Goal: Task Accomplishment & Management: Manage account settings

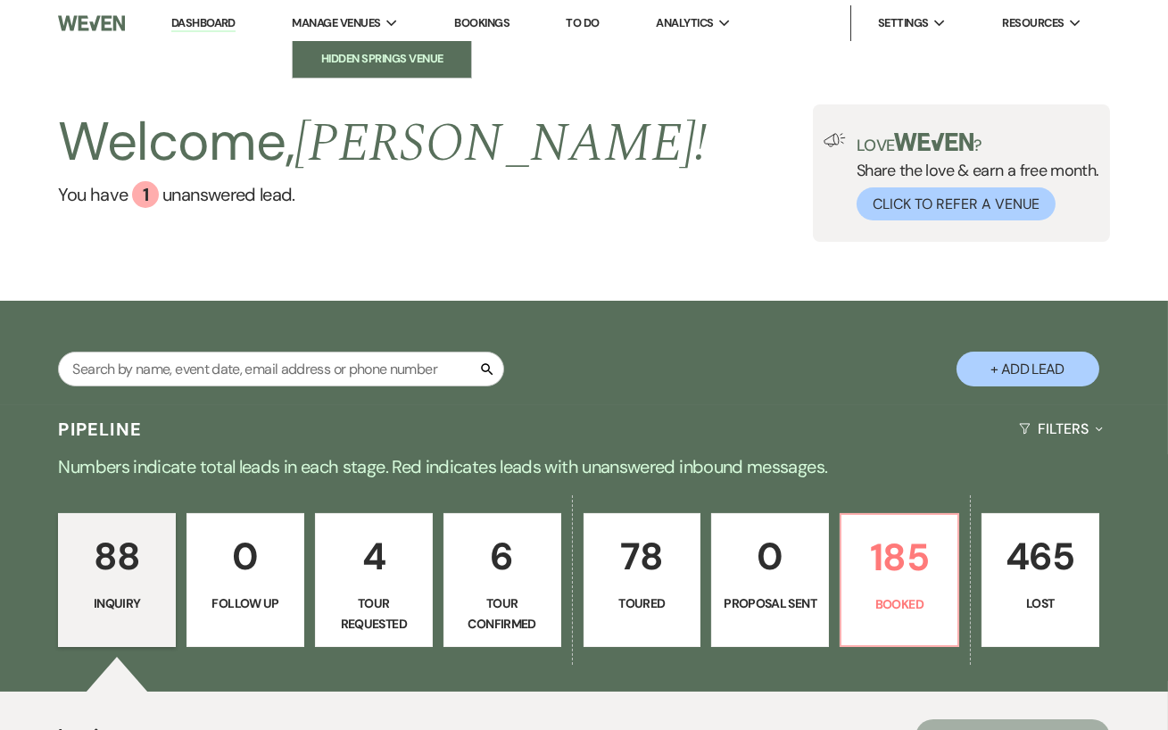
click at [376, 64] on li "Hidden Springs Venue" at bounding box center [382, 59] width 161 height 18
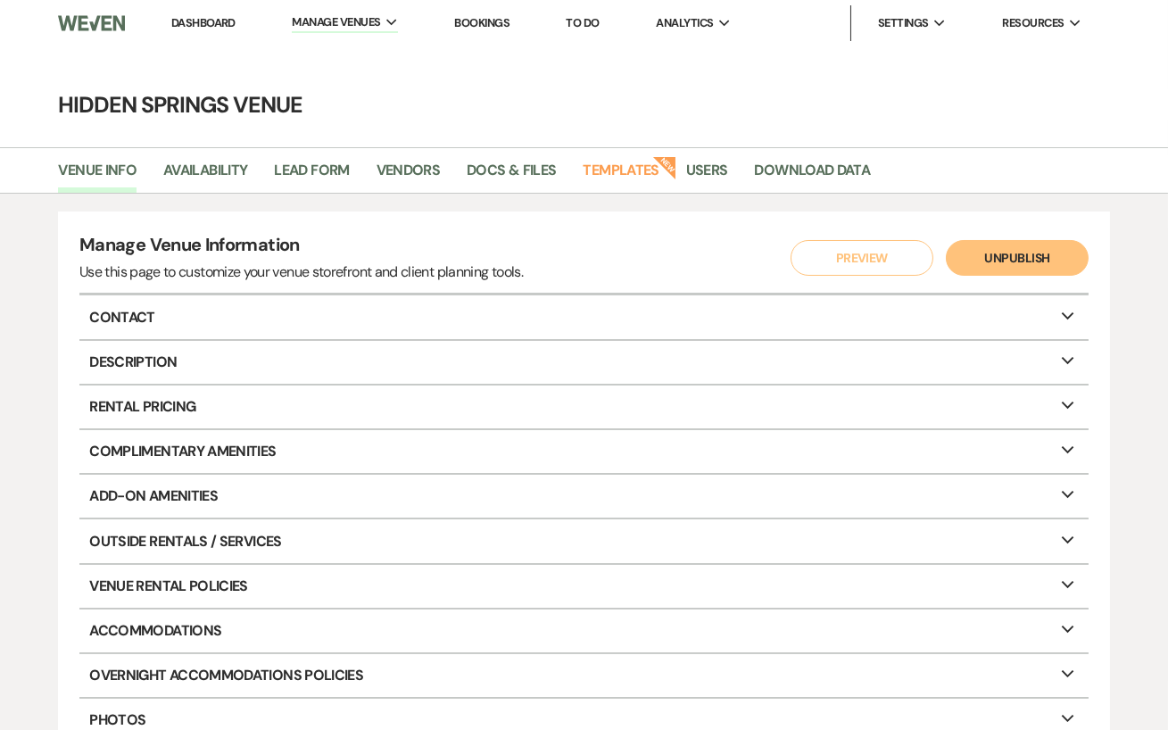
click at [600, 158] on li "Templates New" at bounding box center [630, 173] width 94 height 37
click at [612, 168] on link "Templates" at bounding box center [621, 176] width 76 height 34
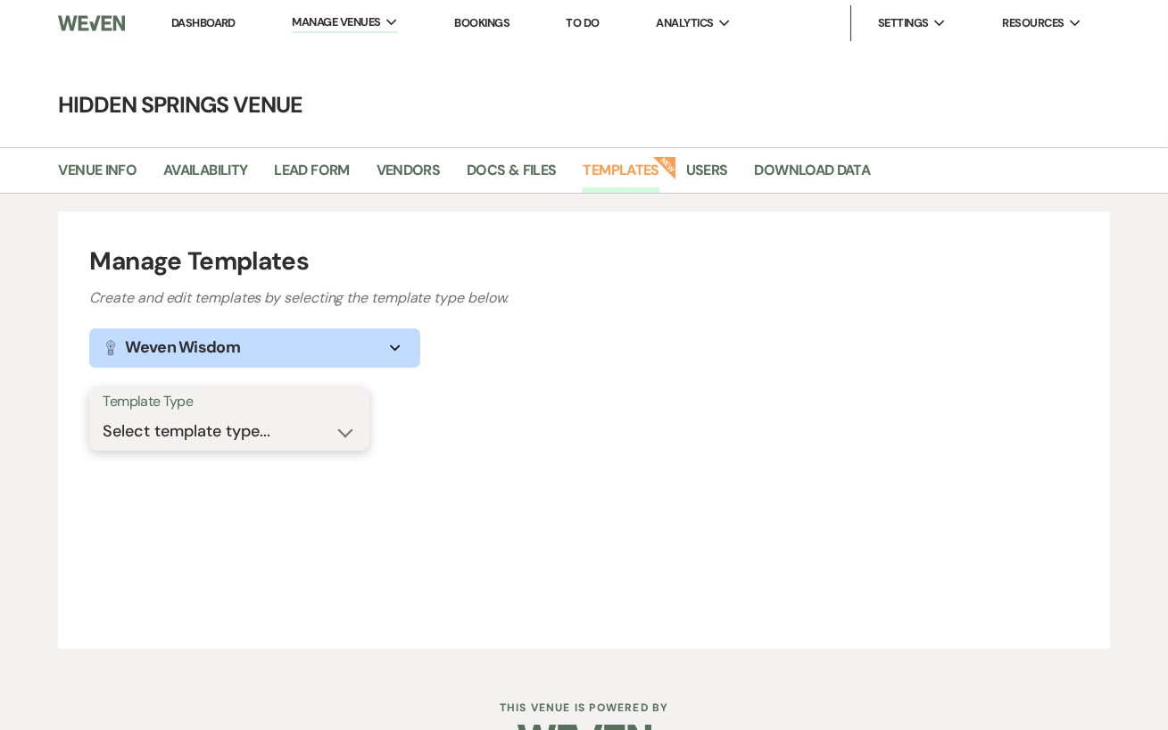
click at [343, 423] on select "Select template type... Task List Message Templates Payment Plan Inventory Item…" at bounding box center [229, 431] width 253 height 35
select select "Message Templates"
click at [103, 414] on select "Select template type... Task List Message Templates Payment Plan Inventory Item…" at bounding box center [229, 431] width 253 height 35
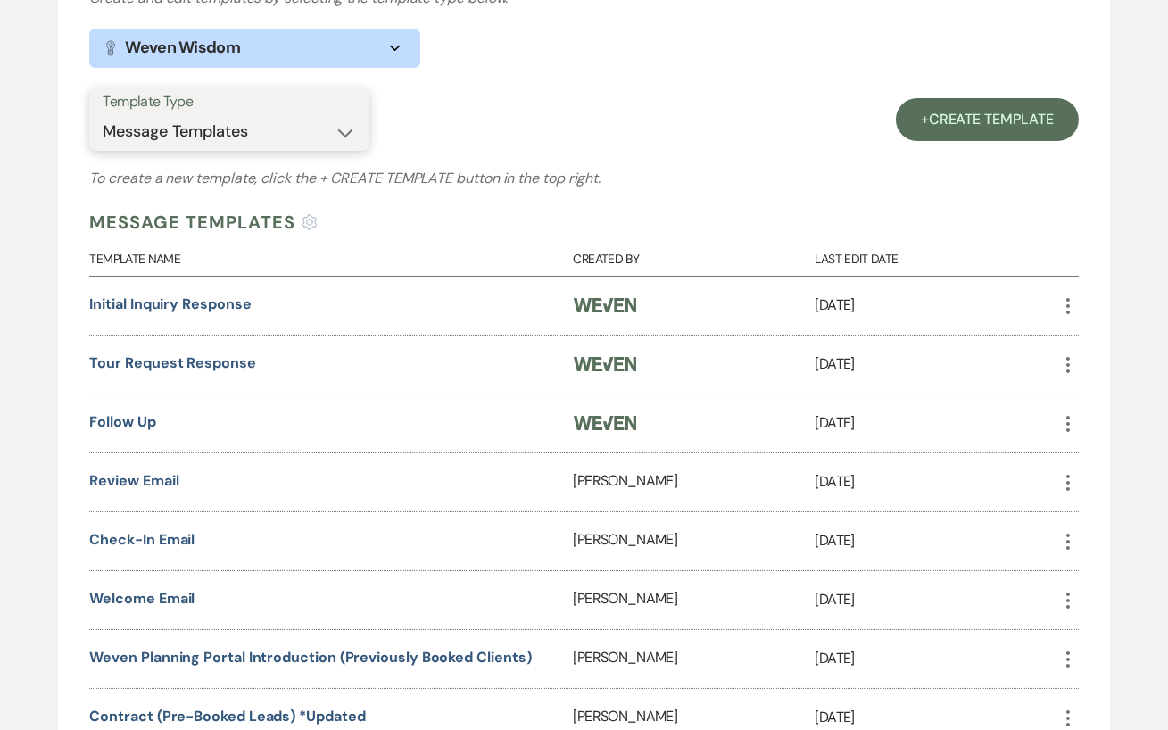
scroll to position [380, 0]
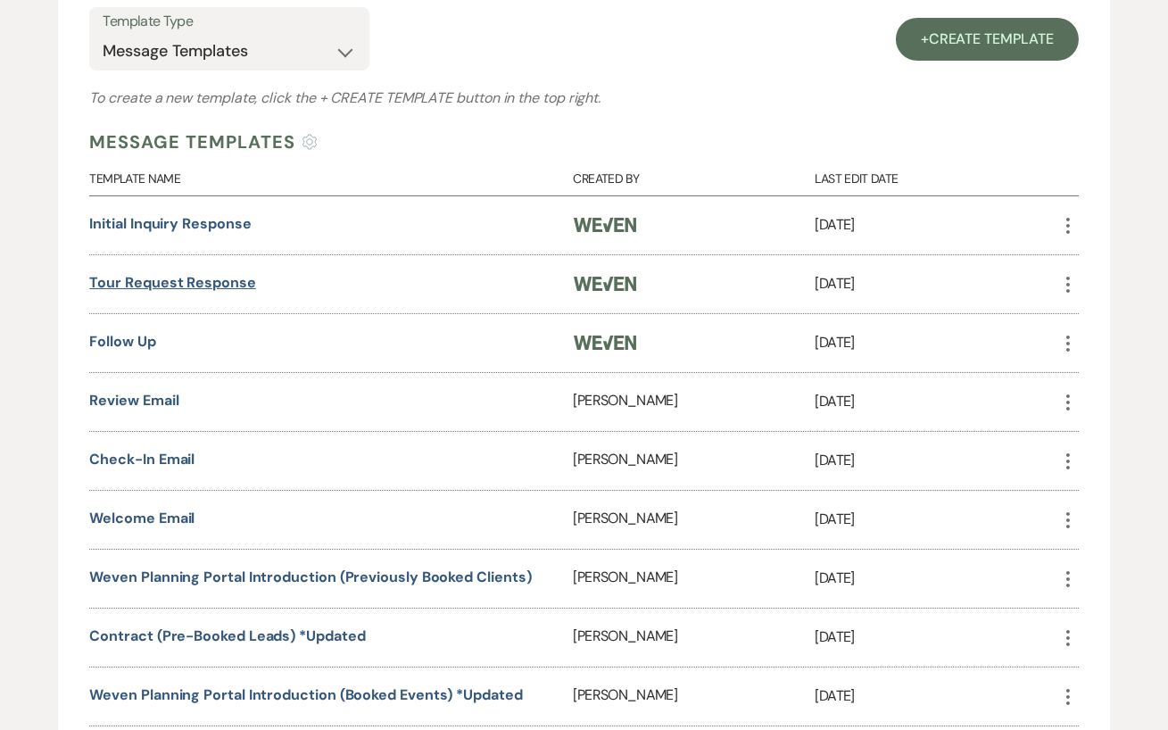
click at [209, 281] on link "Tour Request Response" at bounding box center [172, 282] width 166 height 19
click at [134, 343] on link "Follow Up" at bounding box center [122, 341] width 66 height 19
click at [166, 399] on link "Review Email" at bounding box center [133, 400] width 89 height 19
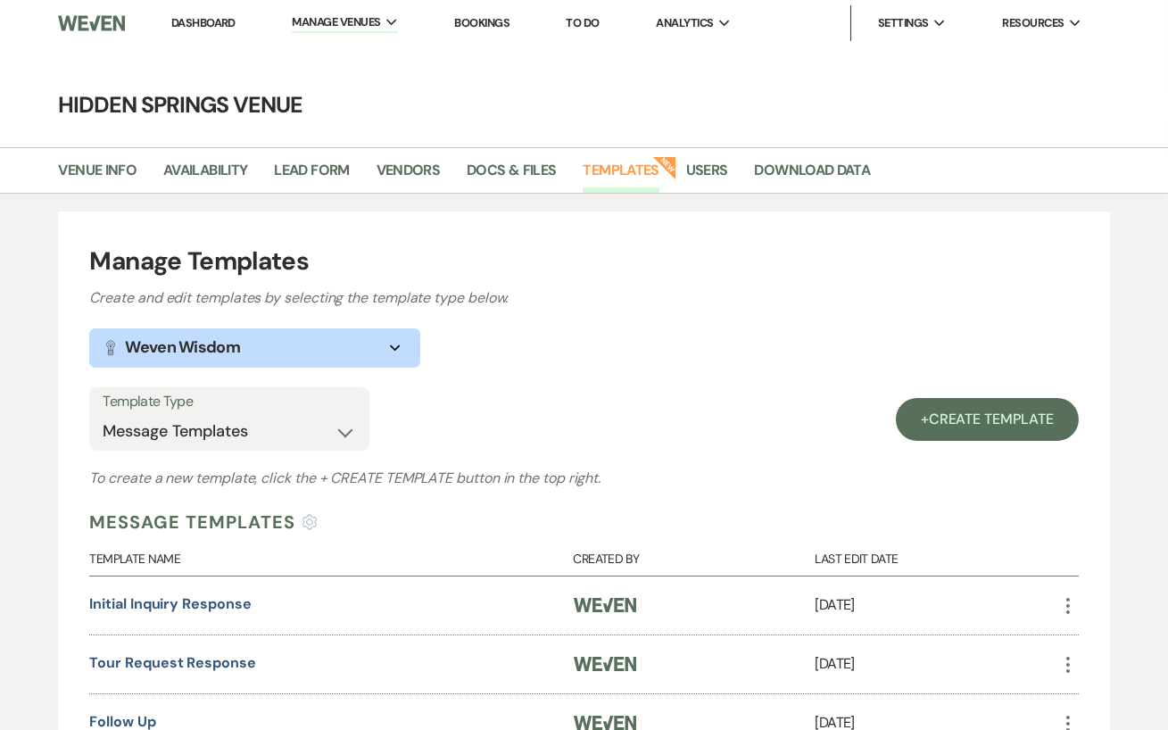
drag, startPoint x: 210, startPoint y: 19, endPoint x: 210, endPoint y: 641, distance: 622.7
click at [202, 28] on link "Dashboard" at bounding box center [203, 22] width 64 height 15
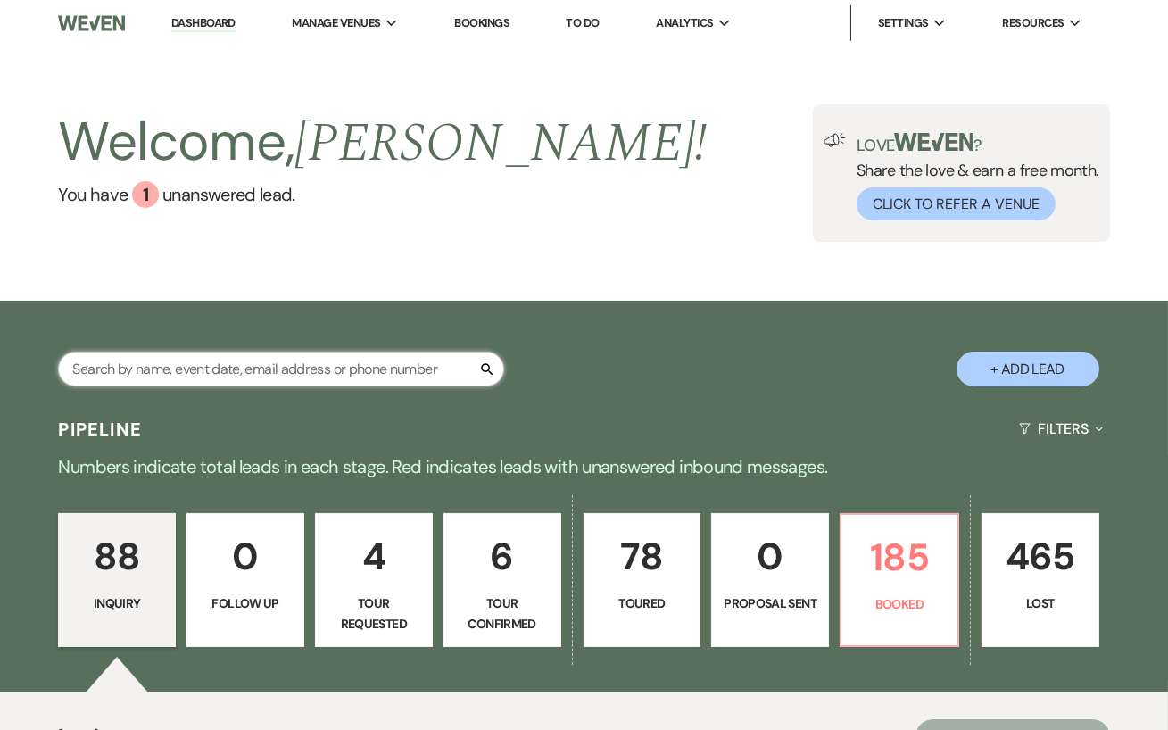
click at [217, 376] on input "text" at bounding box center [281, 368] width 446 height 35
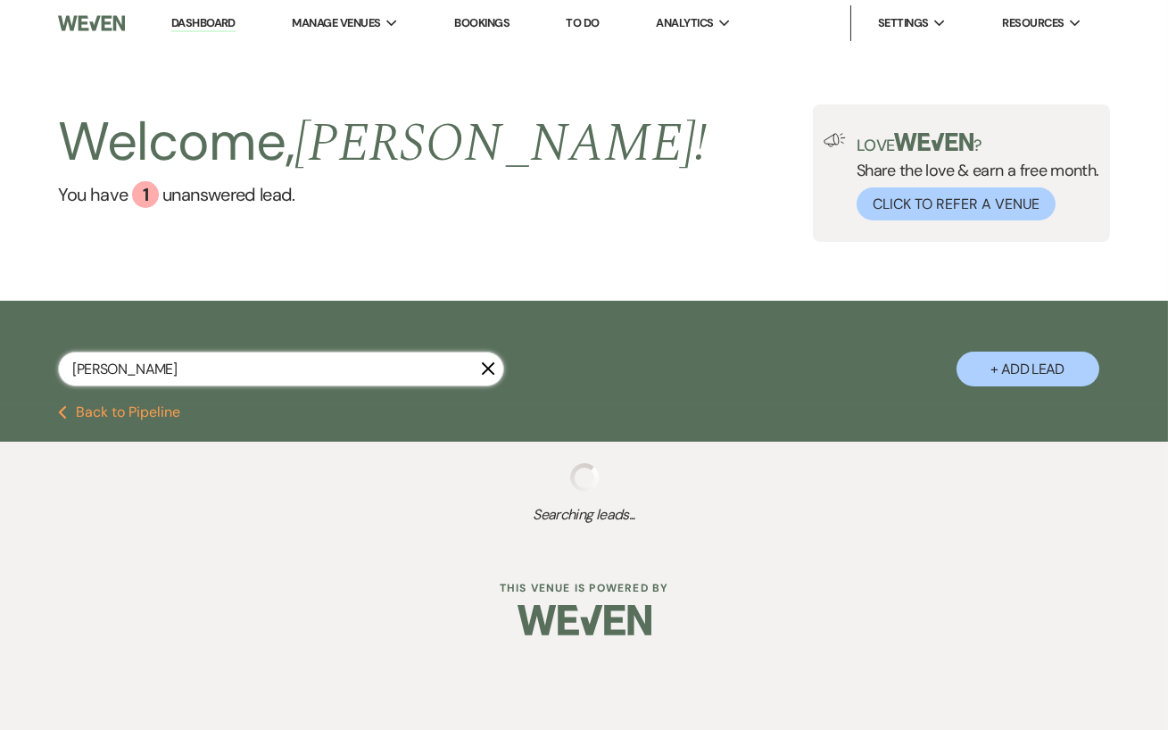
type input "hannah mille"
select select "2"
select select "5"
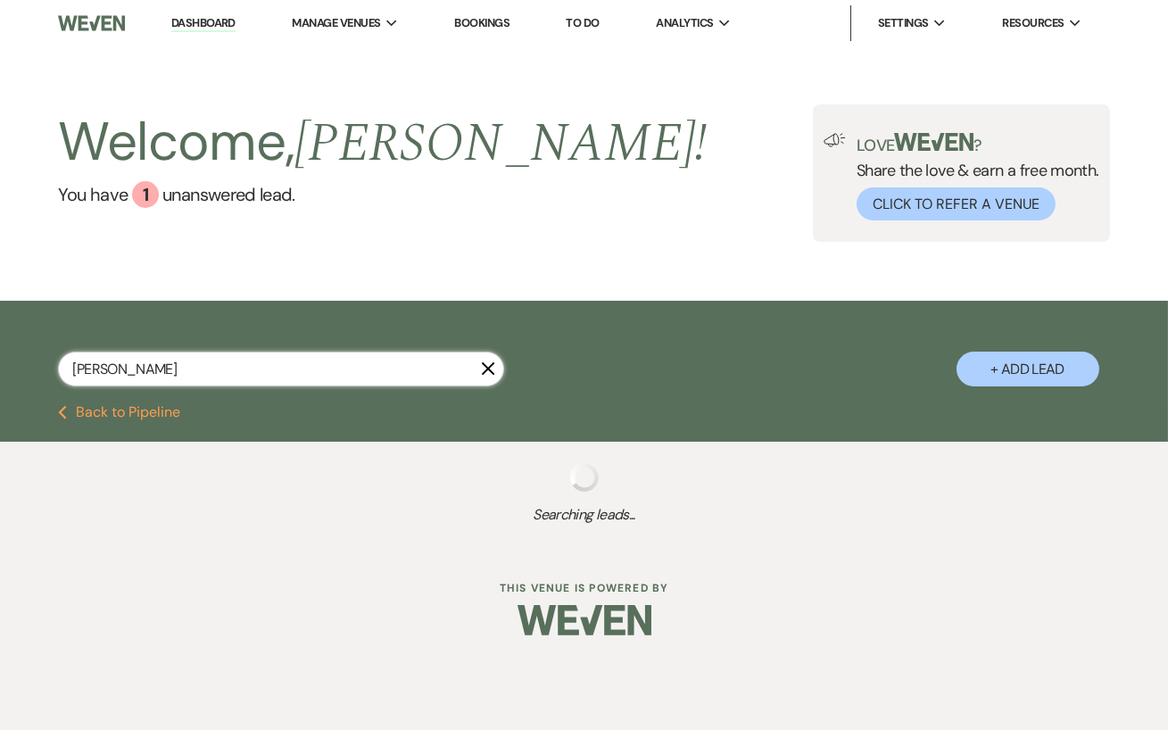
select select "4"
select select "5"
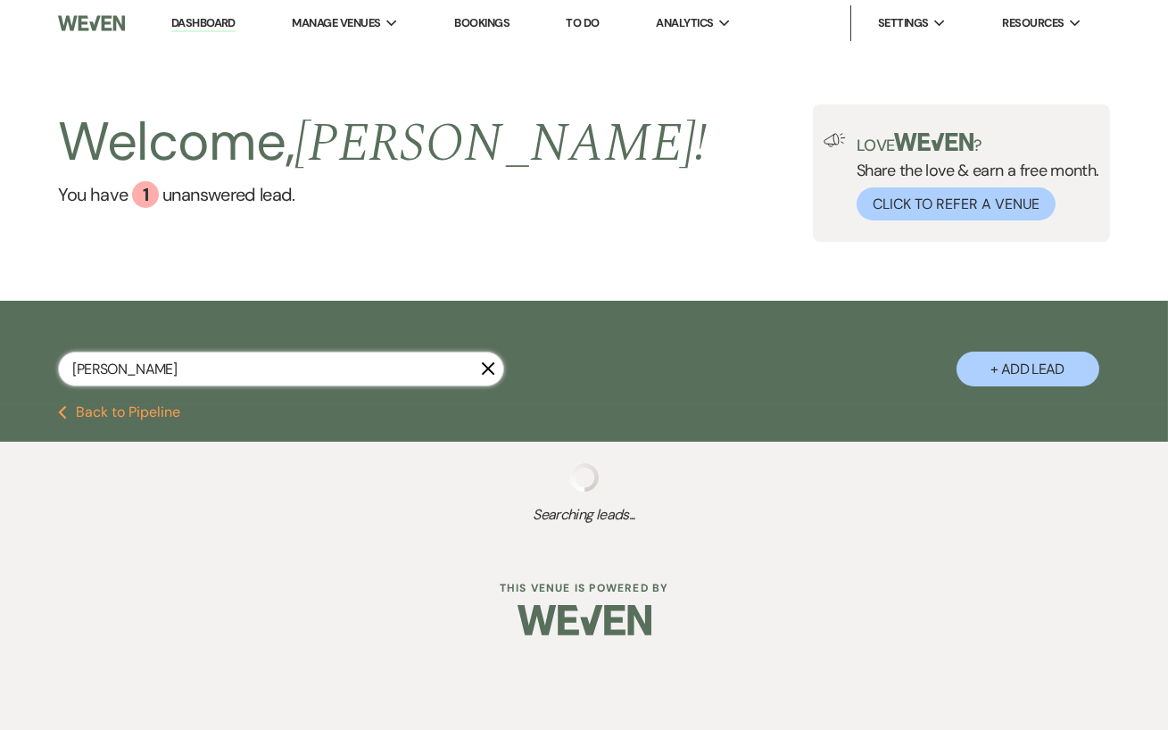
select select "5"
select select "8"
select select "3"
select select "2"
select select "5"
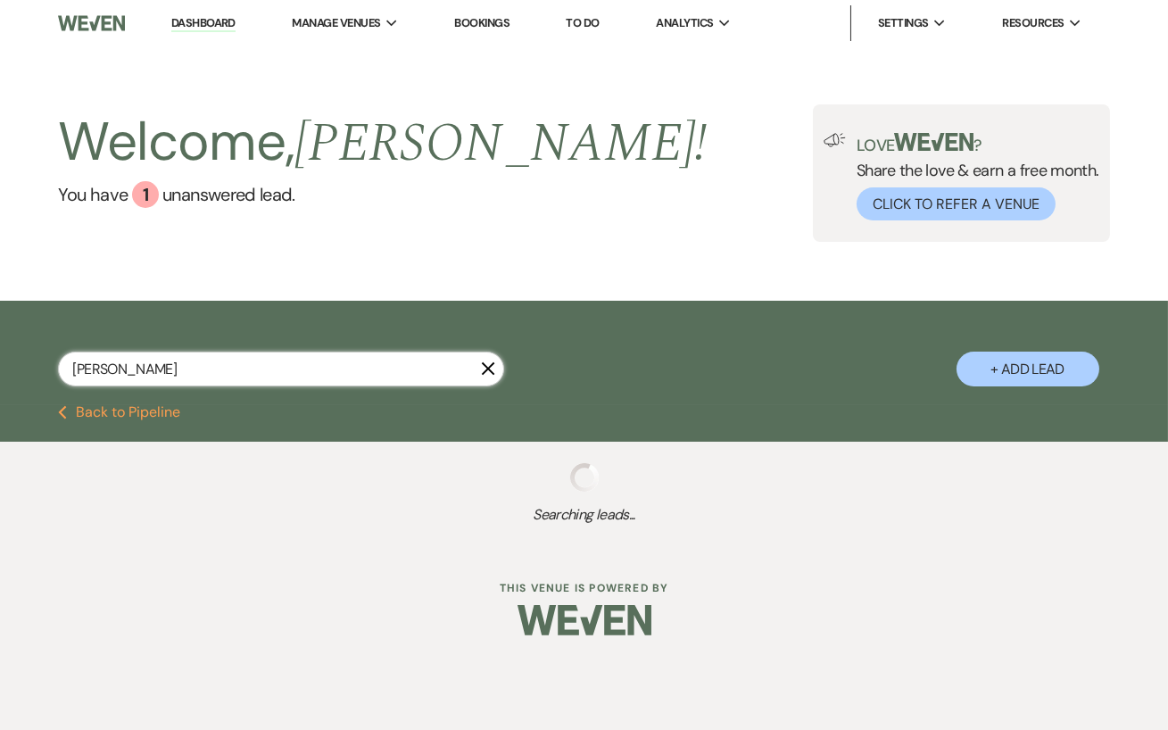
select select "8"
select select "1"
select select "2"
select select "5"
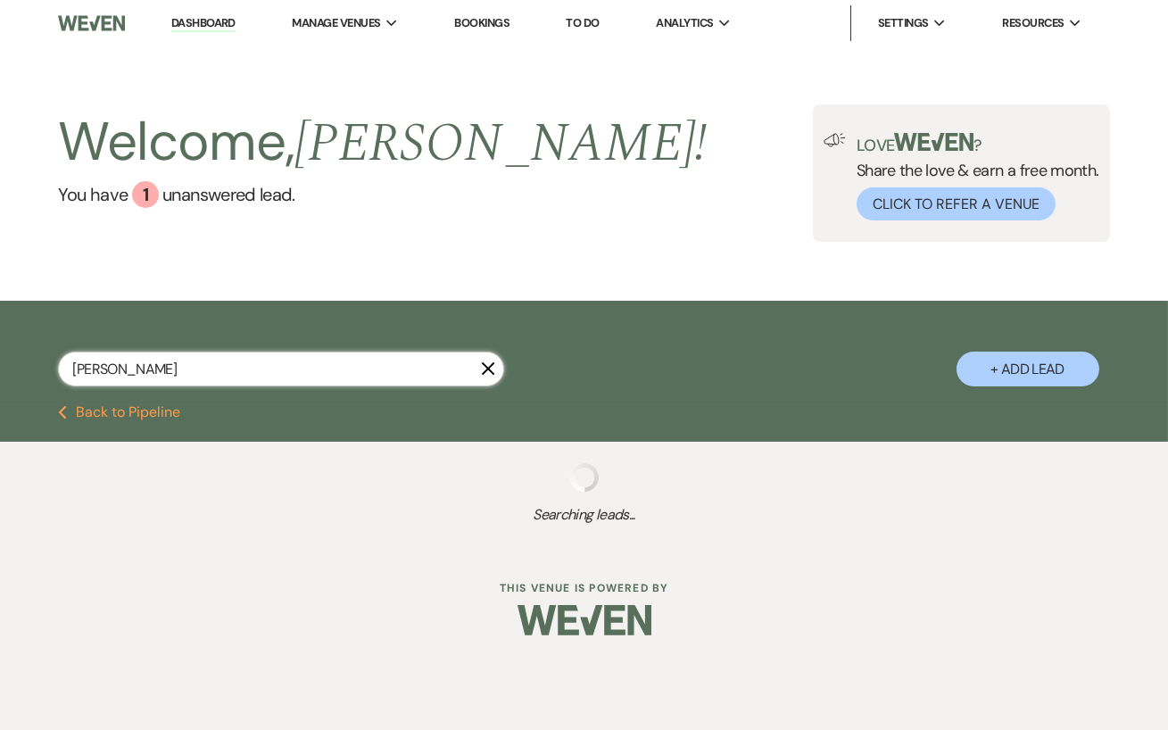
select select "5"
select select "8"
select select "11"
select select "8"
select select "6"
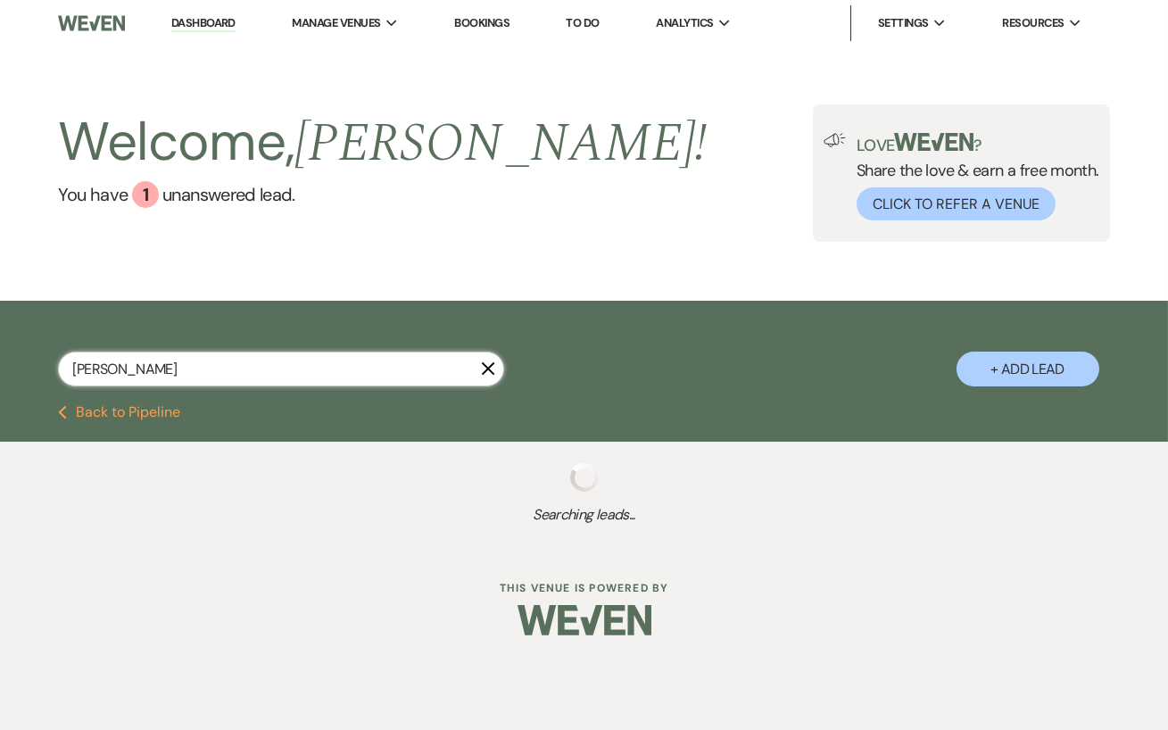
select select "5"
select select "8"
select select "10"
select select "5"
select select "8"
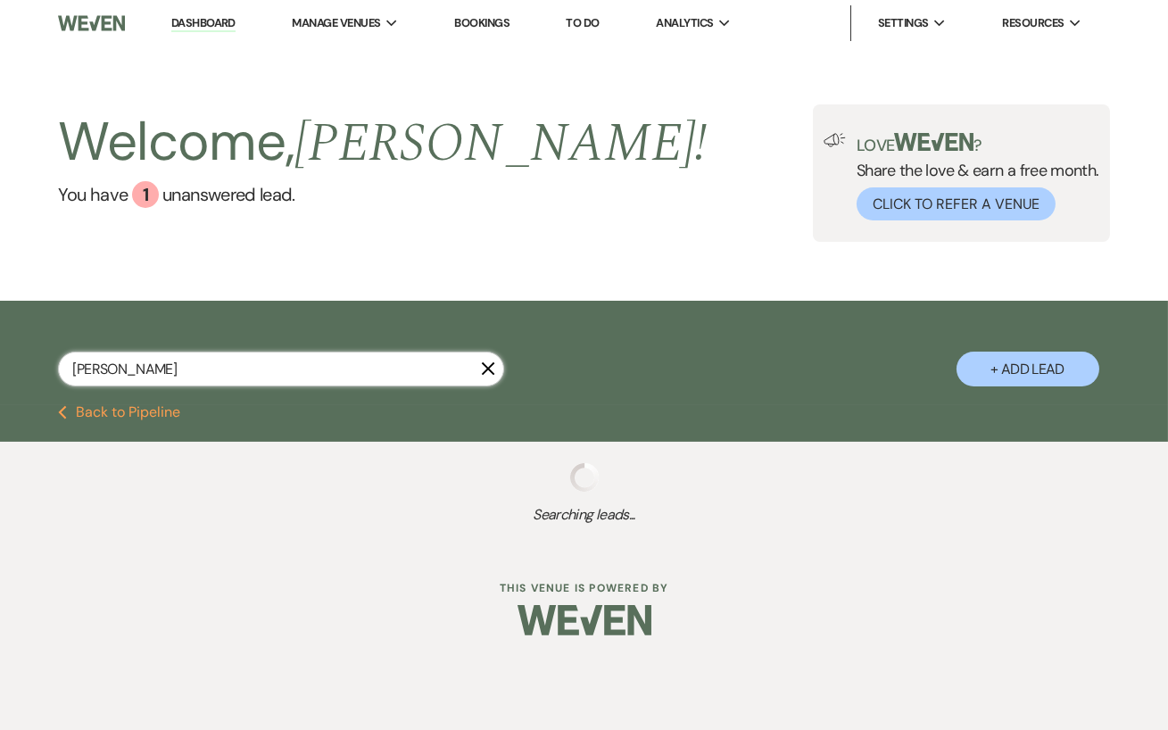
select select "8"
select select "5"
select select "8"
select select "6"
select select "5"
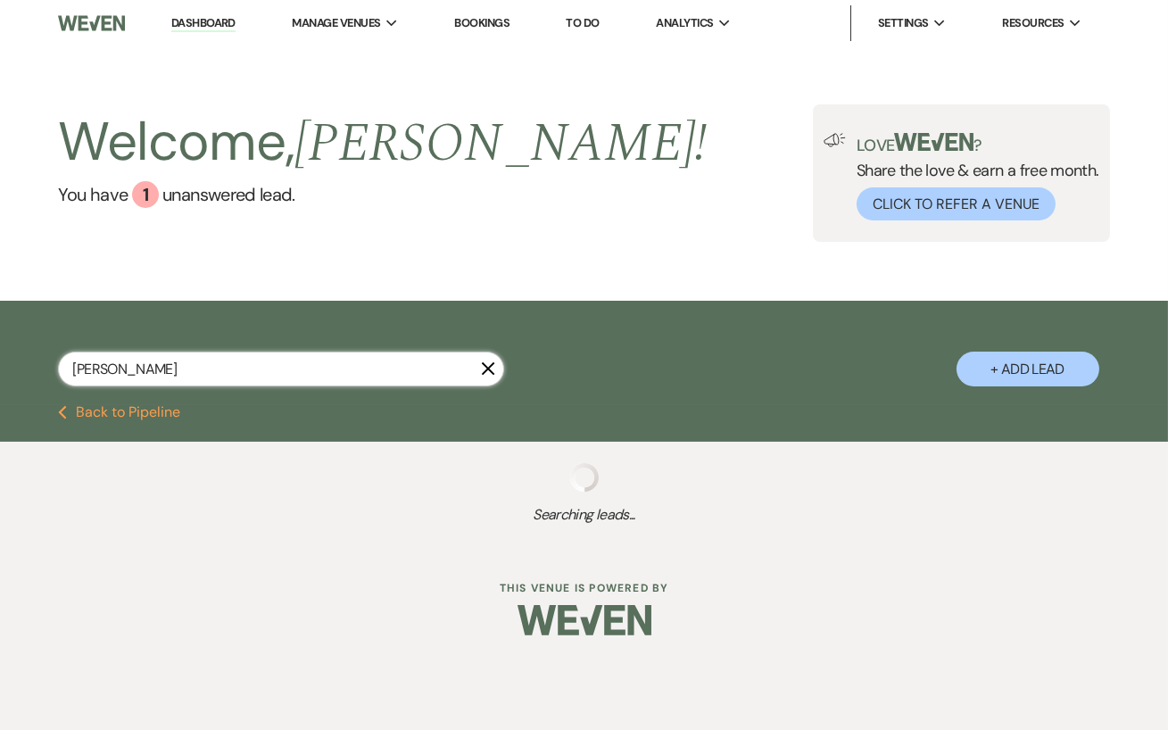
select select "5"
select select "8"
select select "10"
select select "8"
select select "6"
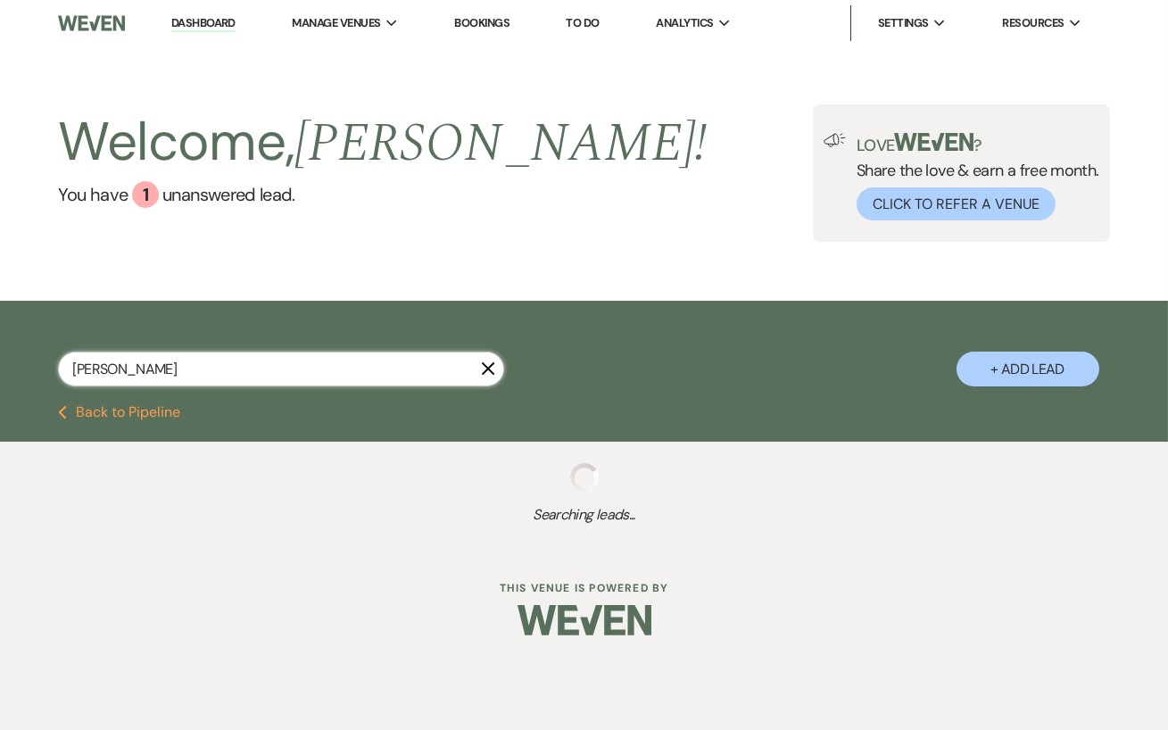
select select "5"
select select "8"
select select "5"
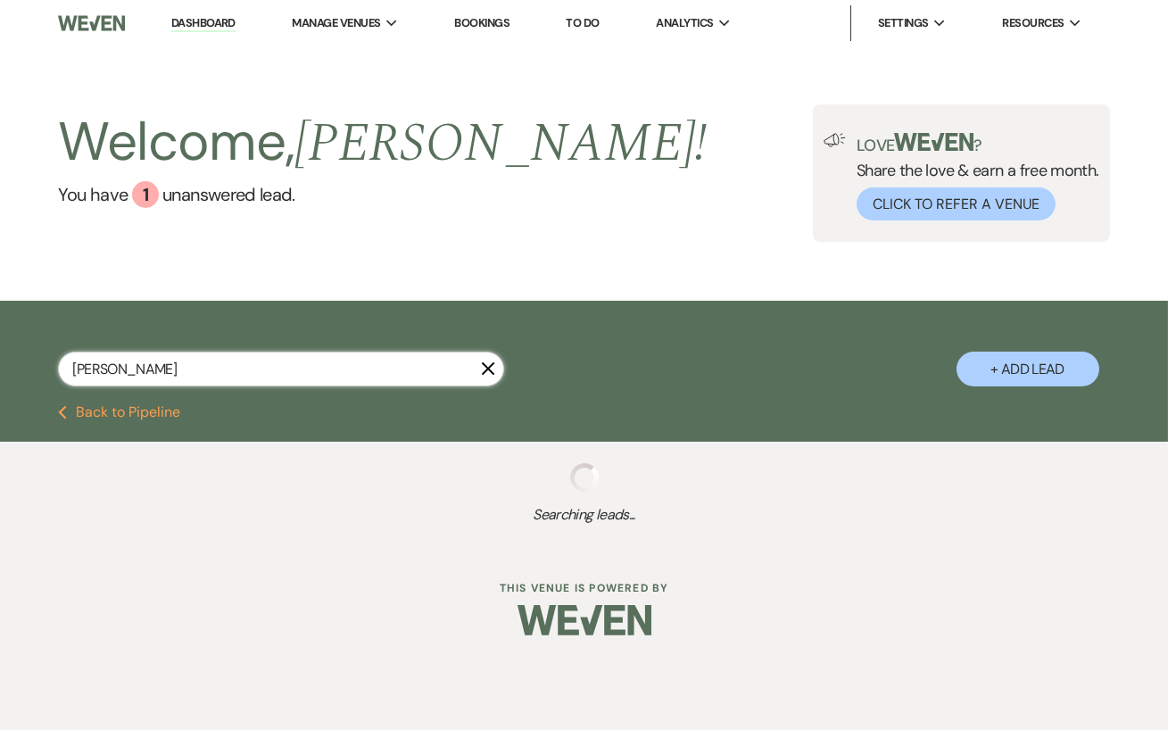
select select "5"
select select "8"
select select "7"
select select "8"
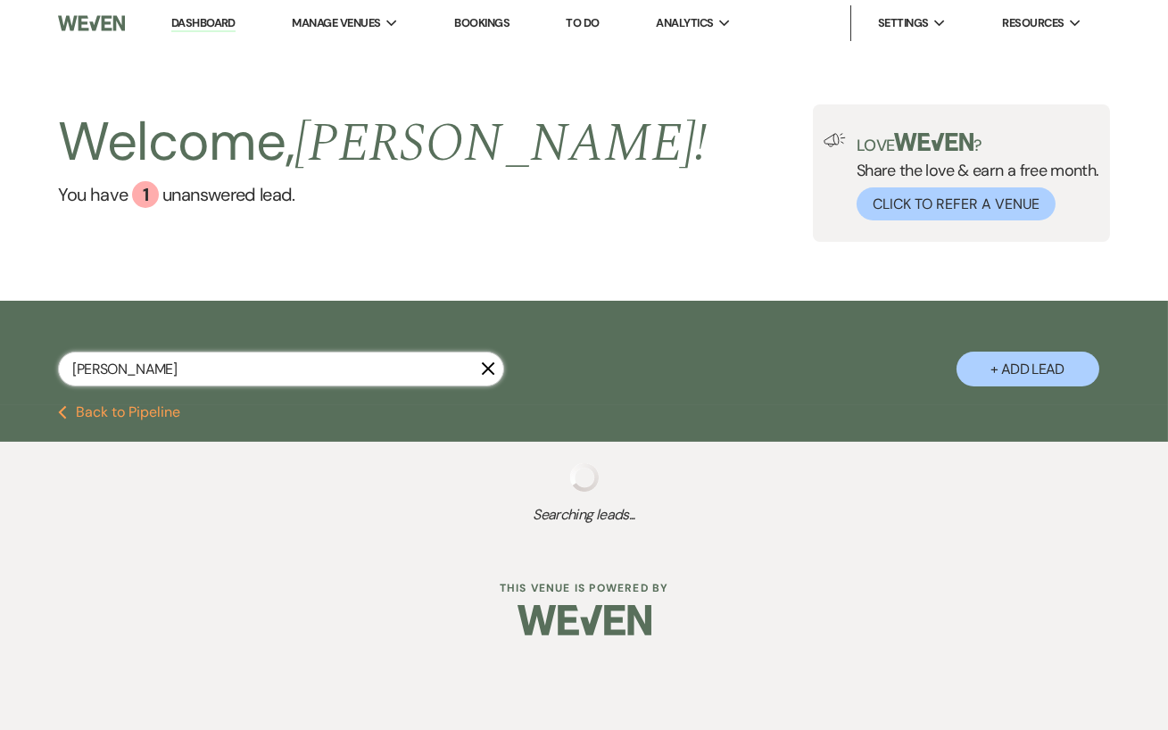
select select "11"
select select "8"
select select "5"
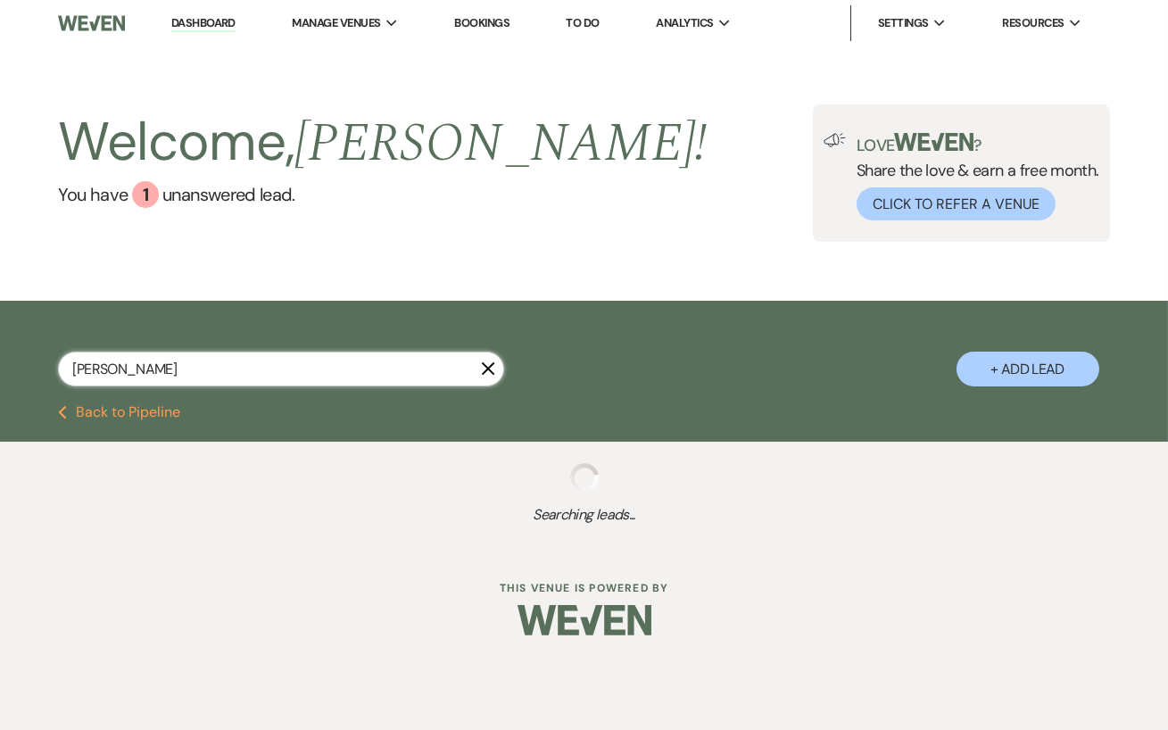
select select "8"
select select "1"
select select "8"
select select "6"
select select "8"
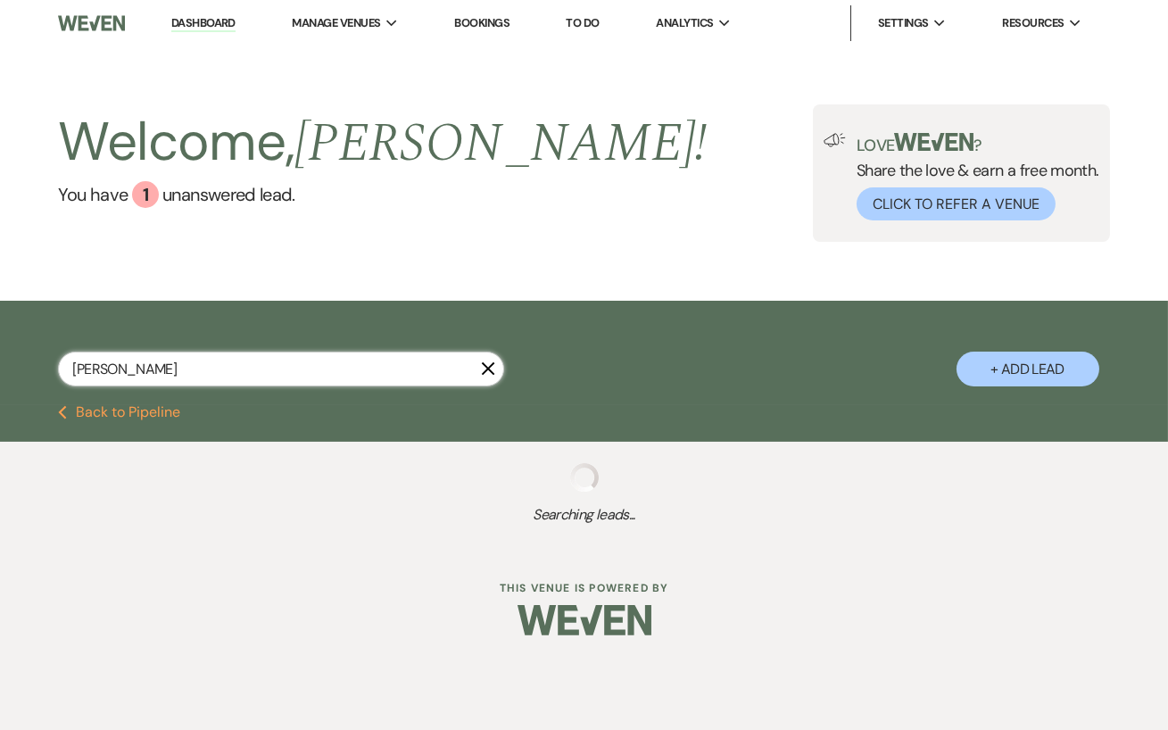
select select "8"
select select "6"
select select "5"
select select "8"
select select "5"
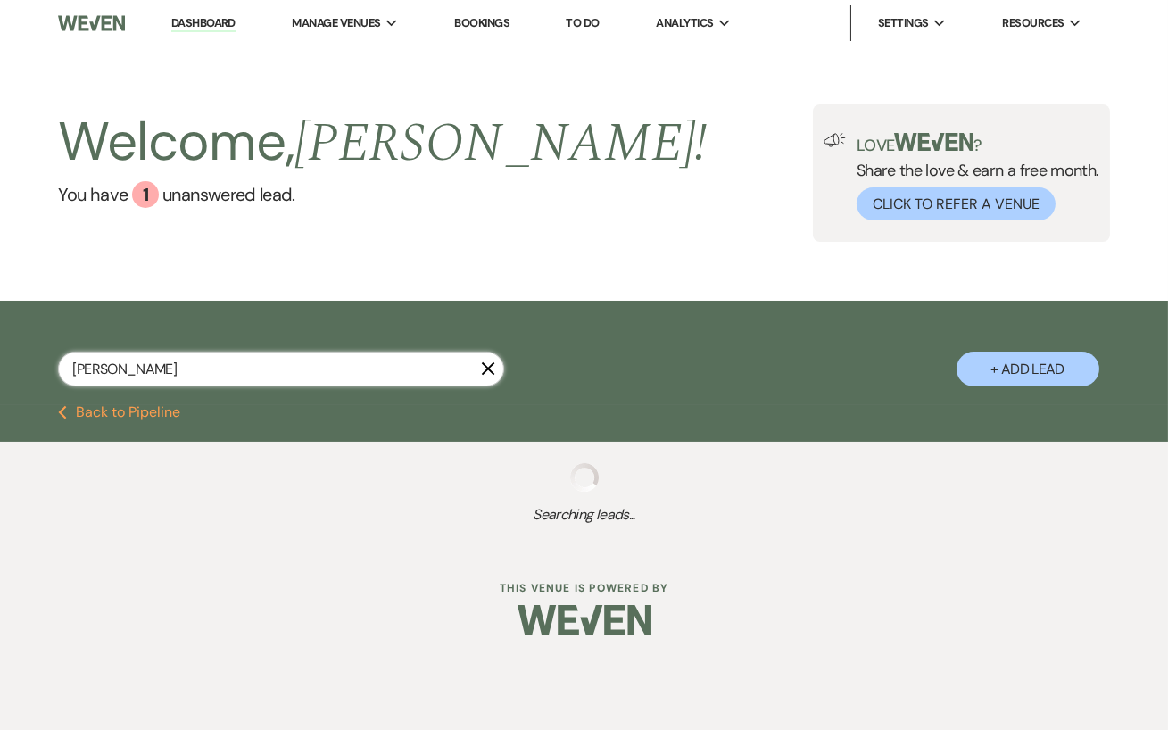
select select "5"
select select "8"
select select "5"
select select "8"
select select "6"
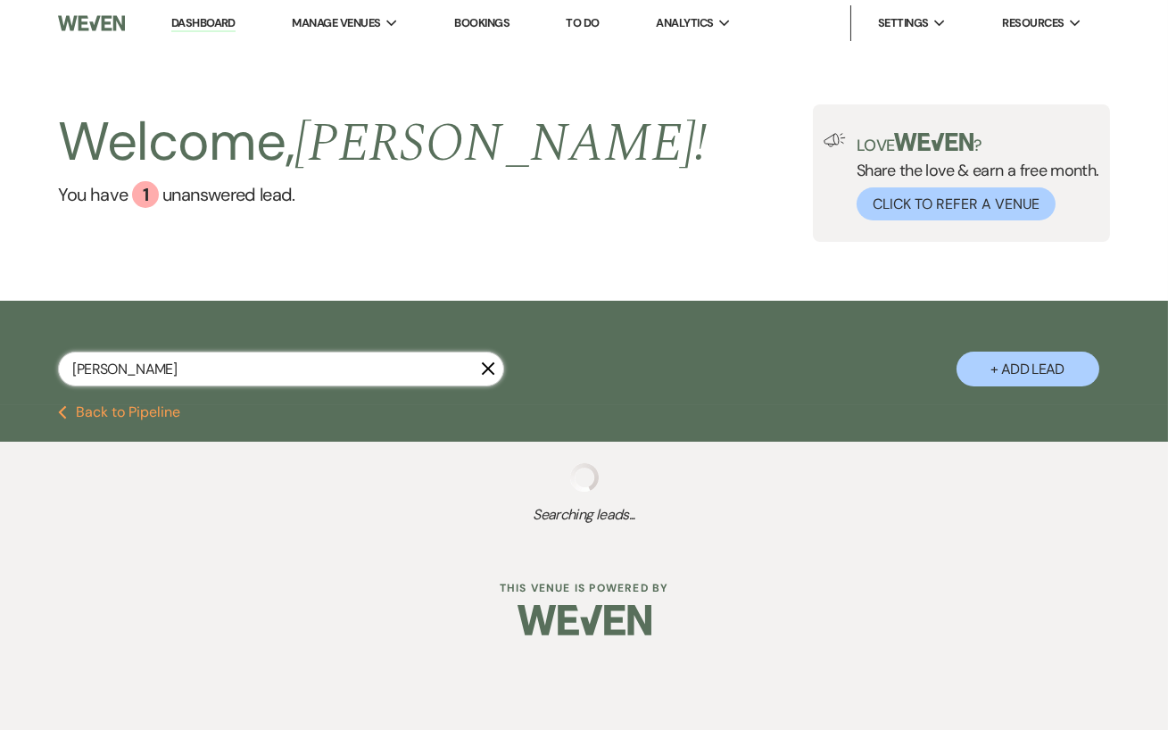
select select "8"
select select "6"
select select "8"
select select "5"
select select "8"
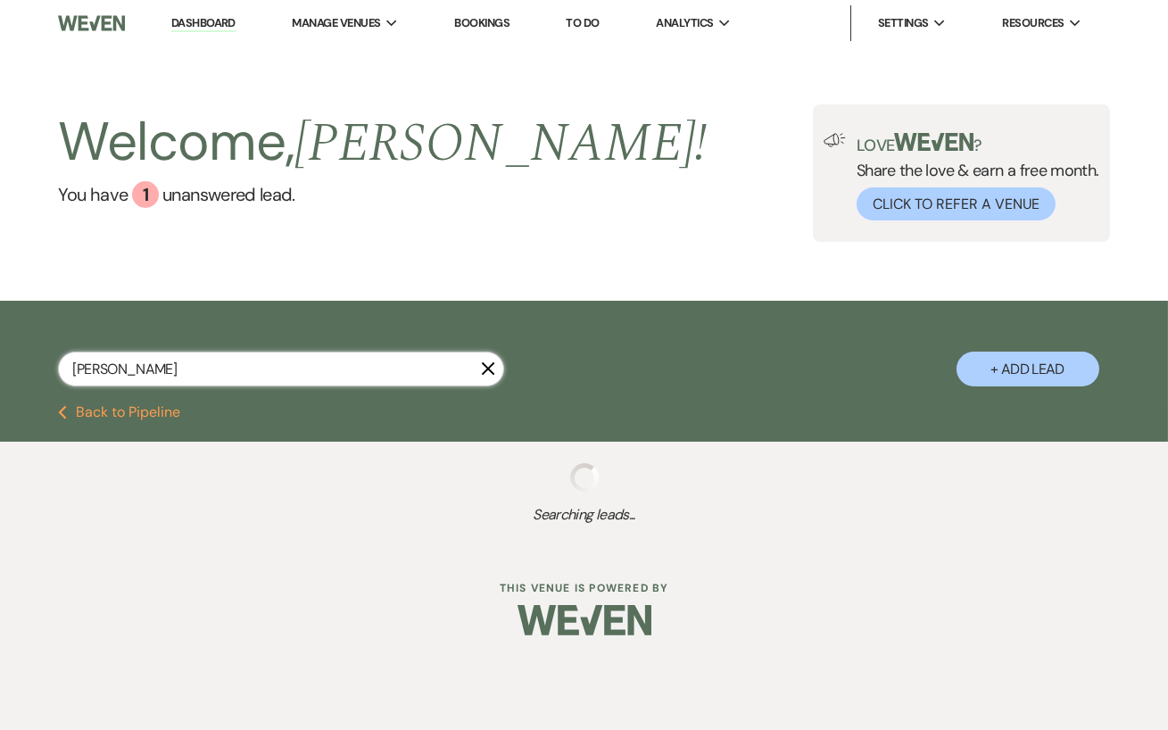
select select "5"
select select "8"
select select "6"
select select "8"
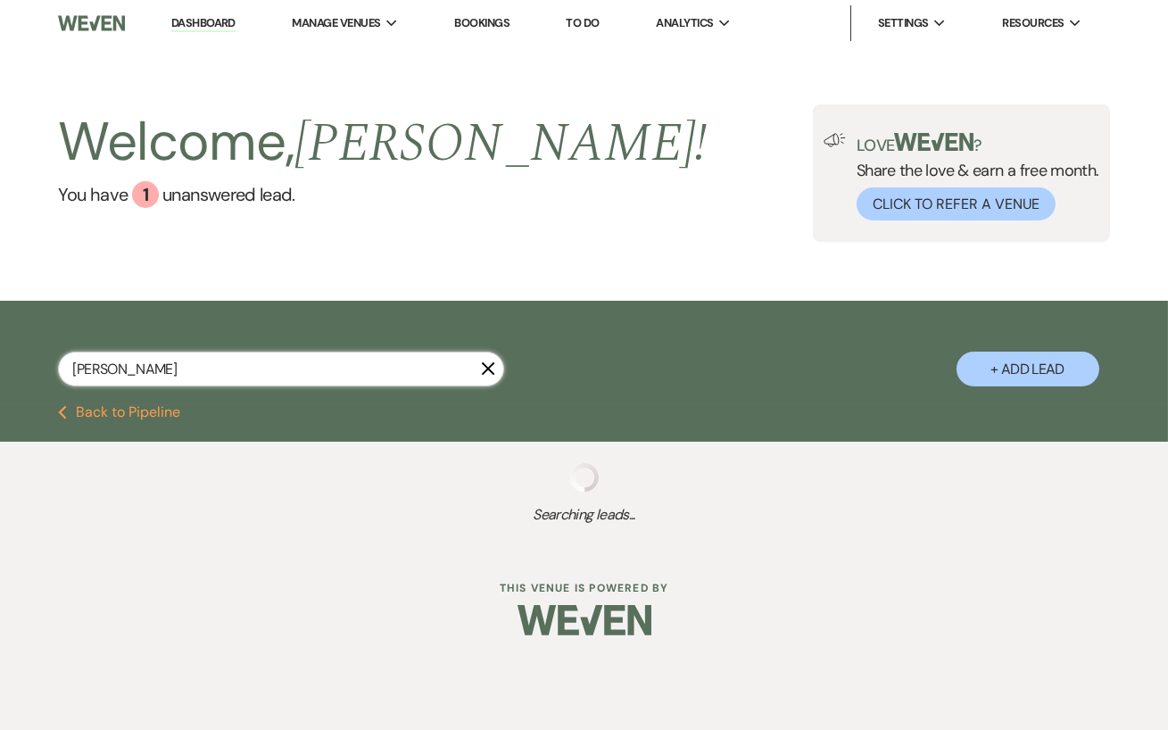
select select "5"
select select "8"
select select "5"
select select "8"
select select "6"
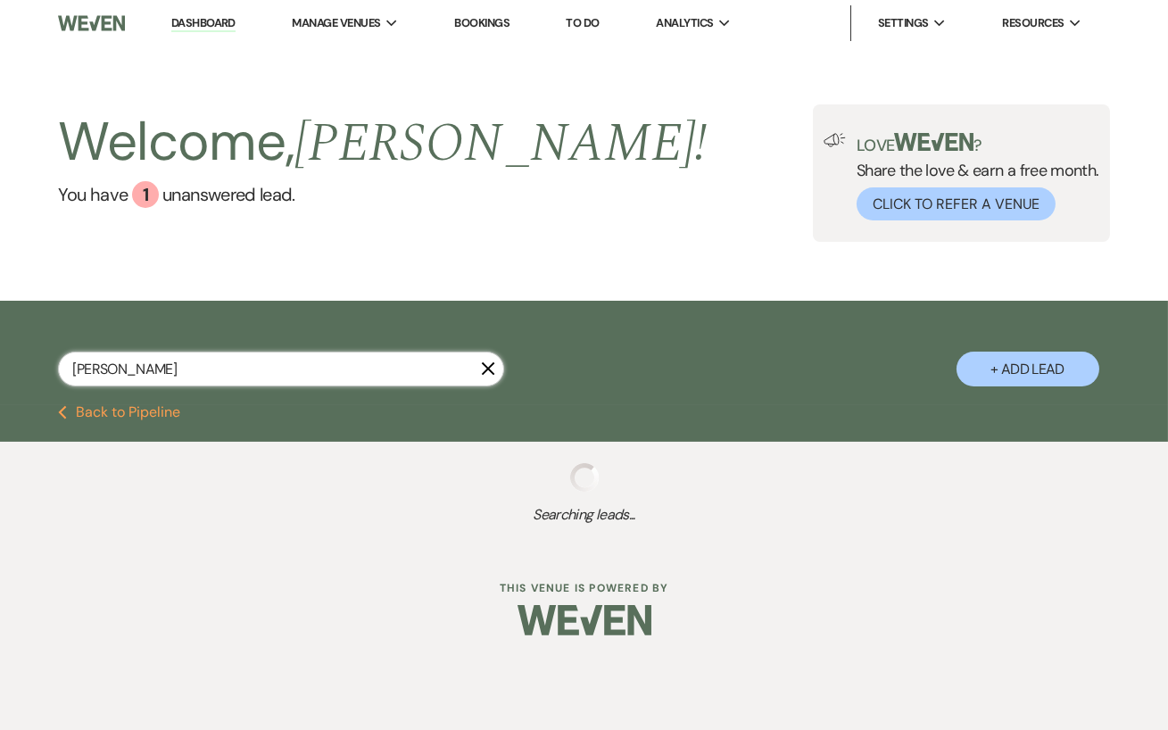
select select "5"
select select "8"
select select "6"
select select "8"
select select "7"
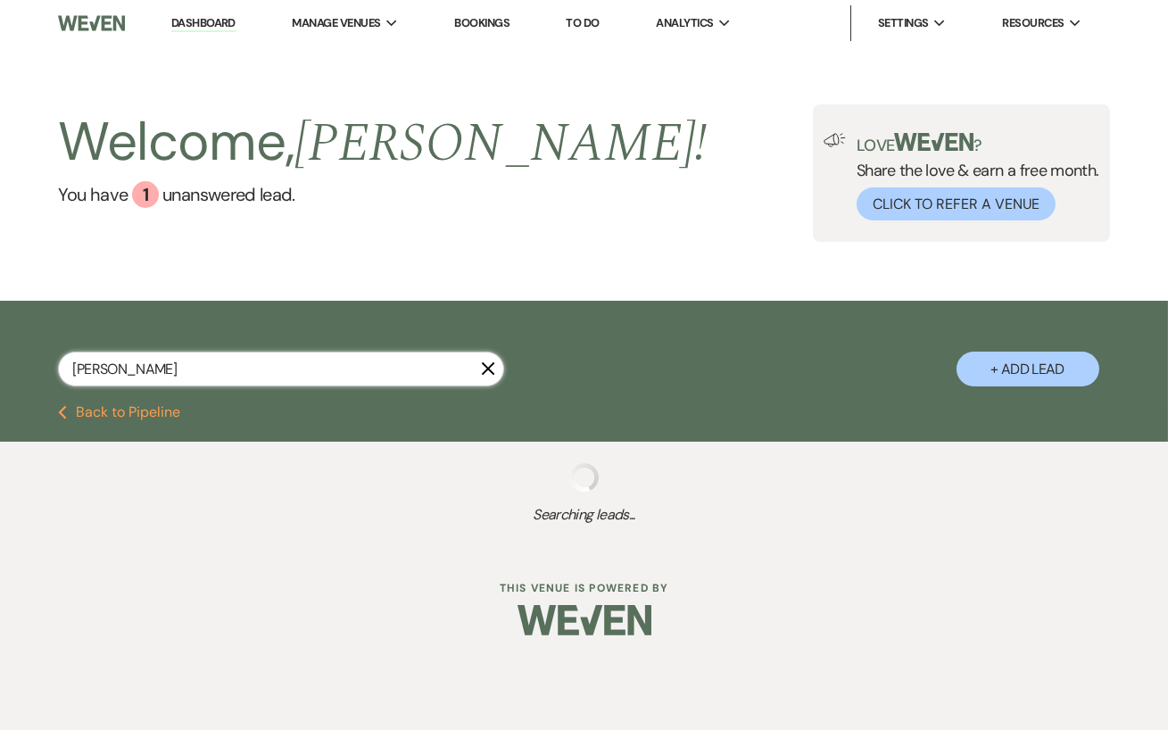
select select "8"
select select "5"
select select "8"
select select "5"
select select "8"
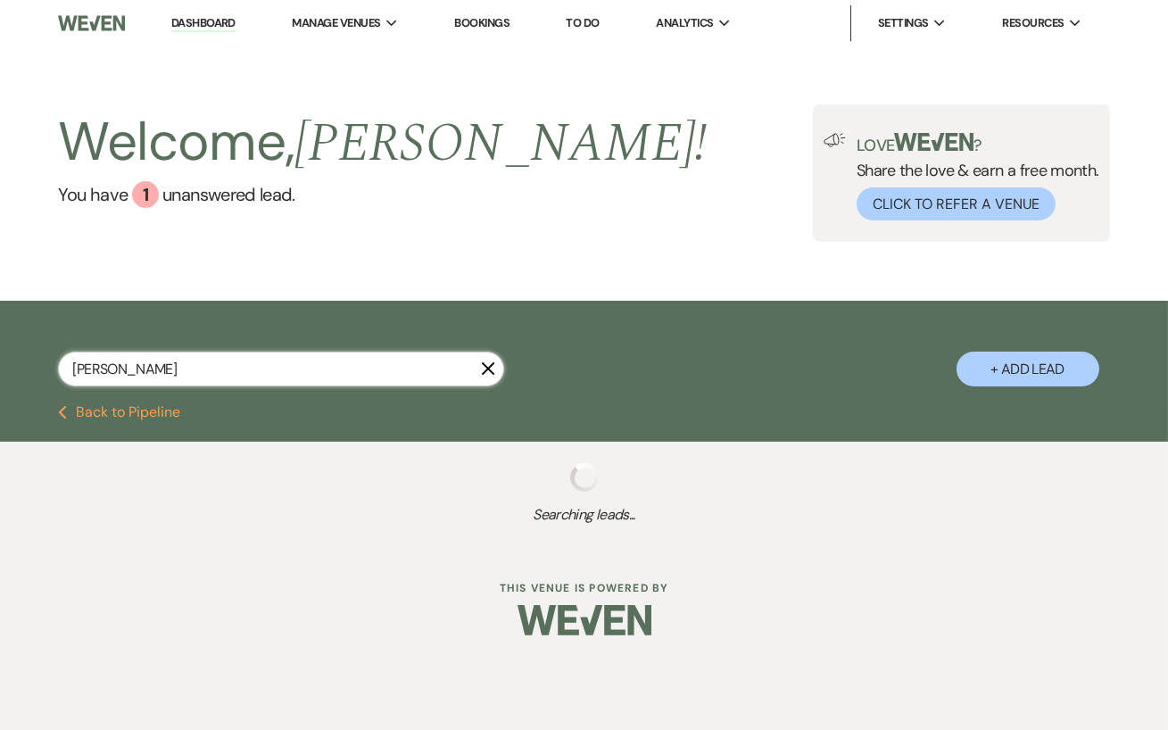
select select "5"
select select "8"
select select "5"
select select "8"
select select "5"
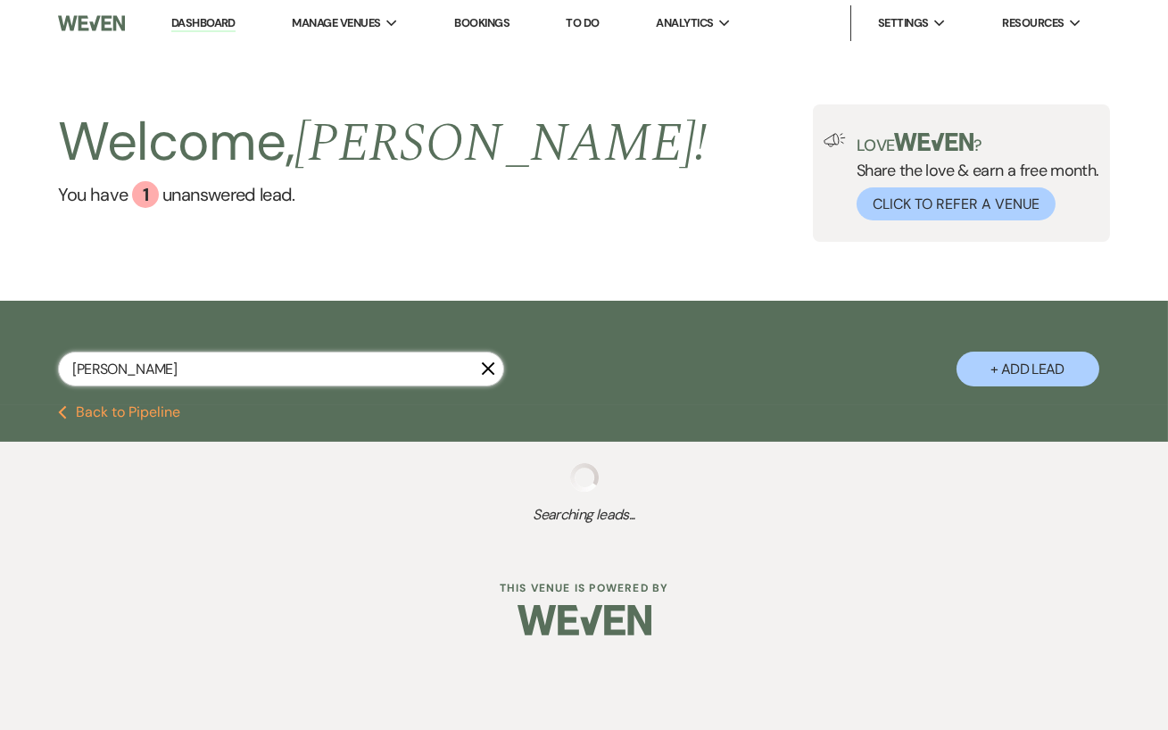
select select "8"
select select "5"
select select "8"
select select "5"
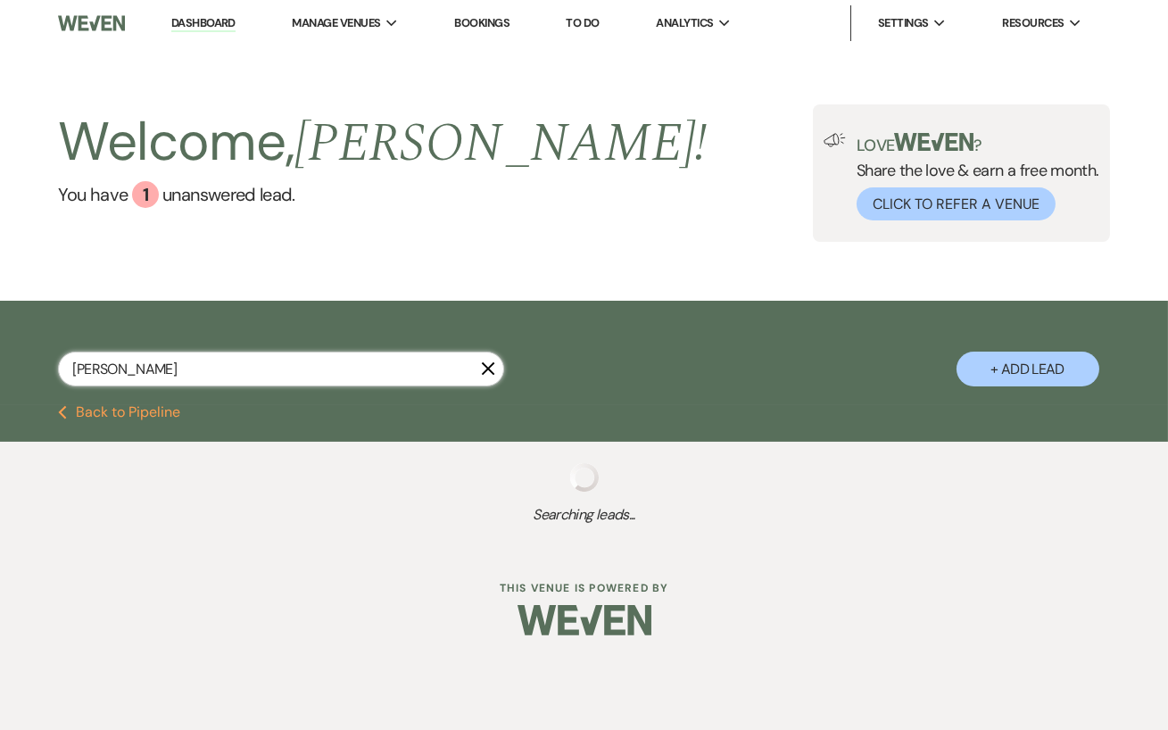
select select "5"
select select "8"
select select "4"
select select "8"
select select "5"
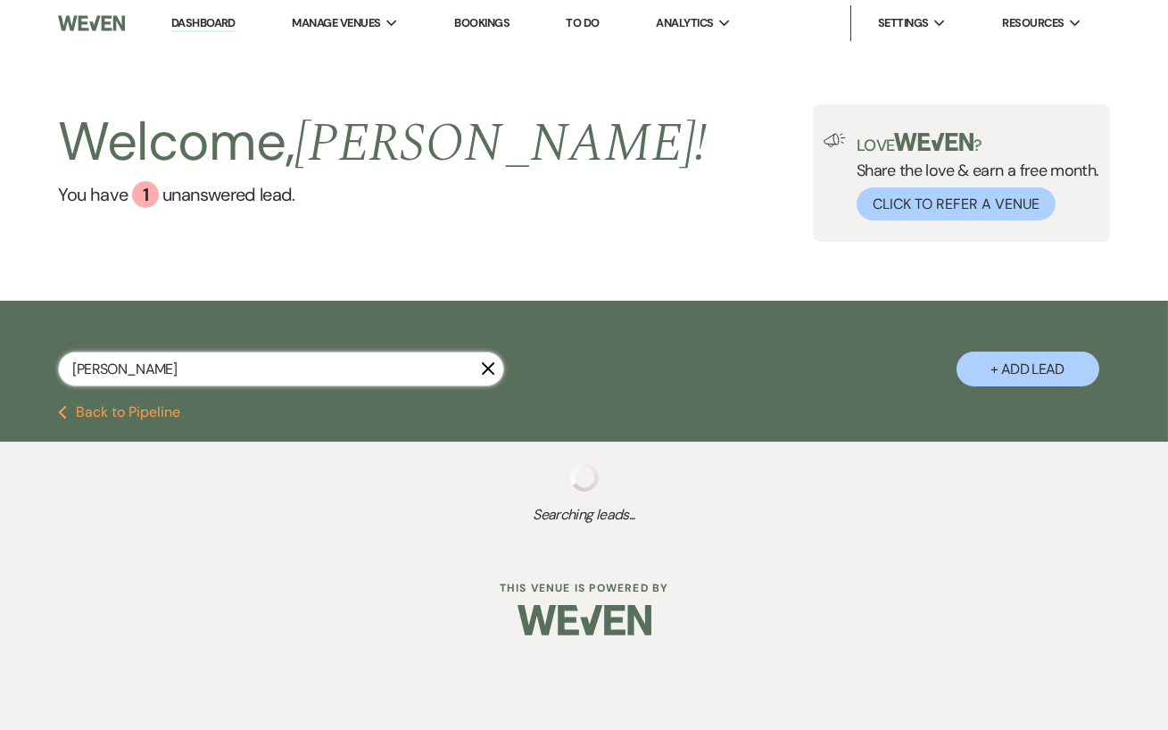
select select "8"
select select "9"
select select "5"
select select "8"
select select "5"
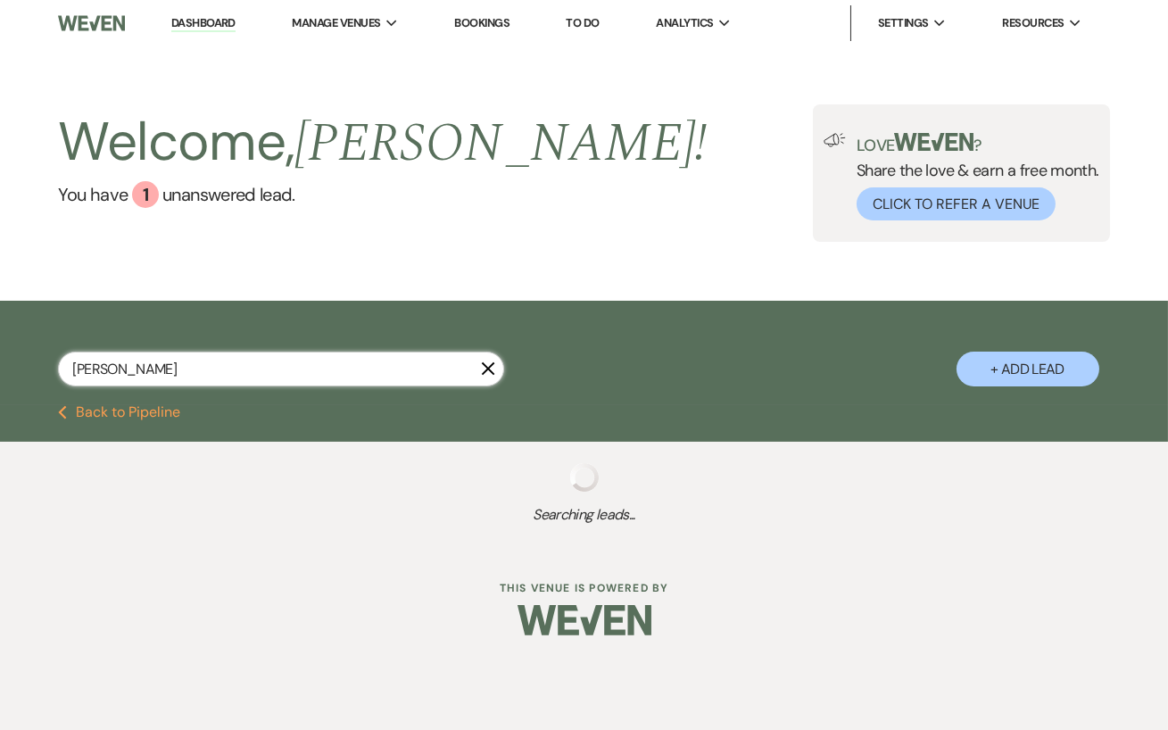
select select "8"
select select "5"
select select "8"
select select "11"
select select "8"
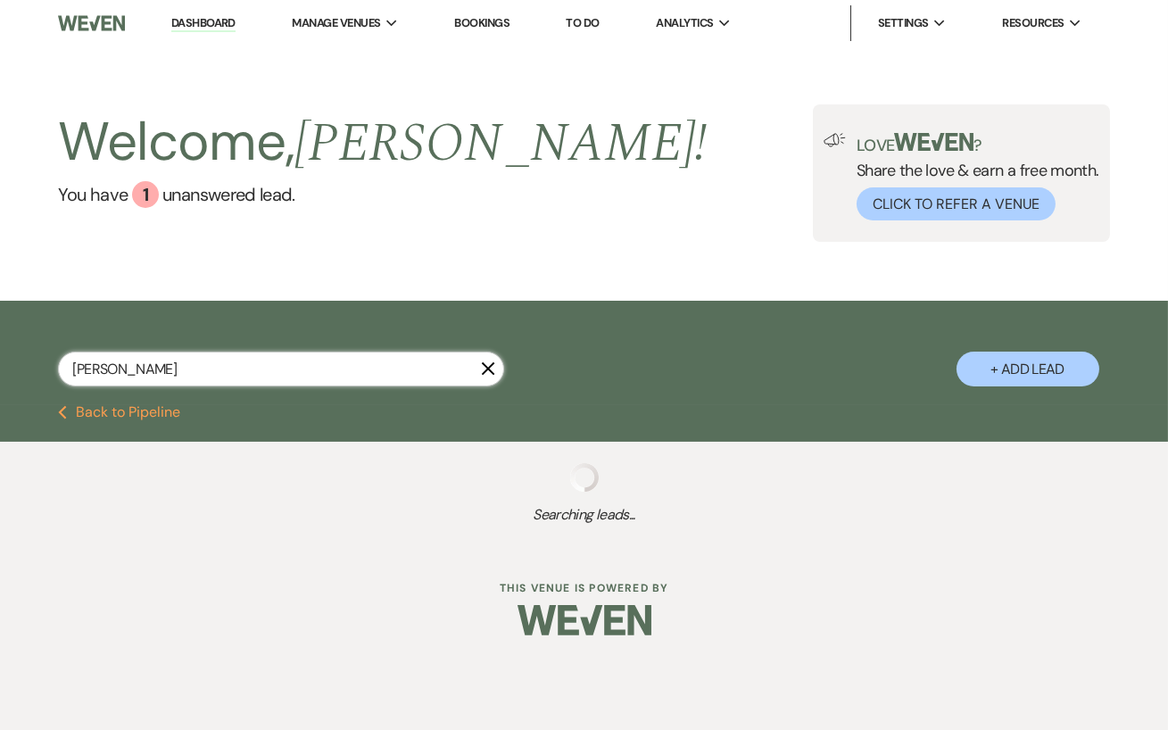
select select "6"
select select "8"
select select "5"
select select "8"
select select "5"
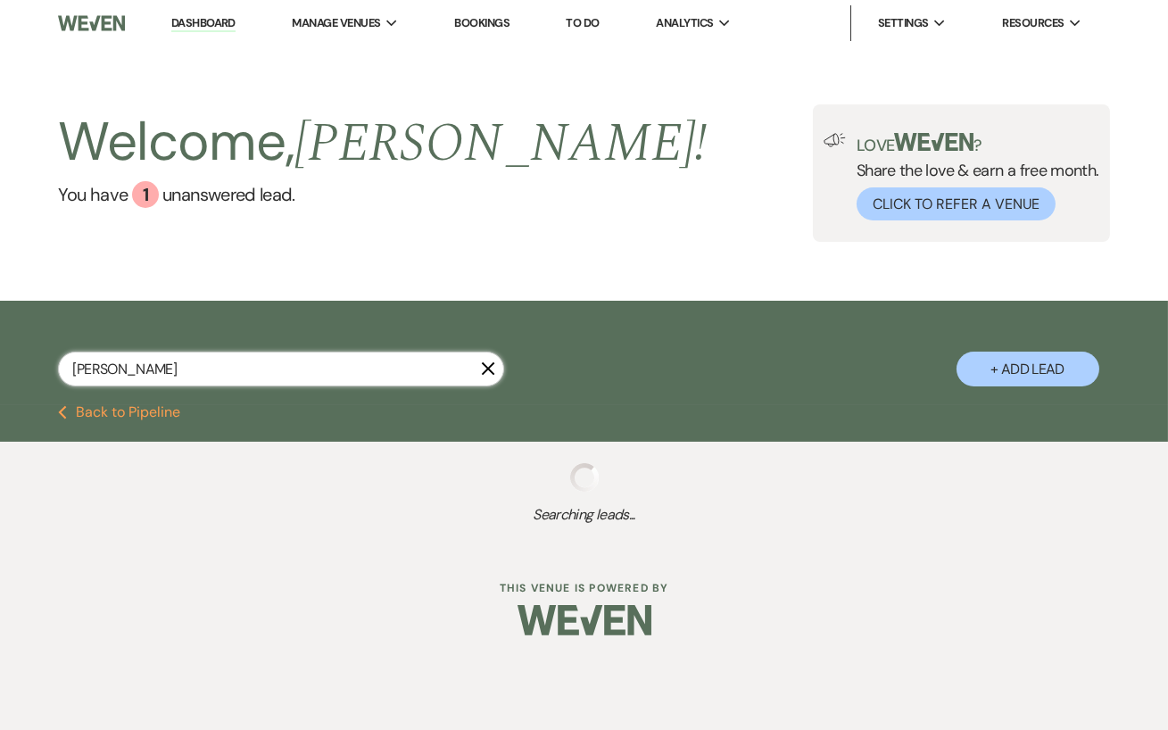
select select "8"
select select "6"
select select "8"
select select "5"
select select "8"
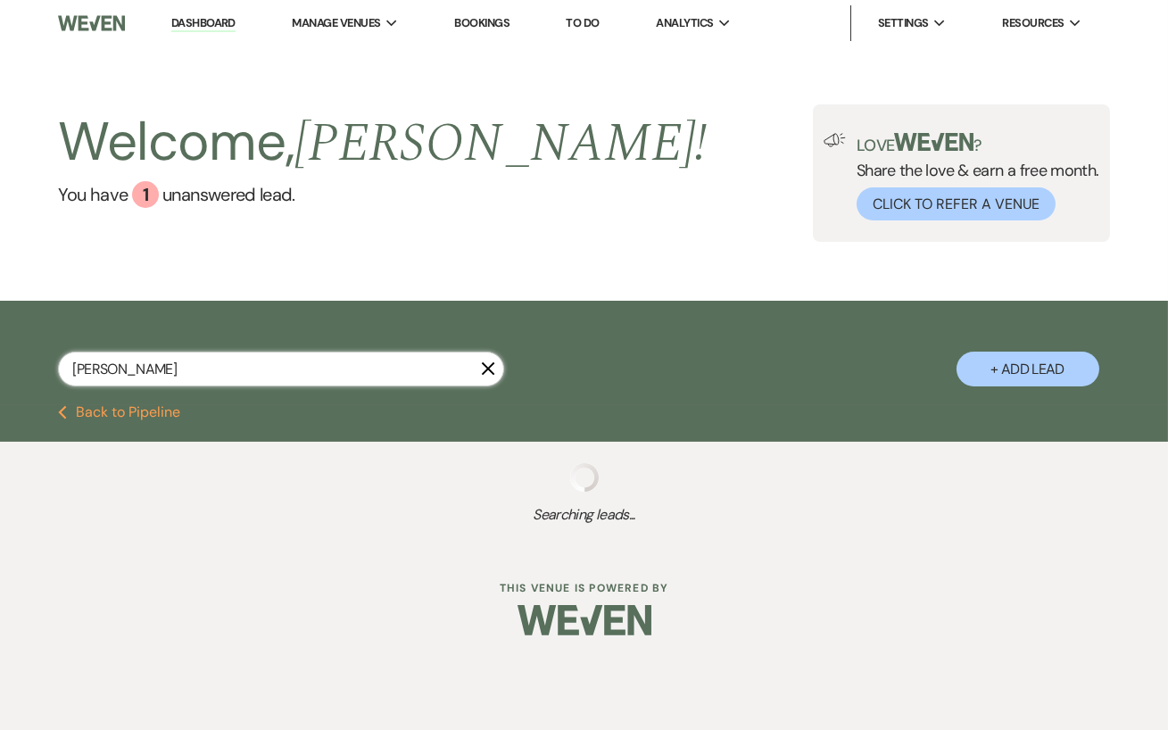
select select "11"
select select "8"
select select "1"
select select "8"
select select "5"
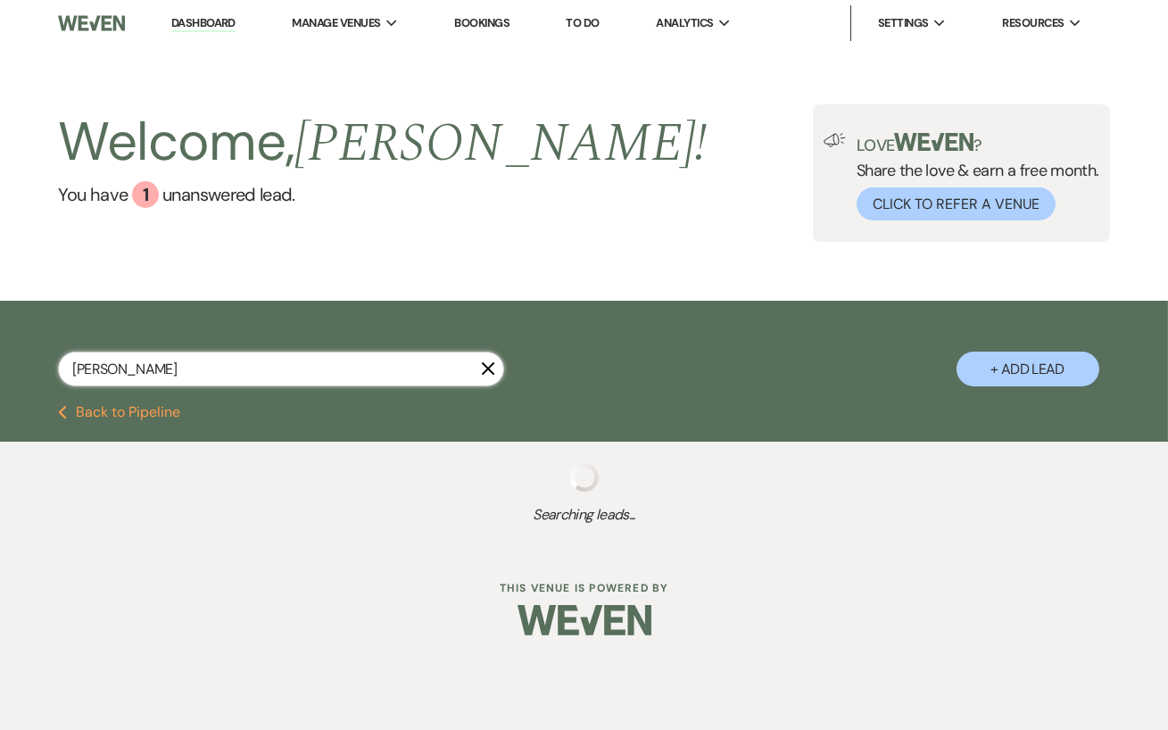
select select "8"
select select "5"
select select "8"
select select "5"
select select "8"
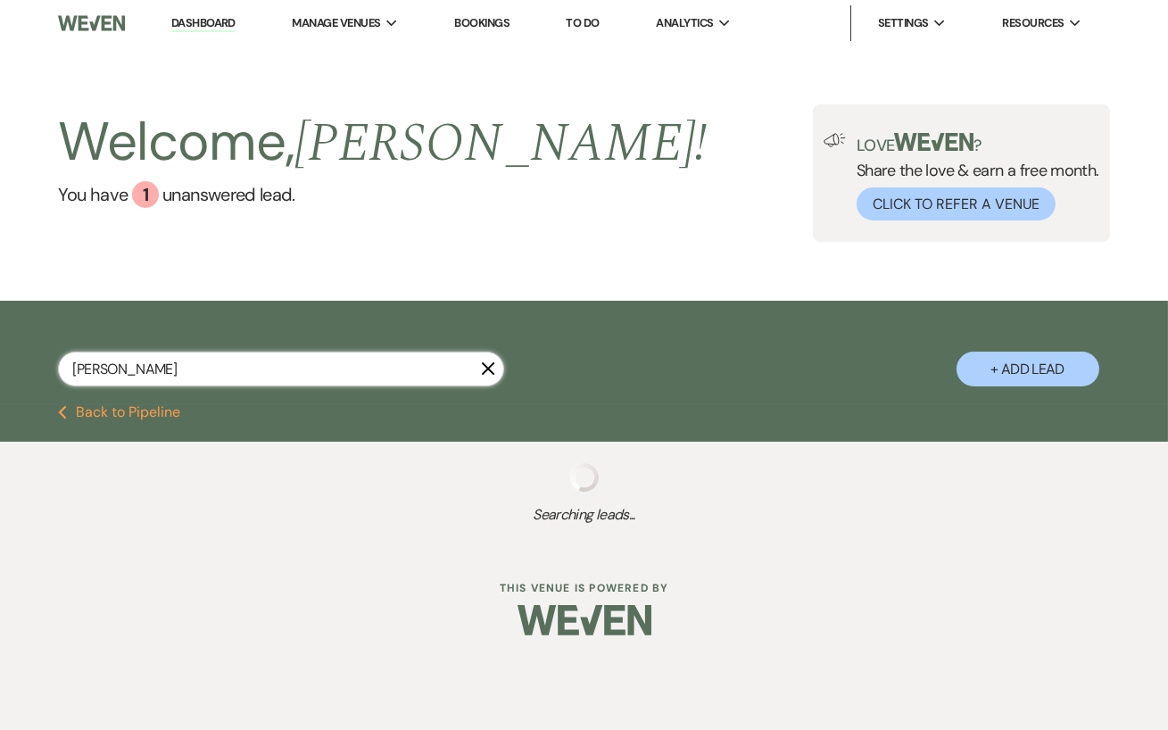
select select "5"
select select "8"
select select "11"
select select "8"
select select "5"
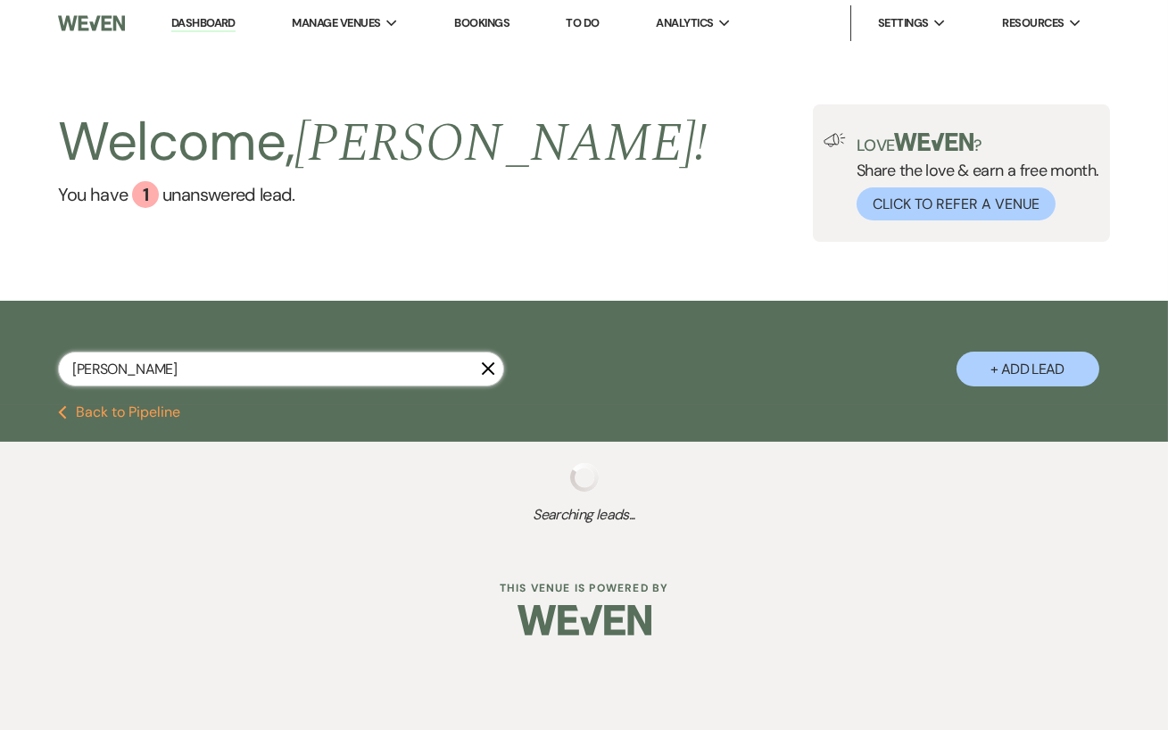
select select "8"
select select "11"
select select "8"
select select "6"
select select "8"
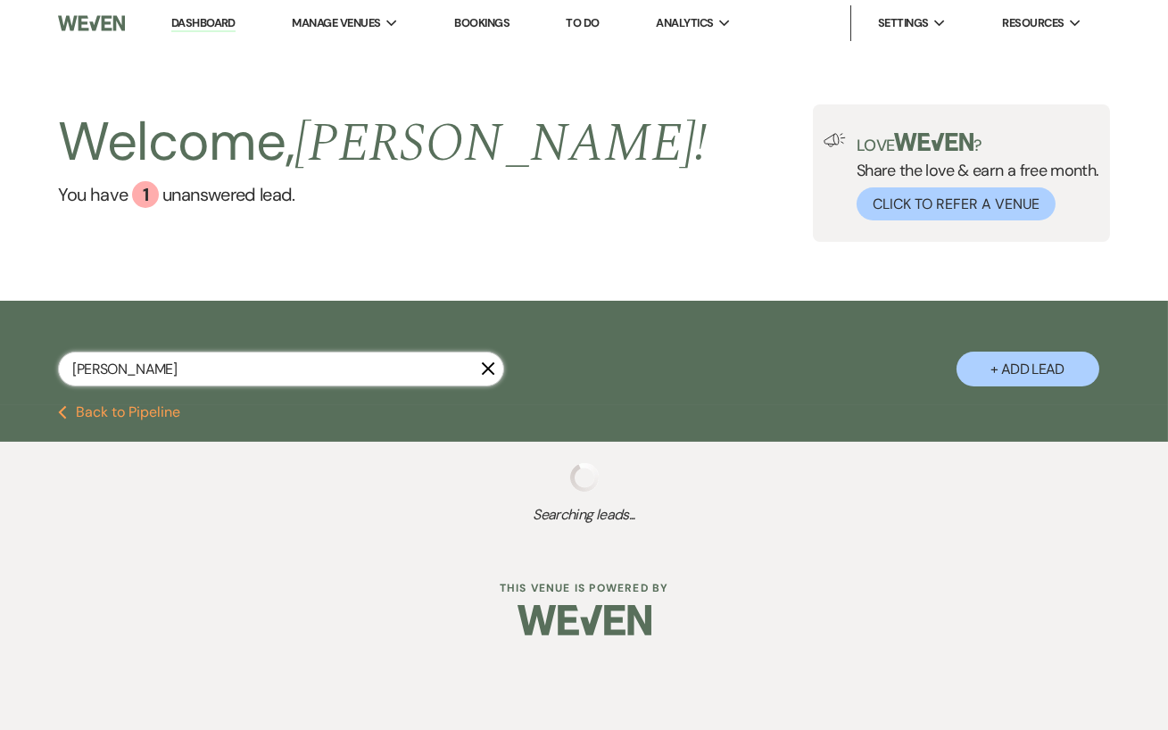
select select "5"
select select "8"
select select "5"
select select "8"
select select "5"
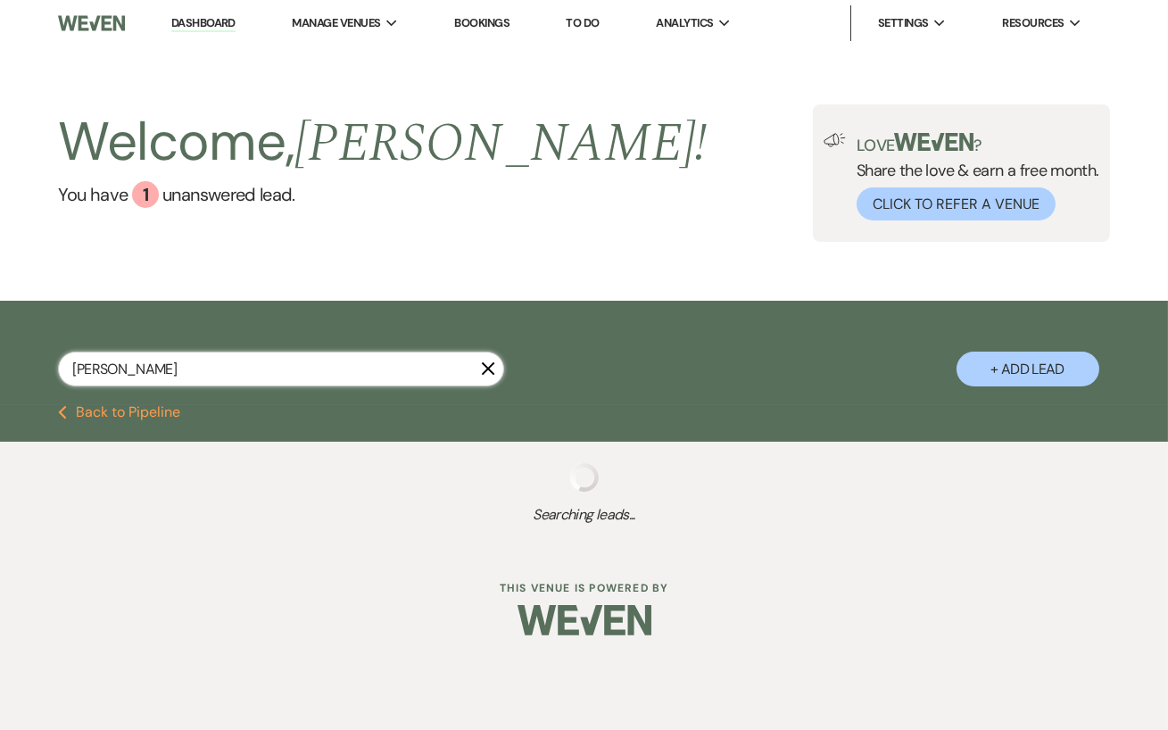
select select "8"
select select "5"
select select "8"
select select "6"
select select "8"
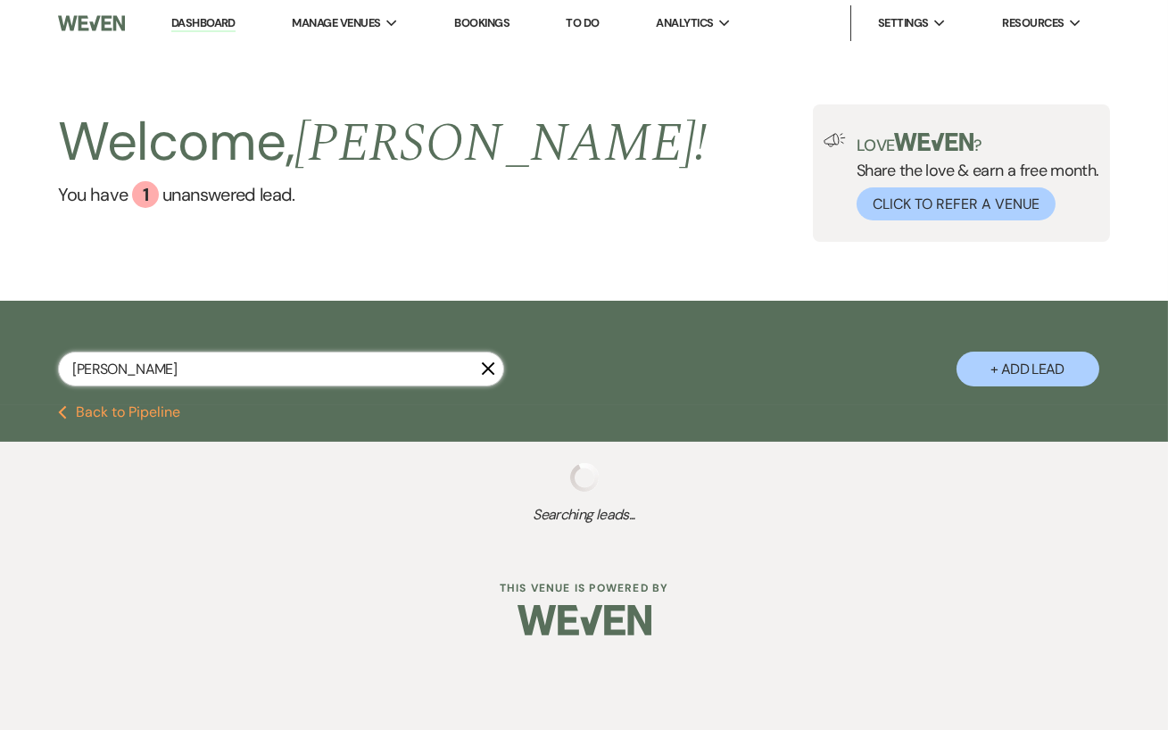
select select "5"
select select "8"
select select "5"
select select "8"
select select "5"
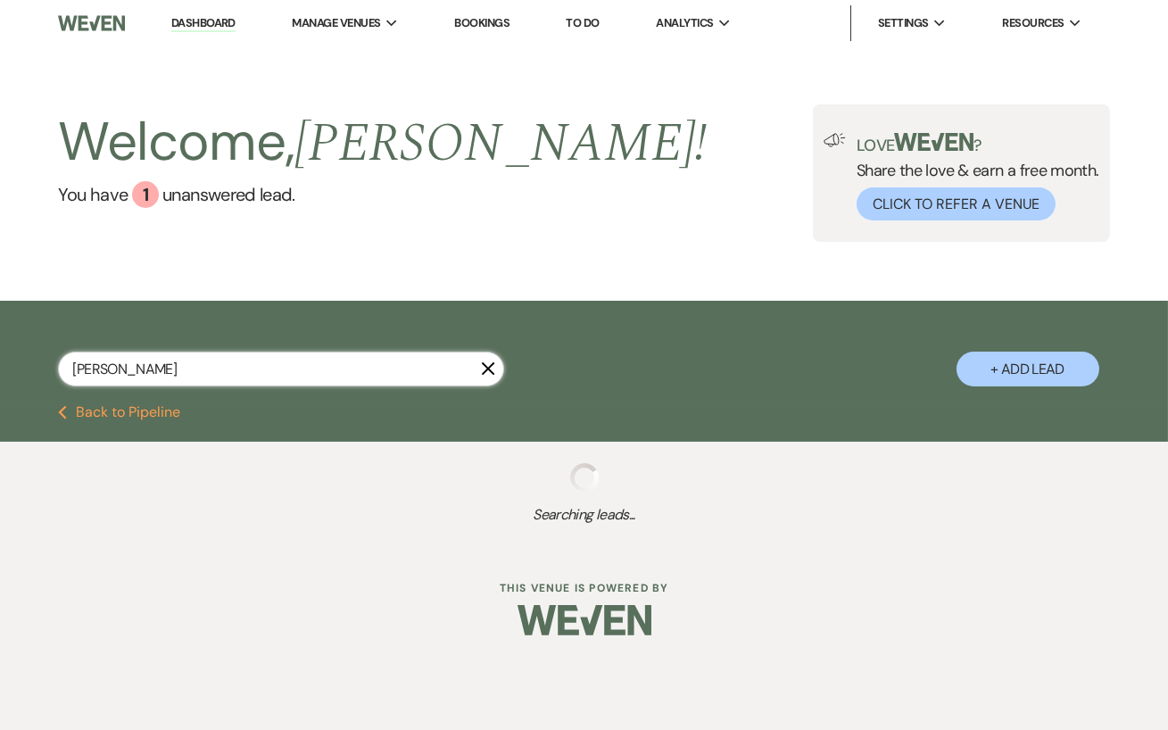
select select "8"
select select "5"
select select "8"
select select "6"
select select "8"
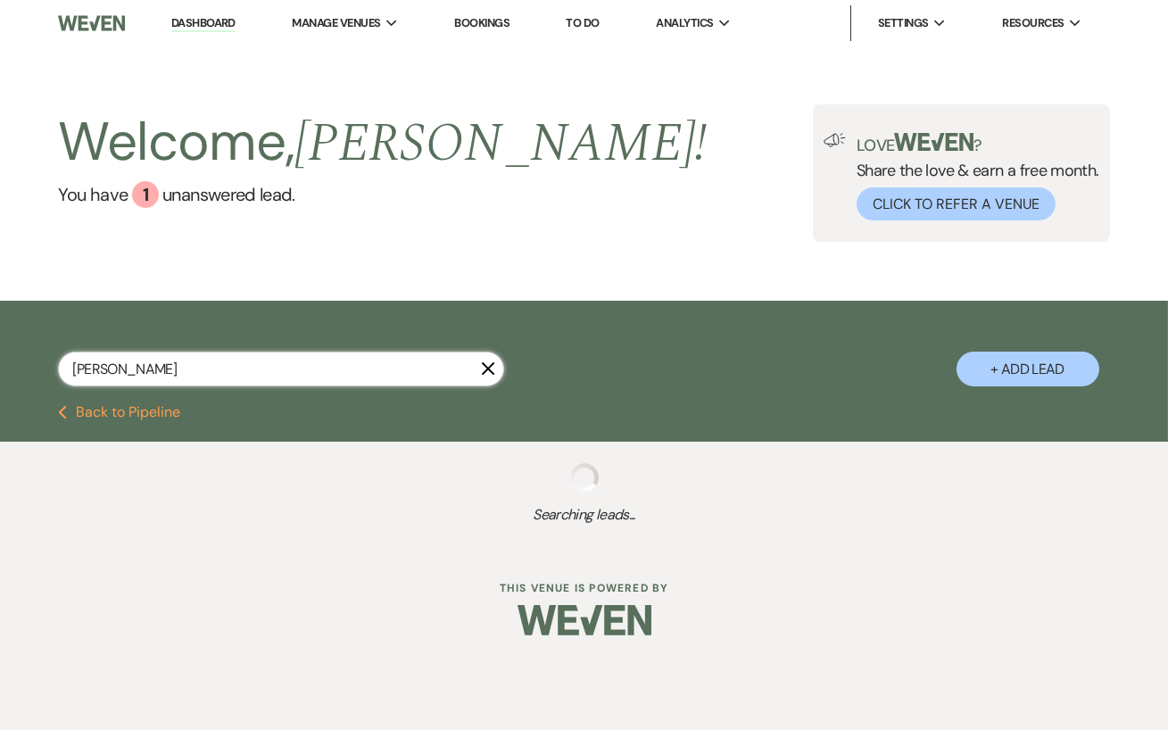
select select "3"
select select "8"
select select "6"
select select "8"
select select "5"
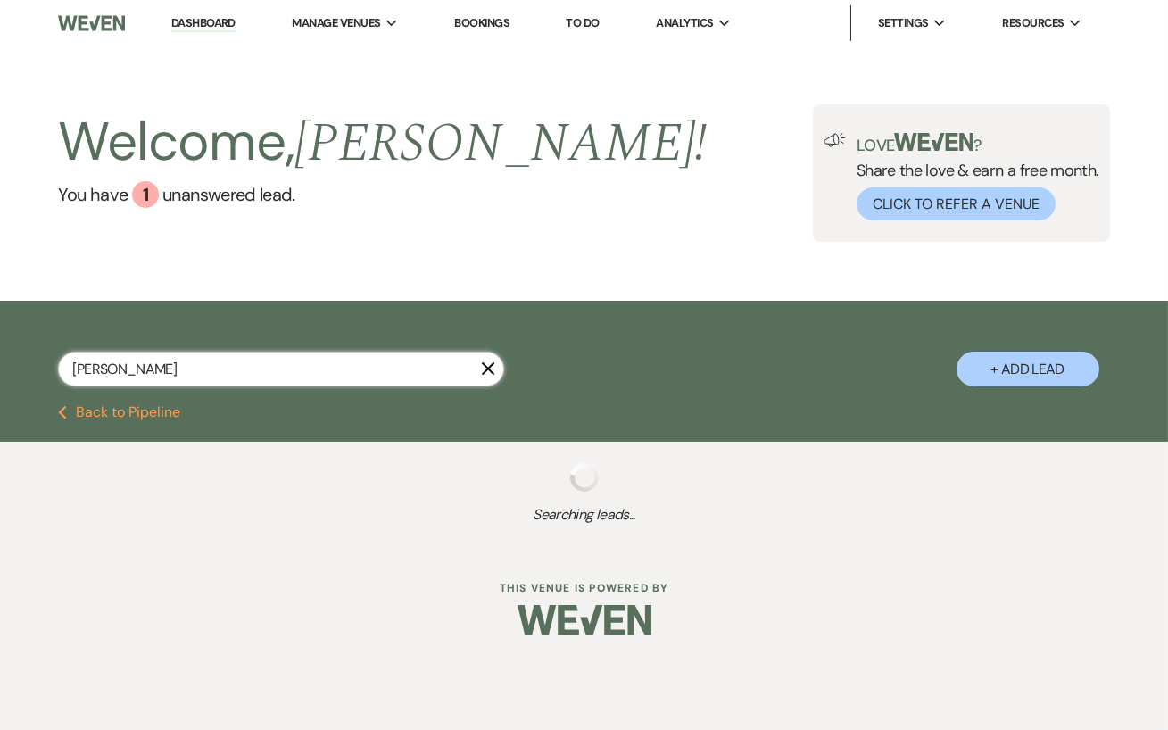
select select "8"
select select "5"
select select "8"
select select "5"
select select "8"
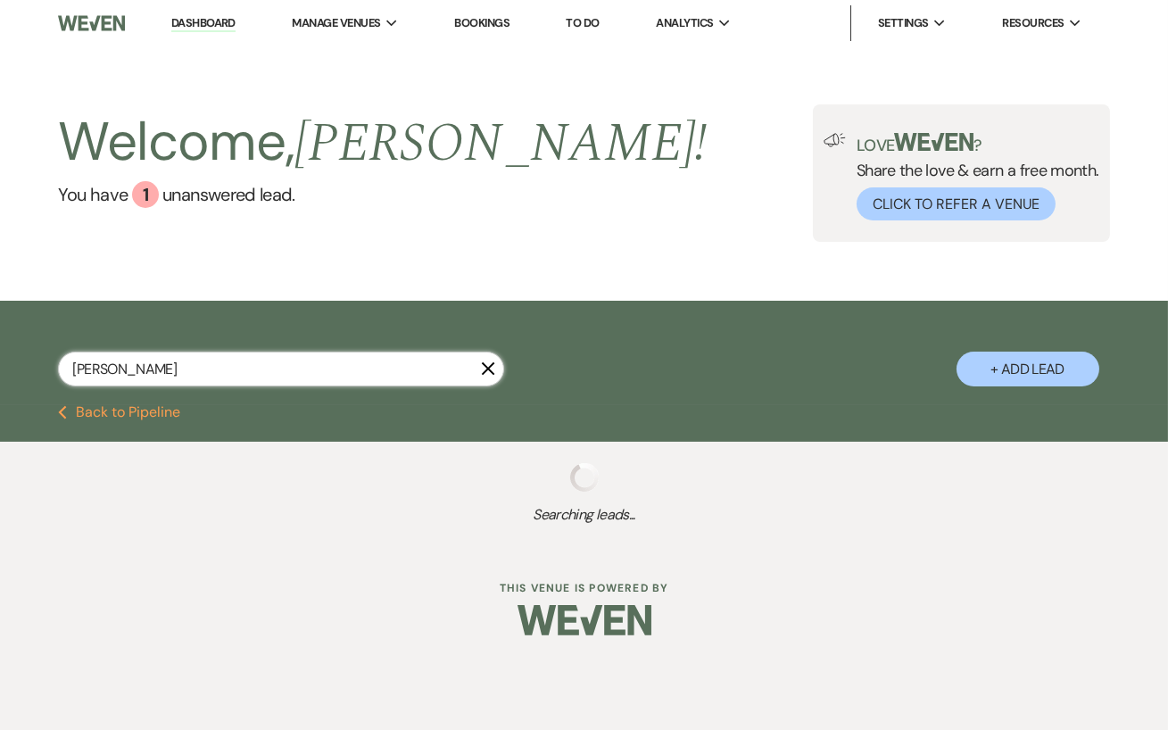
select select "5"
select select "8"
select select "4"
select select "8"
select select "5"
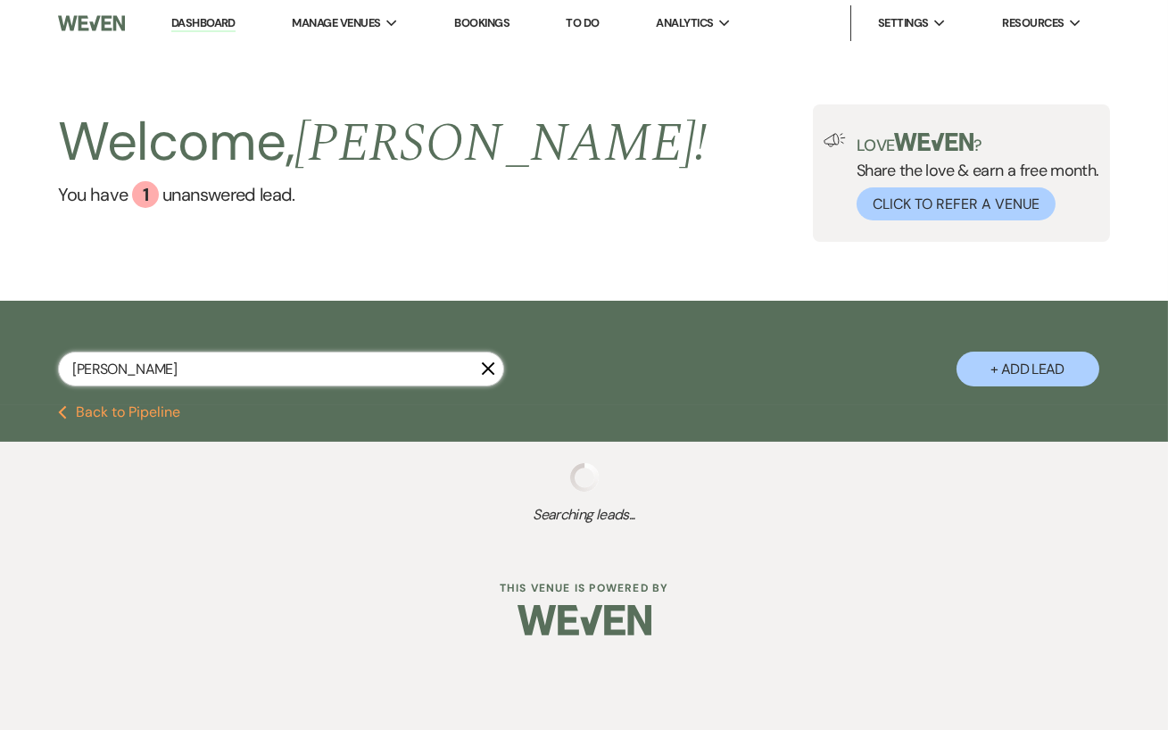
select select "8"
select select "5"
select select "8"
select select "5"
select select "8"
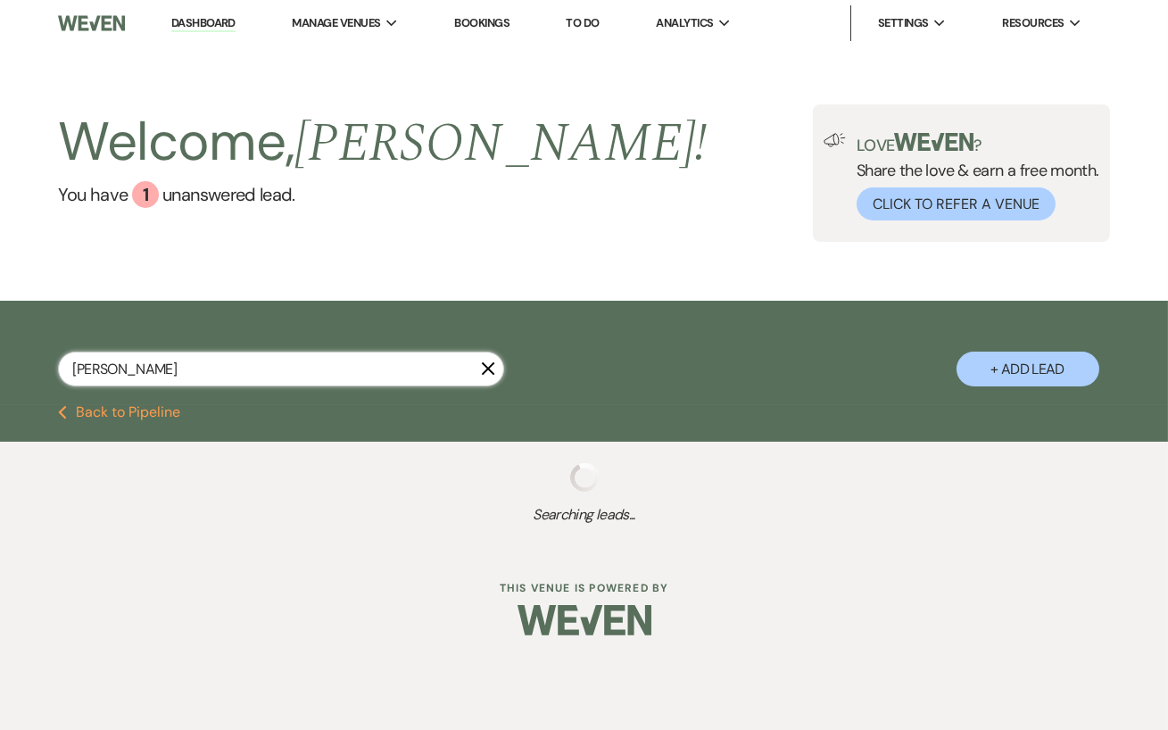
select select "4"
select select "8"
select select "6"
select select "8"
select select "5"
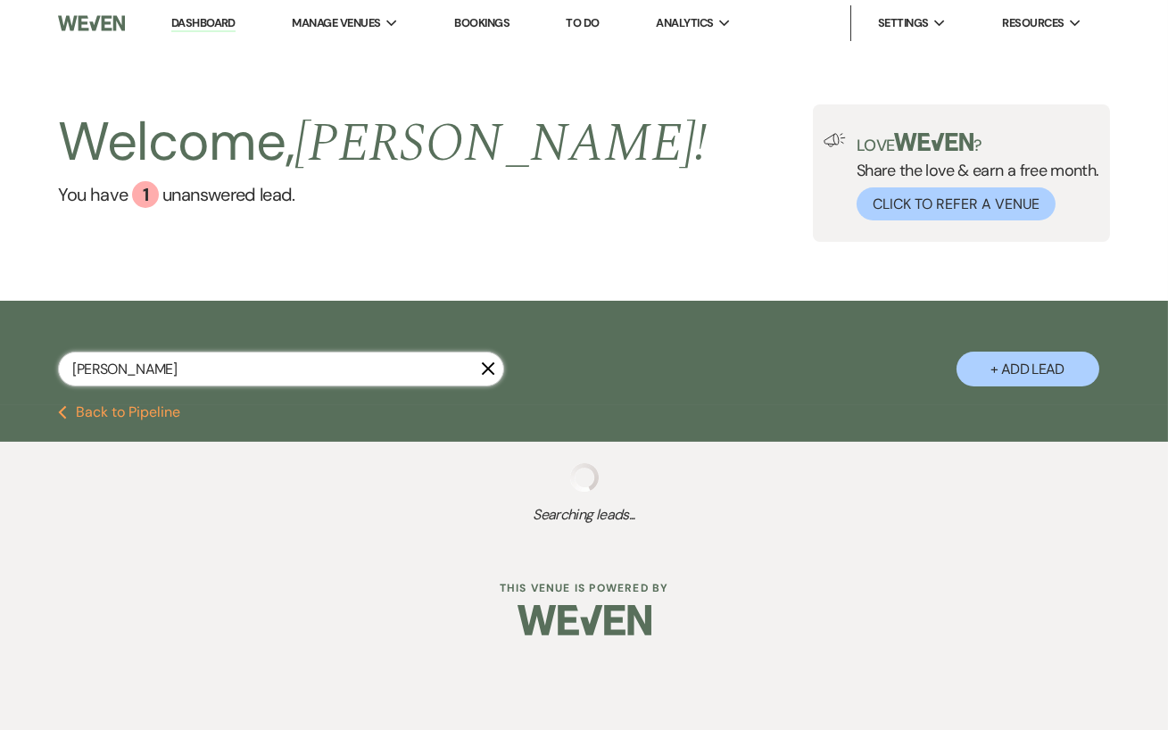
select select "8"
select select "5"
select select "8"
select select "5"
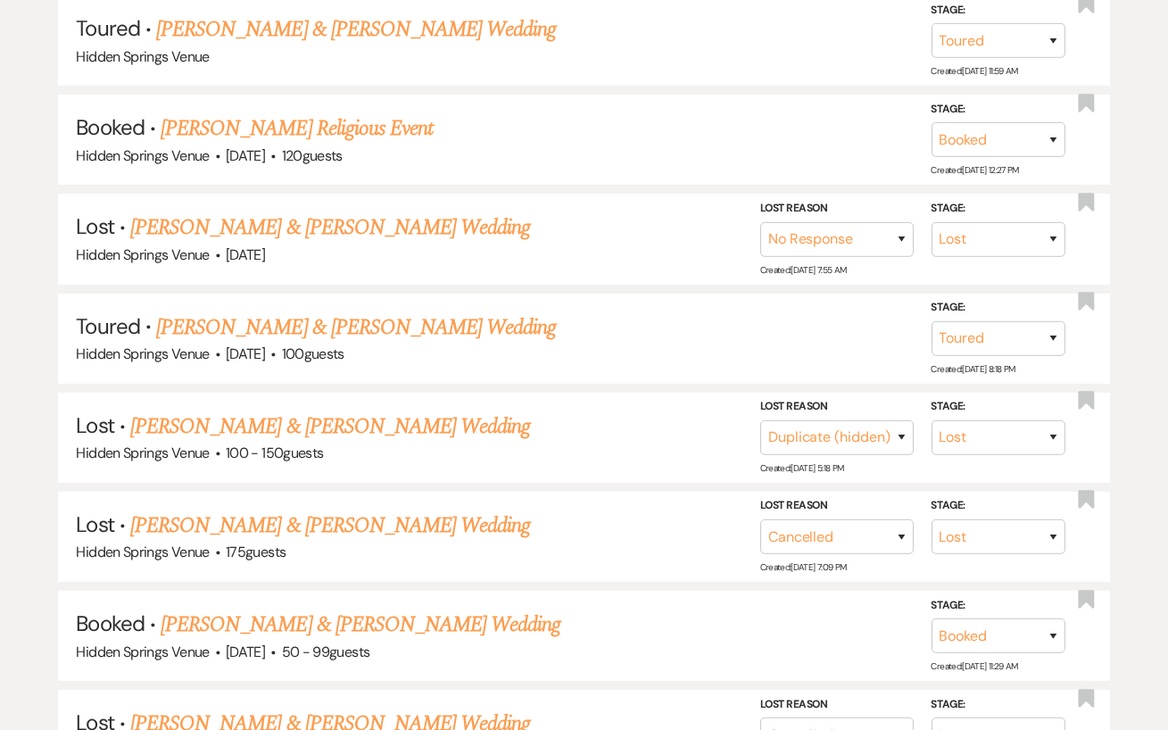
scroll to position [987, 0]
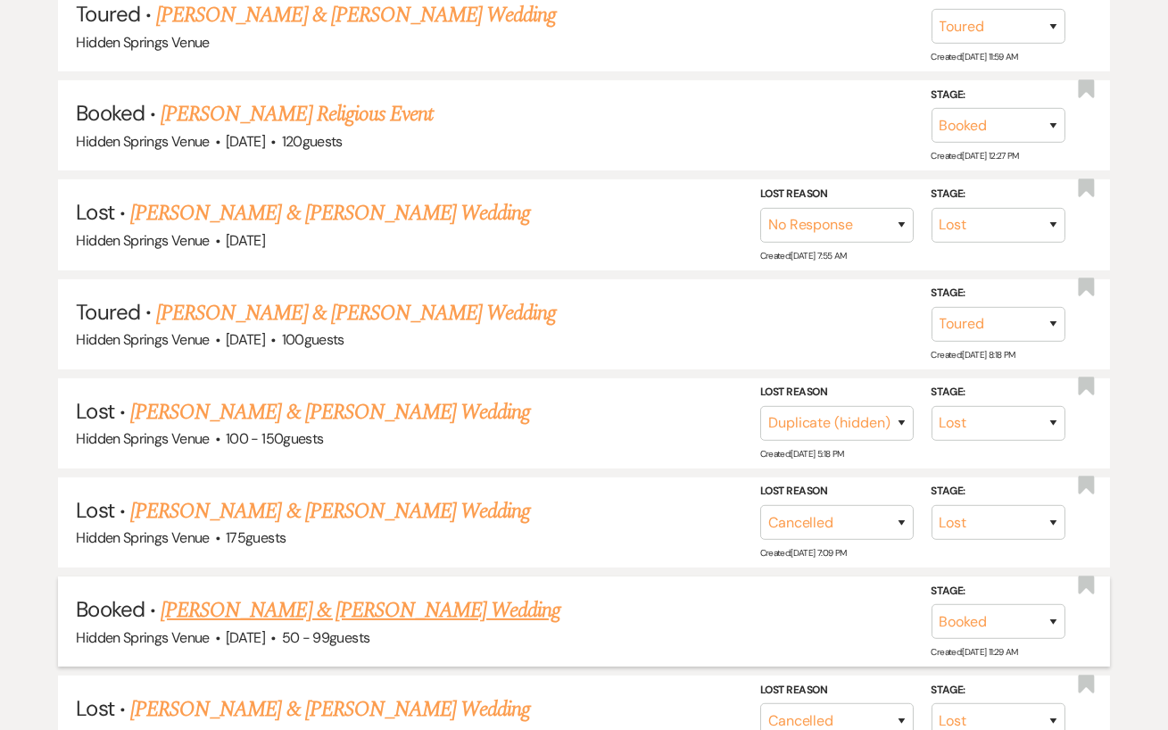
click at [455, 604] on link "Garrett Baker & Hannah Miller's Wedding" at bounding box center [361, 610] width 400 height 32
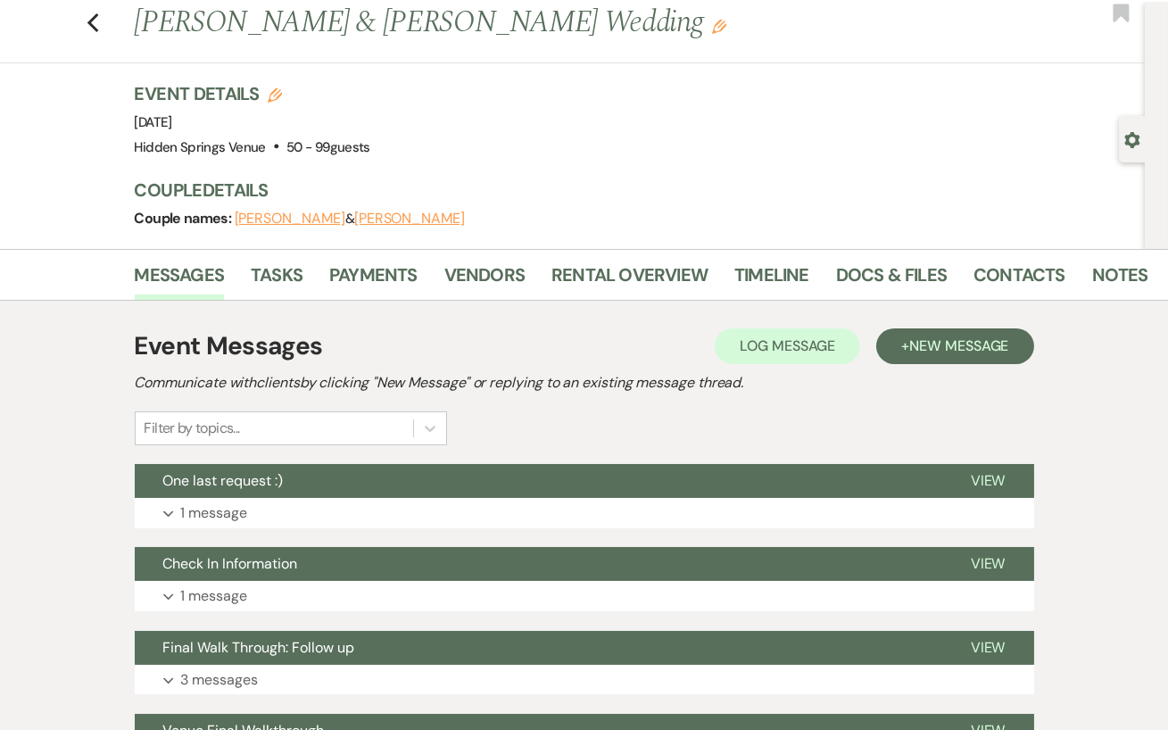
scroll to position [48, 0]
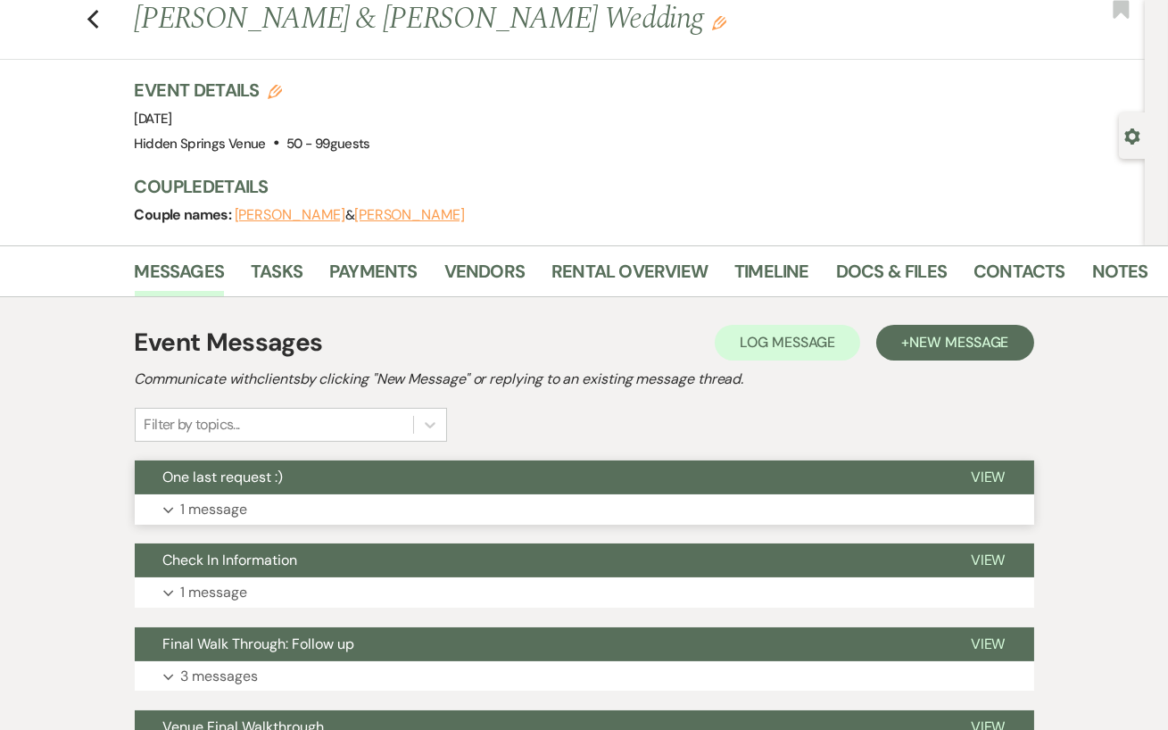
click at [358, 509] on button "Expand 1 message" at bounding box center [584, 509] width 899 height 30
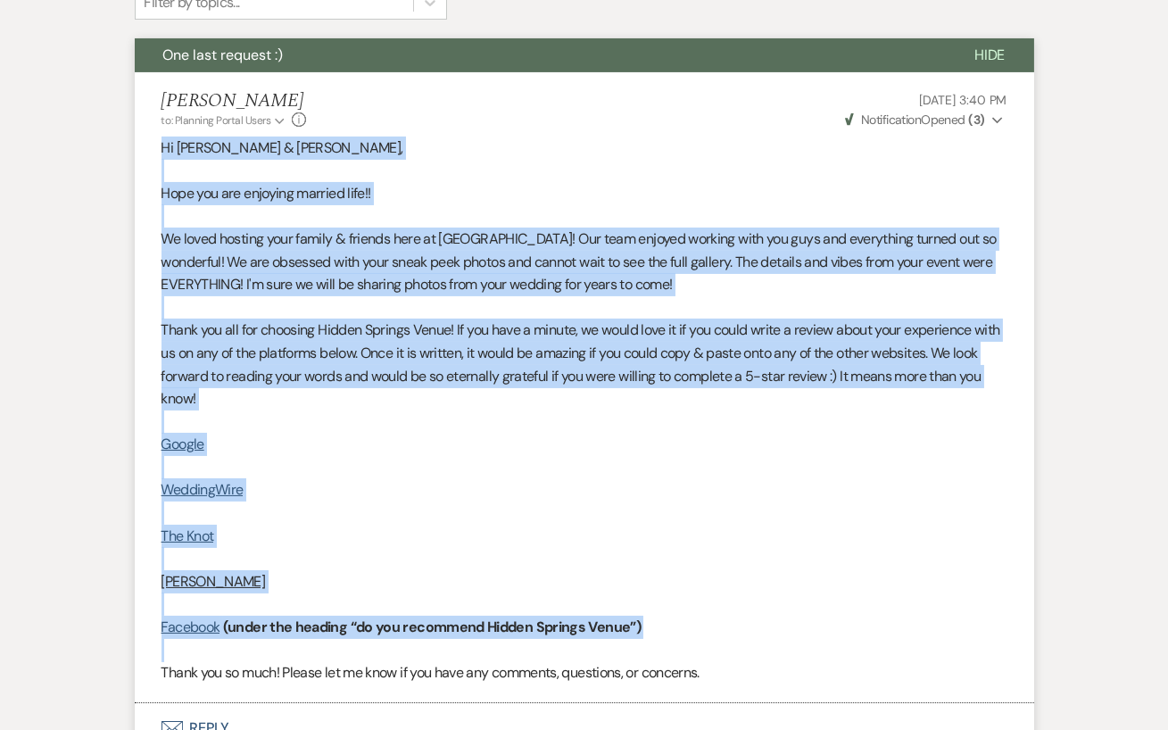
scroll to position [511, 0]
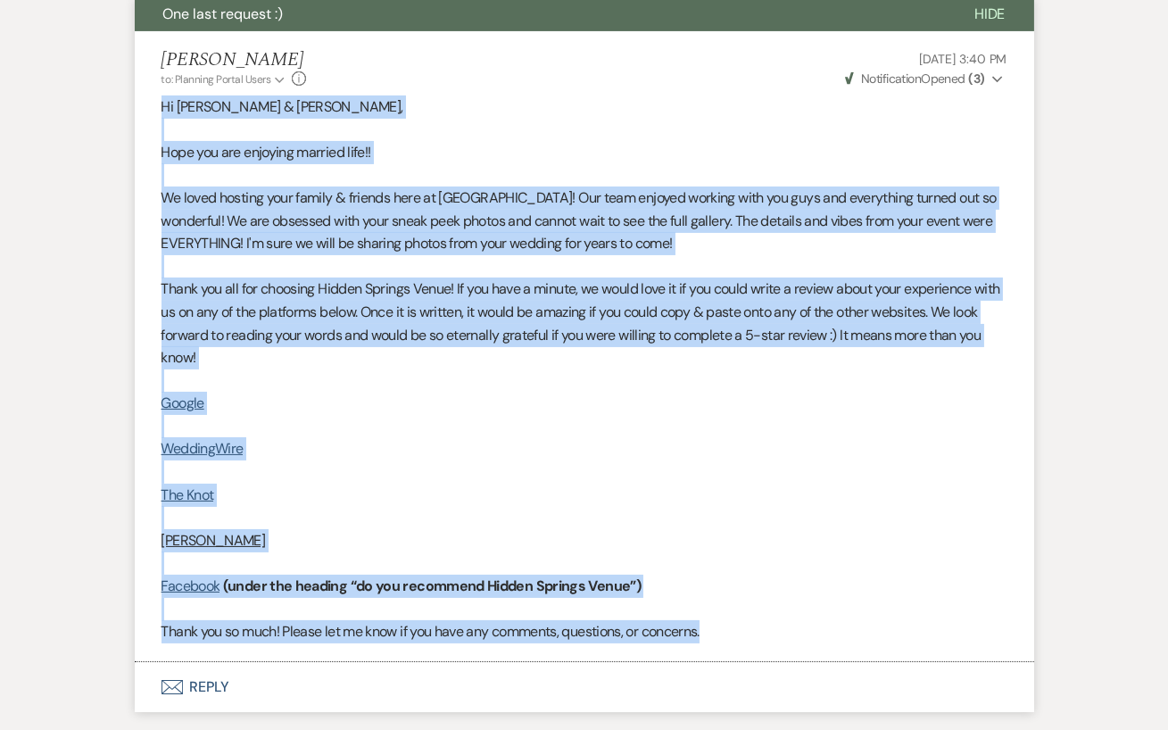
drag, startPoint x: 161, startPoint y: 319, endPoint x: 732, endPoint y: 633, distance: 651.6
click at [732, 633] on div "Hi Garrett & Hannah, Hope you are enjoying married life!! We loved hosting your…" at bounding box center [584, 369] width 846 height 548
copy div "Hi Garrett & Hannah, Hope you are enjoying married life!! We loved hosting your…"
click at [732, 633] on p "Thank you so much! Please let me know if you have any comments, questions, or c…" at bounding box center [584, 631] width 846 height 23
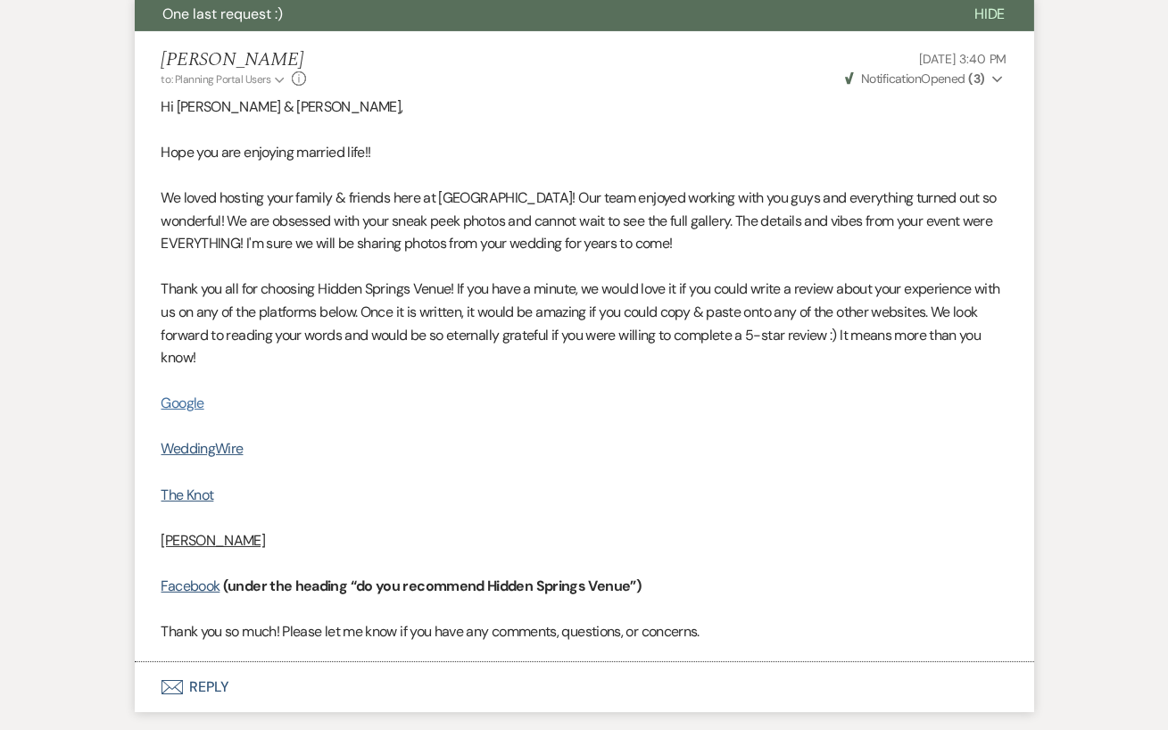
click at [184, 408] on link "Google" at bounding box center [182, 402] width 43 height 19
click at [199, 448] on link "WeddingWire" at bounding box center [202, 448] width 82 height 19
click at [192, 498] on link "The Knot" at bounding box center [187, 494] width 53 height 19
click at [178, 538] on u "Zola" at bounding box center [213, 540] width 104 height 19
click at [198, 582] on link "Facebook" at bounding box center [190, 585] width 59 height 19
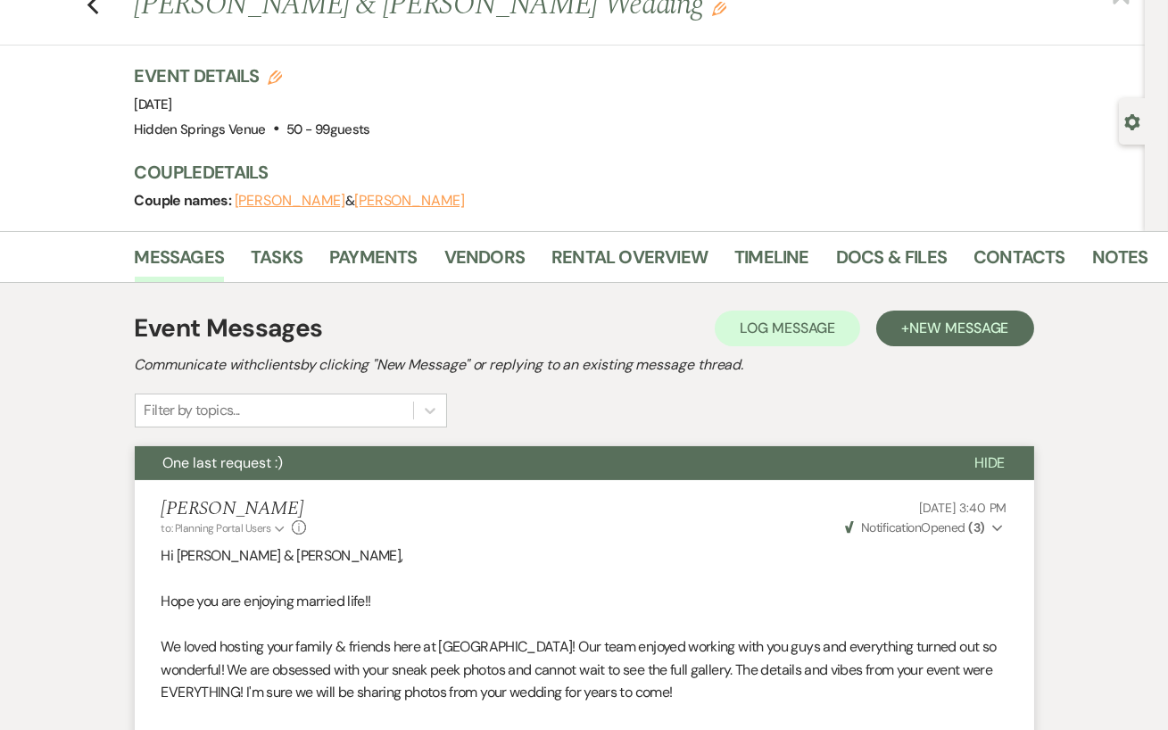
scroll to position [0, 0]
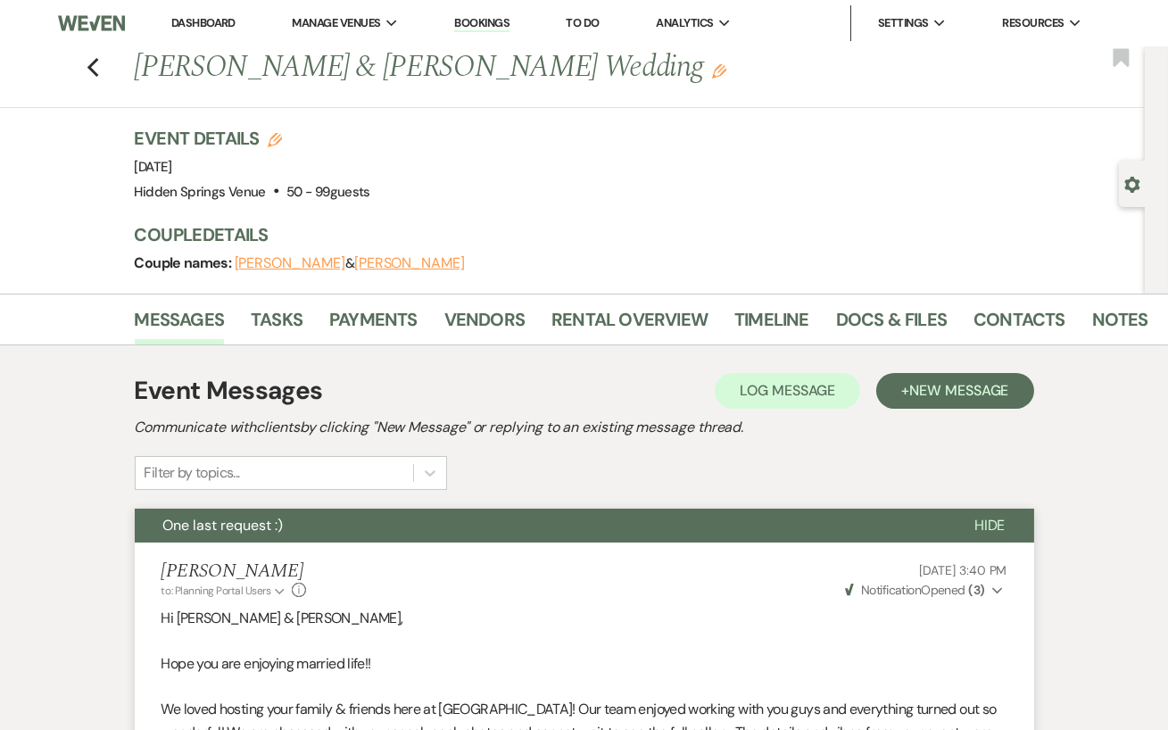
drag, startPoint x: 221, startPoint y: 17, endPoint x: 221, endPoint y: 640, distance: 622.7
click at [206, 28] on link "Dashboard" at bounding box center [203, 22] width 64 height 15
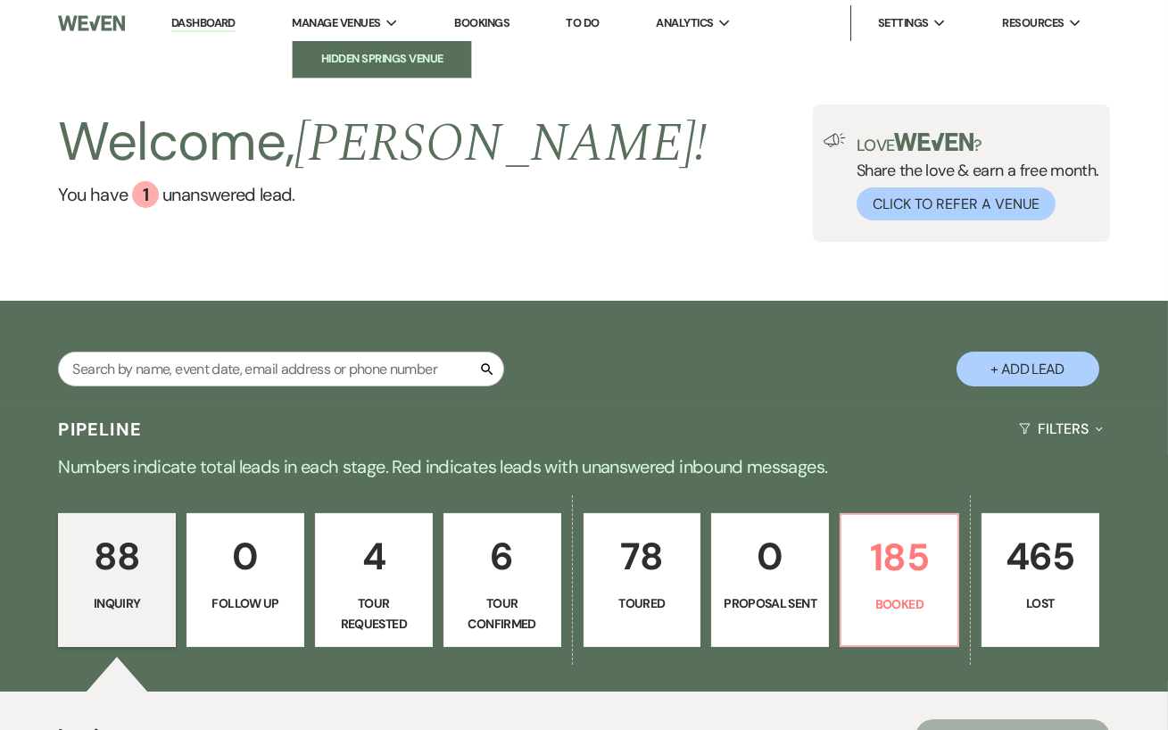
click at [376, 54] on li "Hidden Springs Venue" at bounding box center [382, 59] width 161 height 18
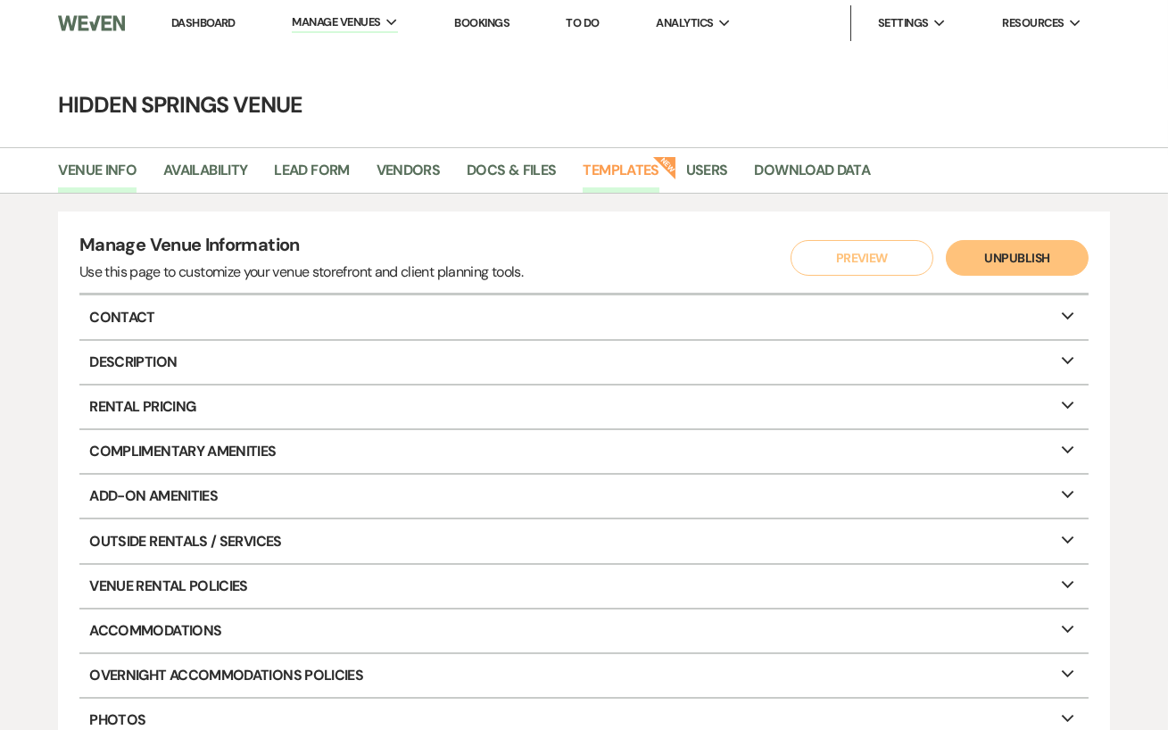
click at [612, 168] on link "Templates" at bounding box center [621, 176] width 76 height 34
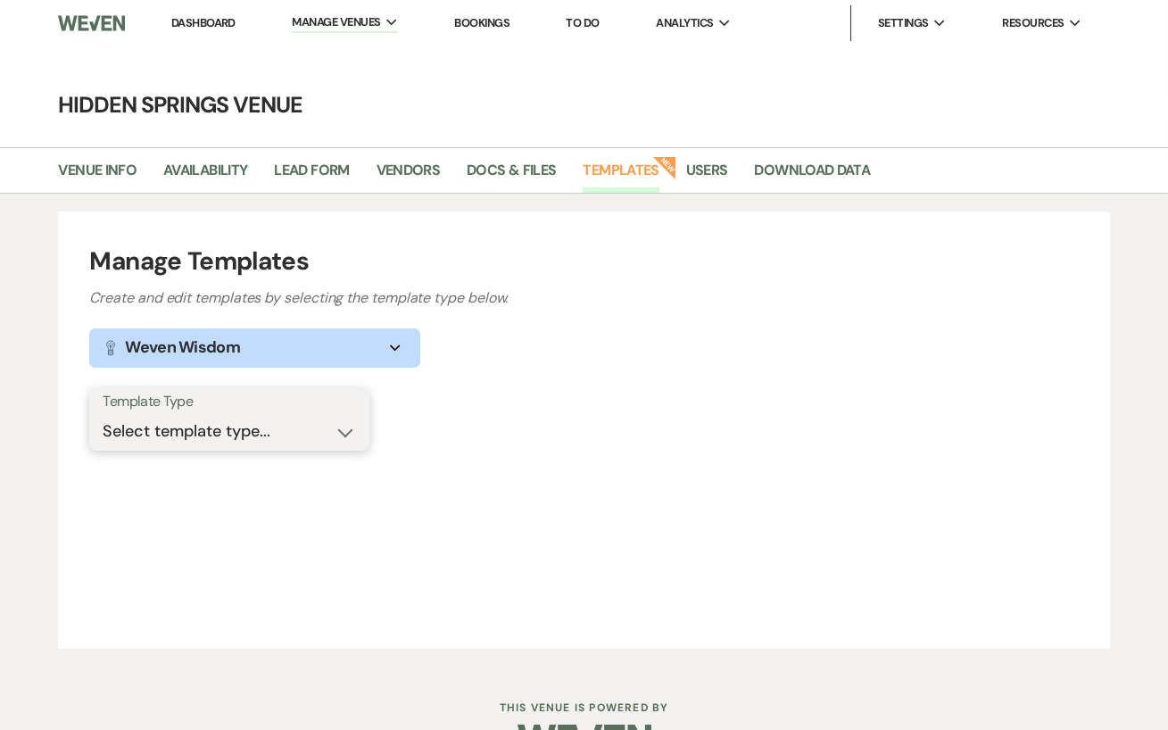
click at [347, 442] on select "Select template type... Task List Message Templates Payment Plan Inventory Item…" at bounding box center [229, 431] width 253 height 35
click at [103, 414] on select "Select template type... Task List Message Templates Payment Plan Inventory Item…" at bounding box center [229, 431] width 253 height 35
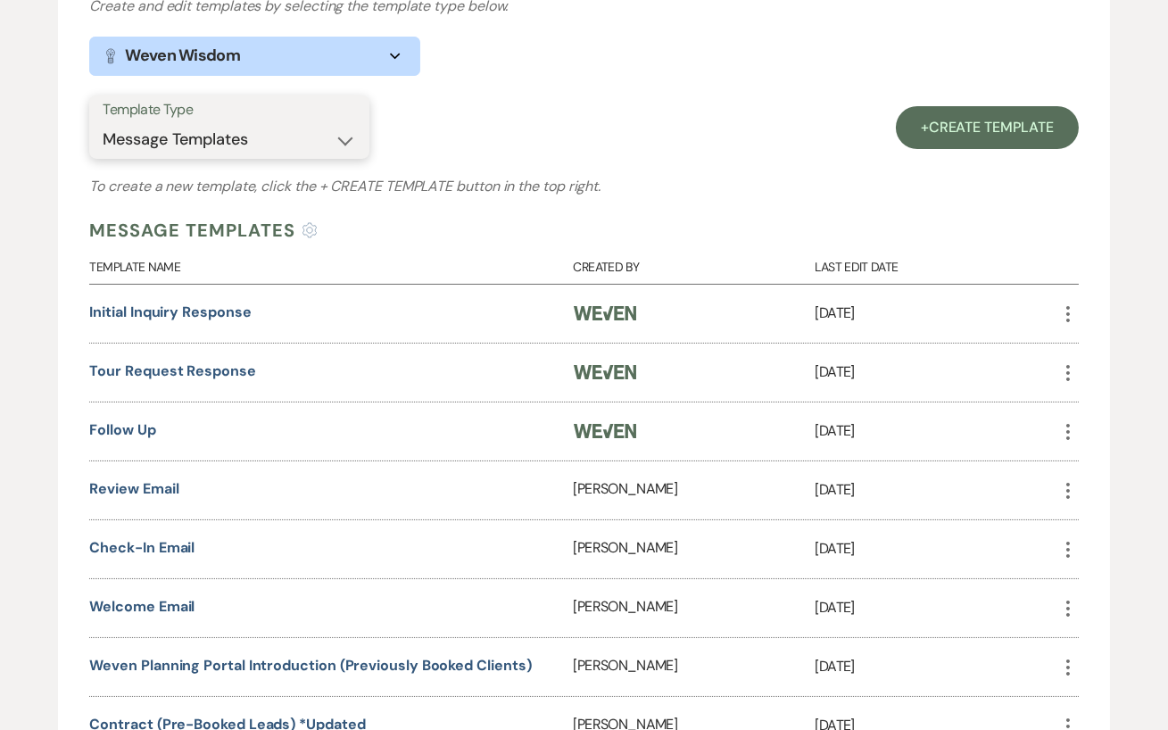
scroll to position [449, 0]
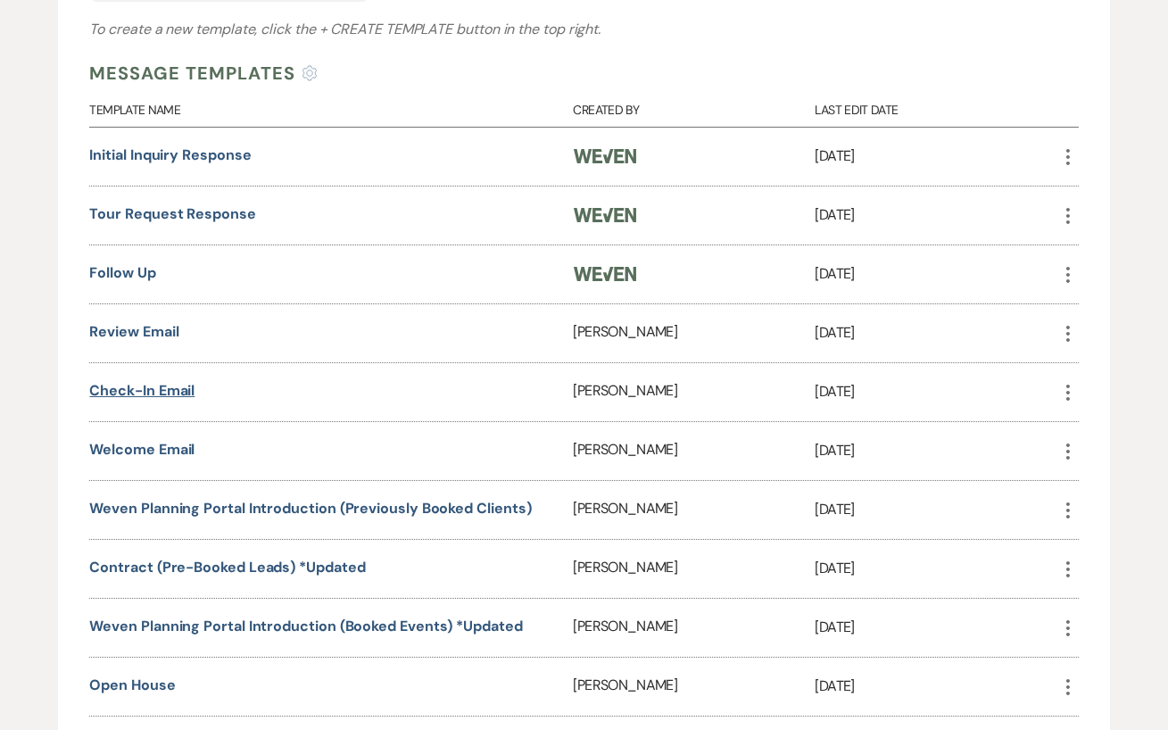
click at [175, 390] on link "Check-in Email" at bounding box center [141, 390] width 105 height 19
click at [176, 444] on link "Welcome Email" at bounding box center [141, 449] width 105 height 19
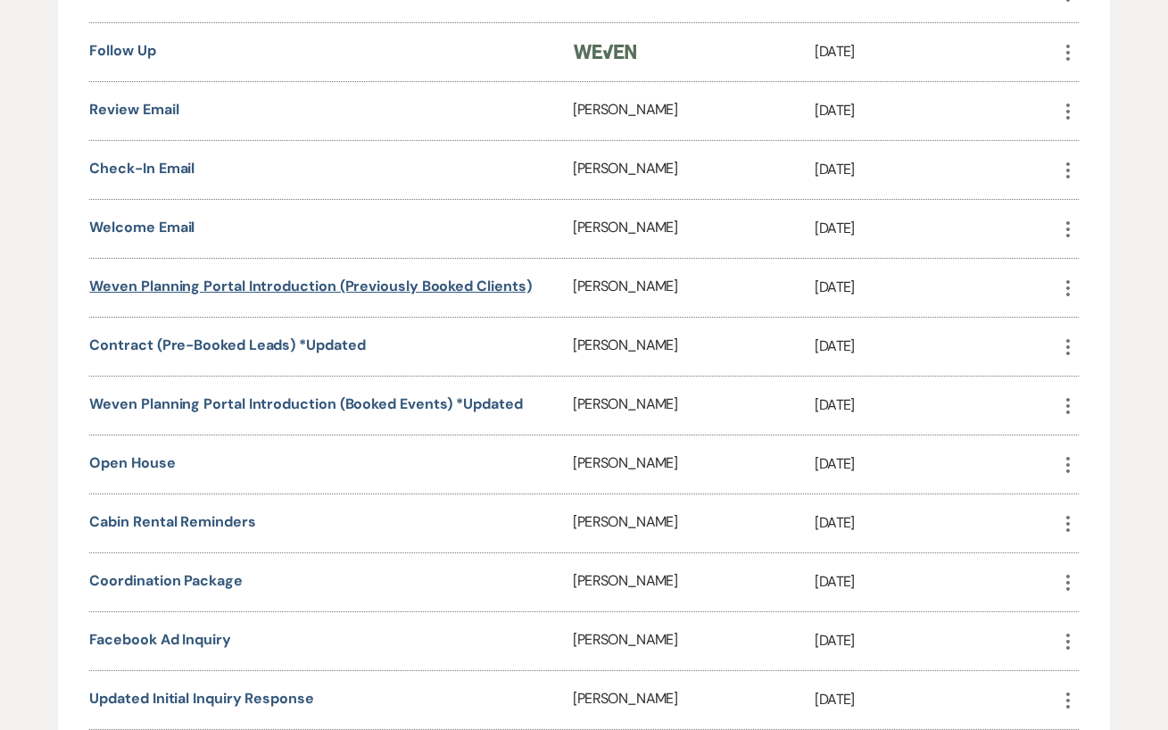
scroll to position [770, 0]
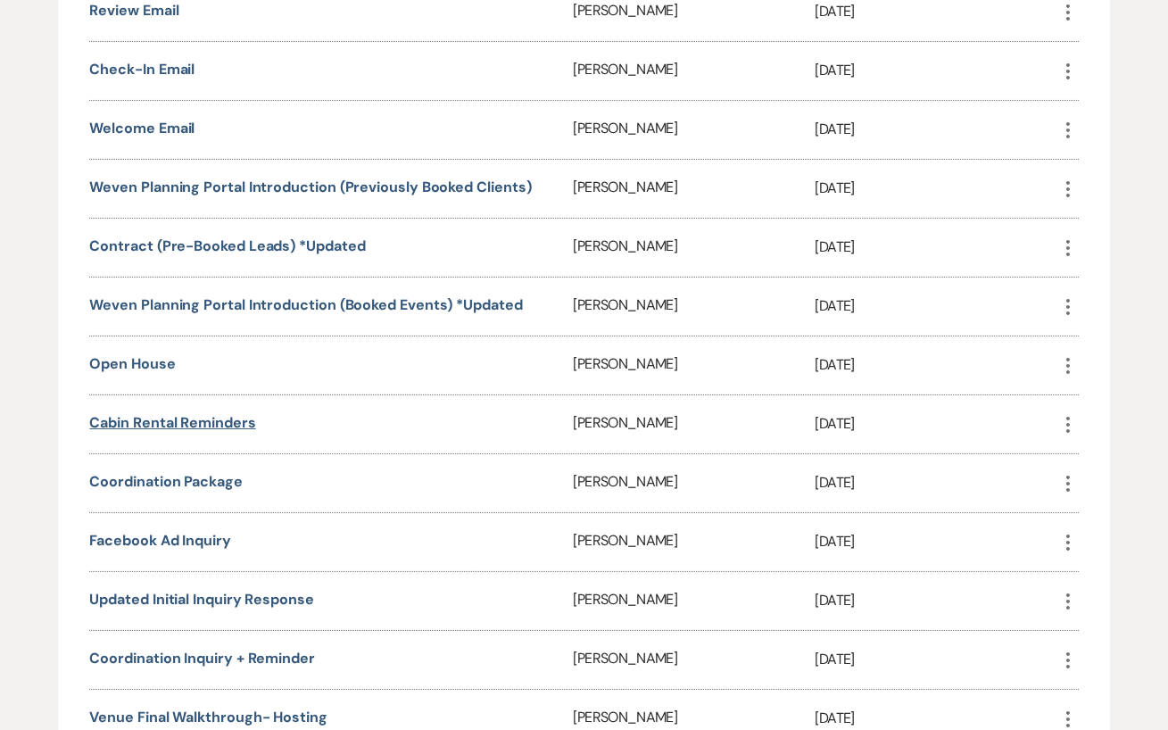
click at [224, 414] on link "Cabin Rental Reminders" at bounding box center [172, 422] width 166 height 19
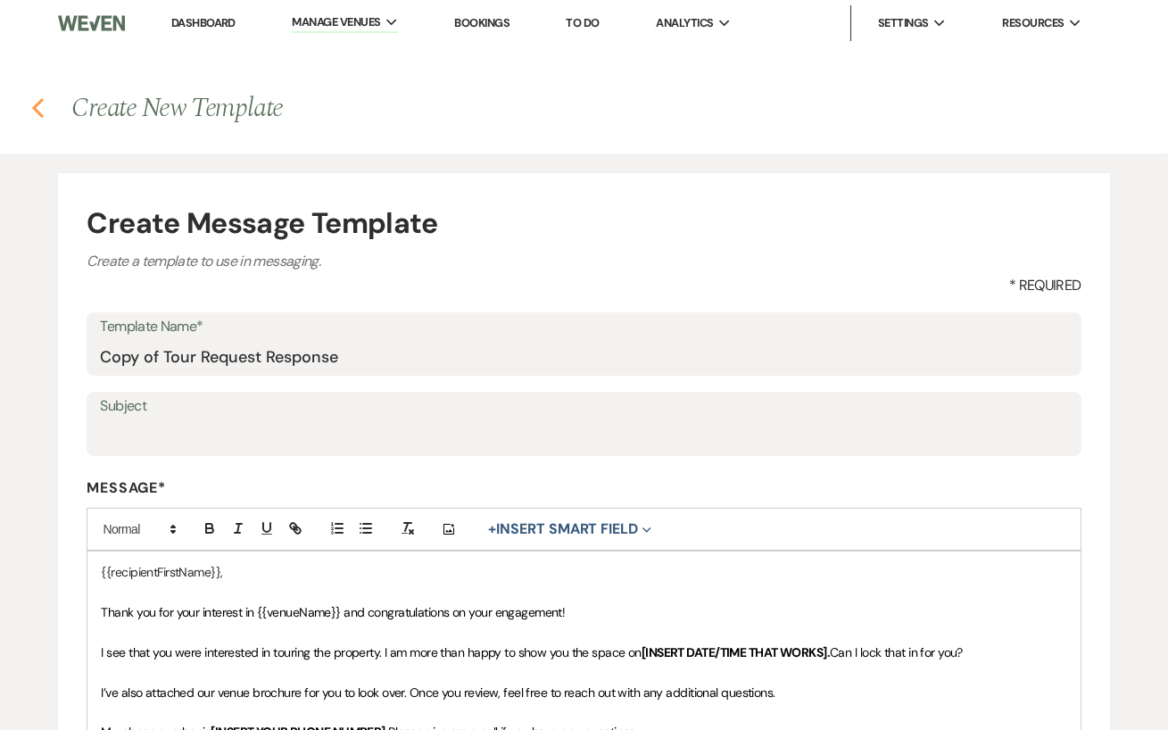
click at [34, 95] on button "Previous" at bounding box center [37, 106] width 13 height 23
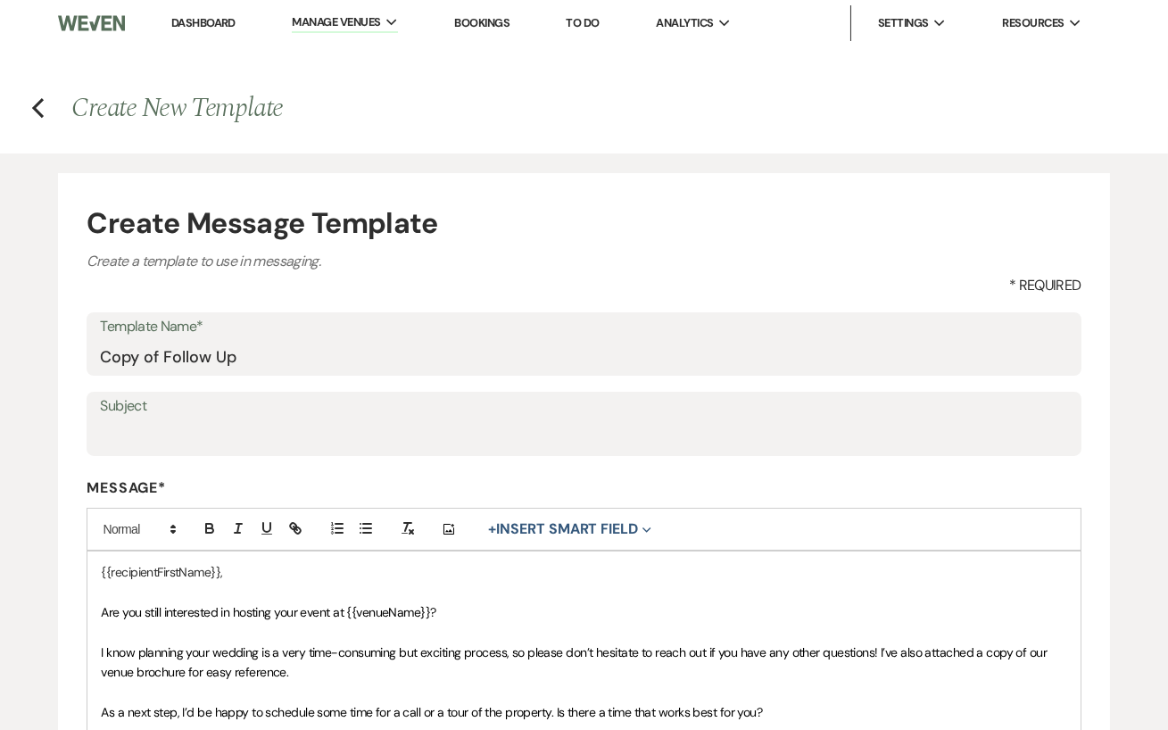
click at [30, 115] on h4 "Previous Create New Template" at bounding box center [584, 107] width 1168 height 37
click at [39, 103] on use "button" at bounding box center [38, 108] width 12 height 20
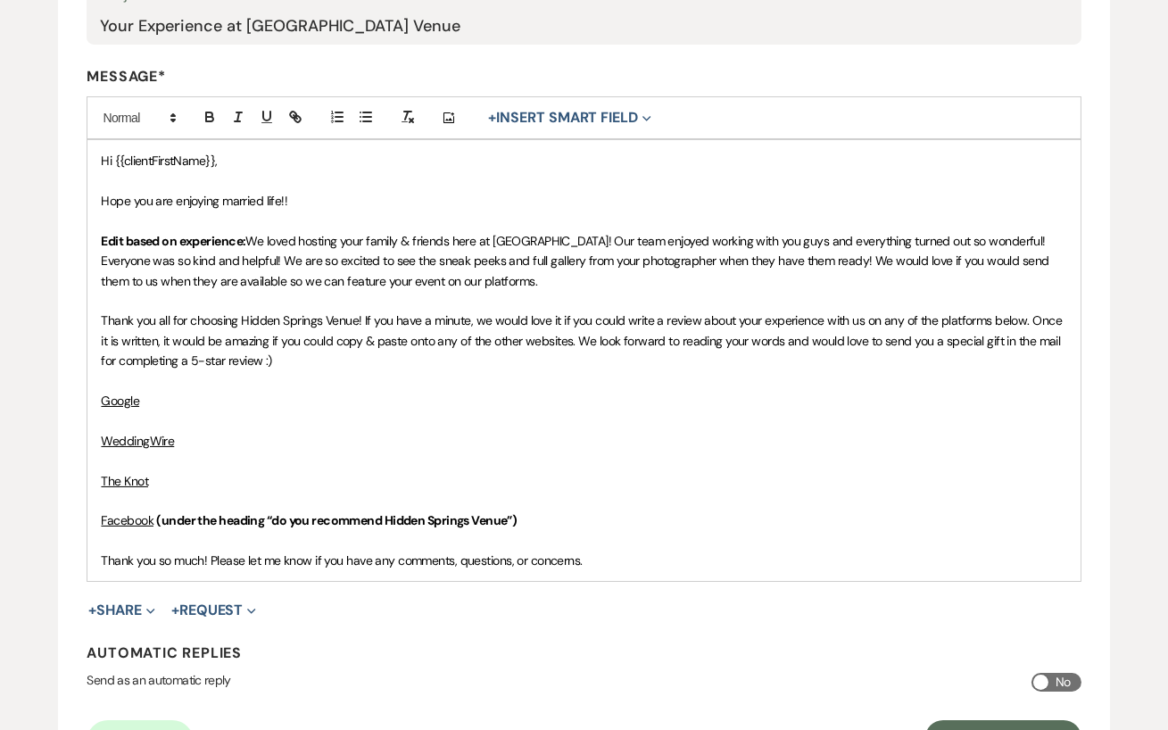
scroll to position [396, 0]
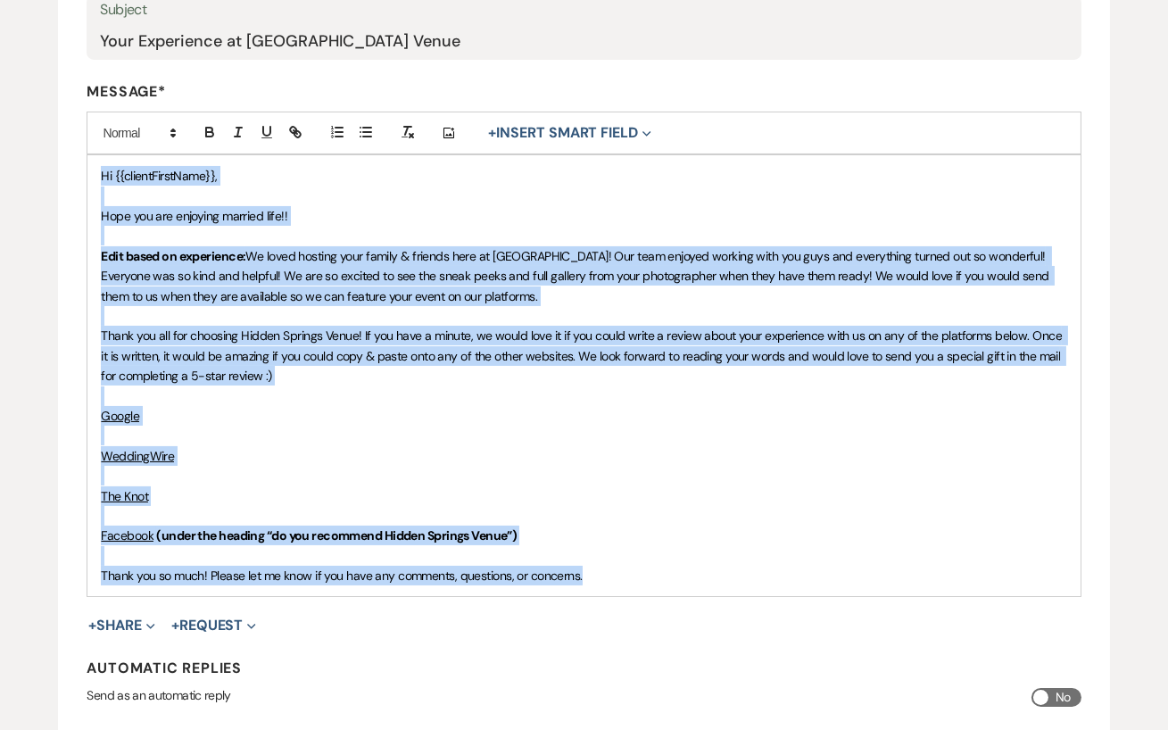
drag, startPoint x: 96, startPoint y: 175, endPoint x: 613, endPoint y: 566, distance: 647.7
click at [613, 566] on div "Hi {{clientFirstName}}, Hope you are enjoying married life!! Edit based on expe…" at bounding box center [583, 375] width 992 height 441
click at [613, 566] on p "Thank you so much! Please let me know if you have any comments, questions, or c…" at bounding box center [583, 576] width 965 height 20
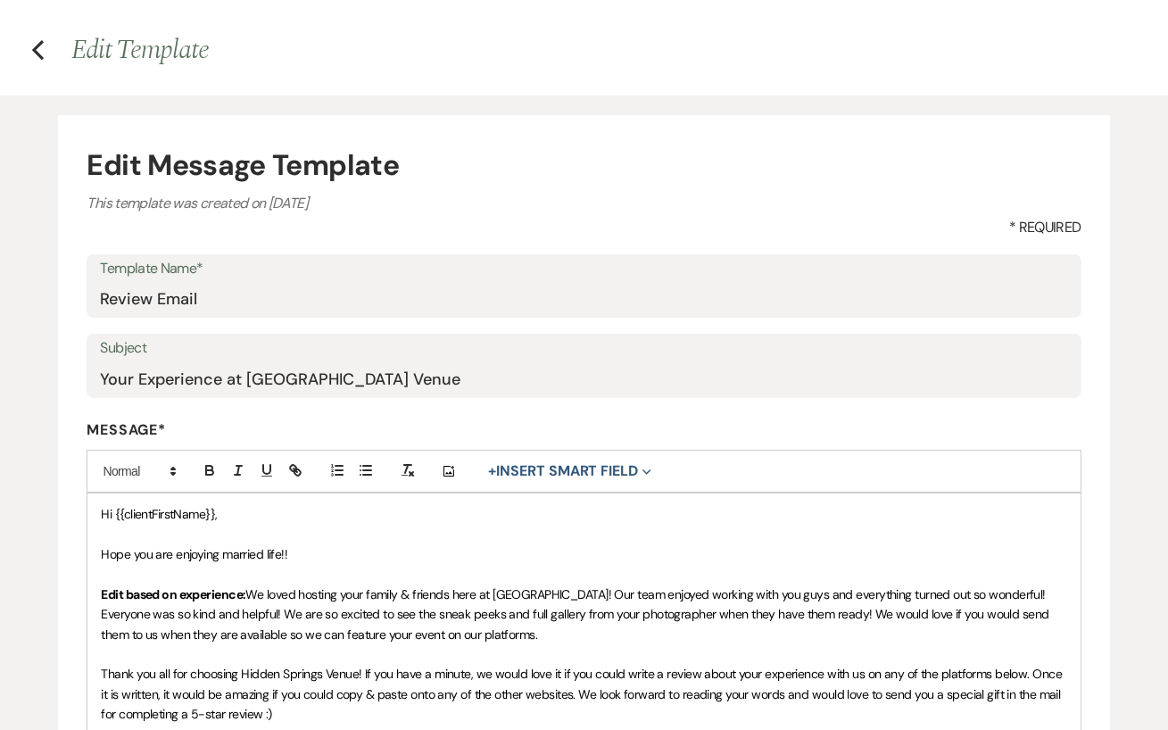
scroll to position [0, 0]
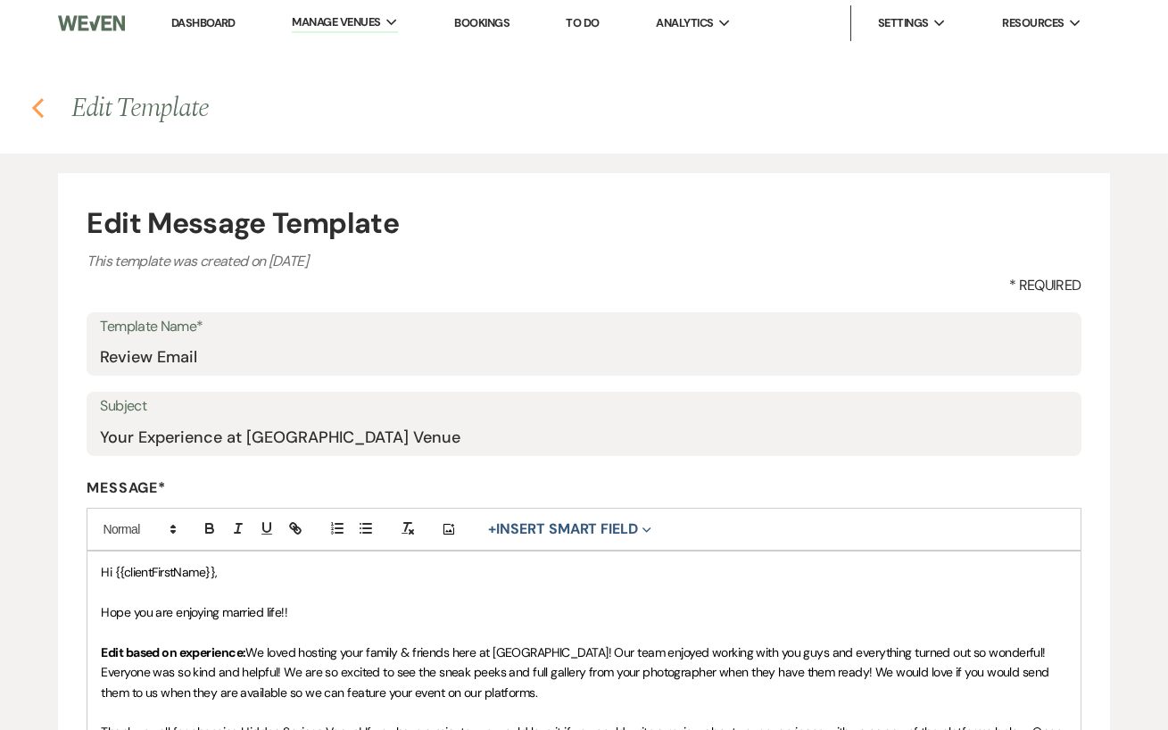
click at [43, 107] on icon "Previous" at bounding box center [37, 107] width 13 height 21
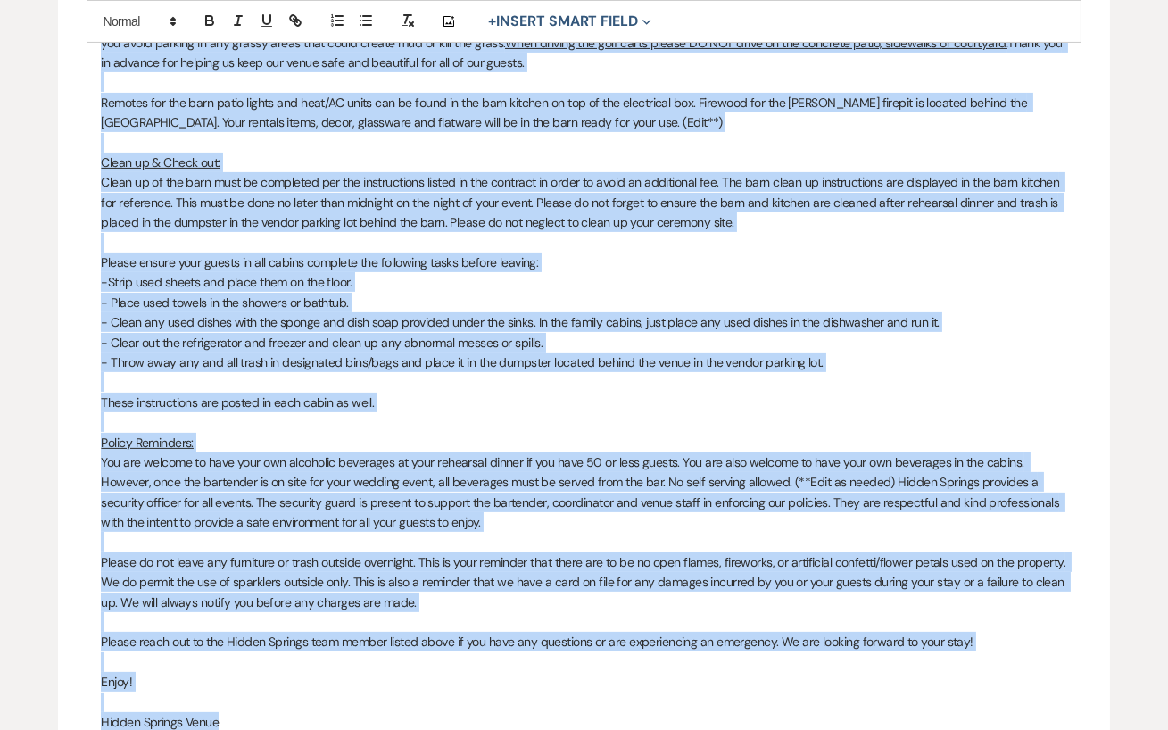
scroll to position [944, 0]
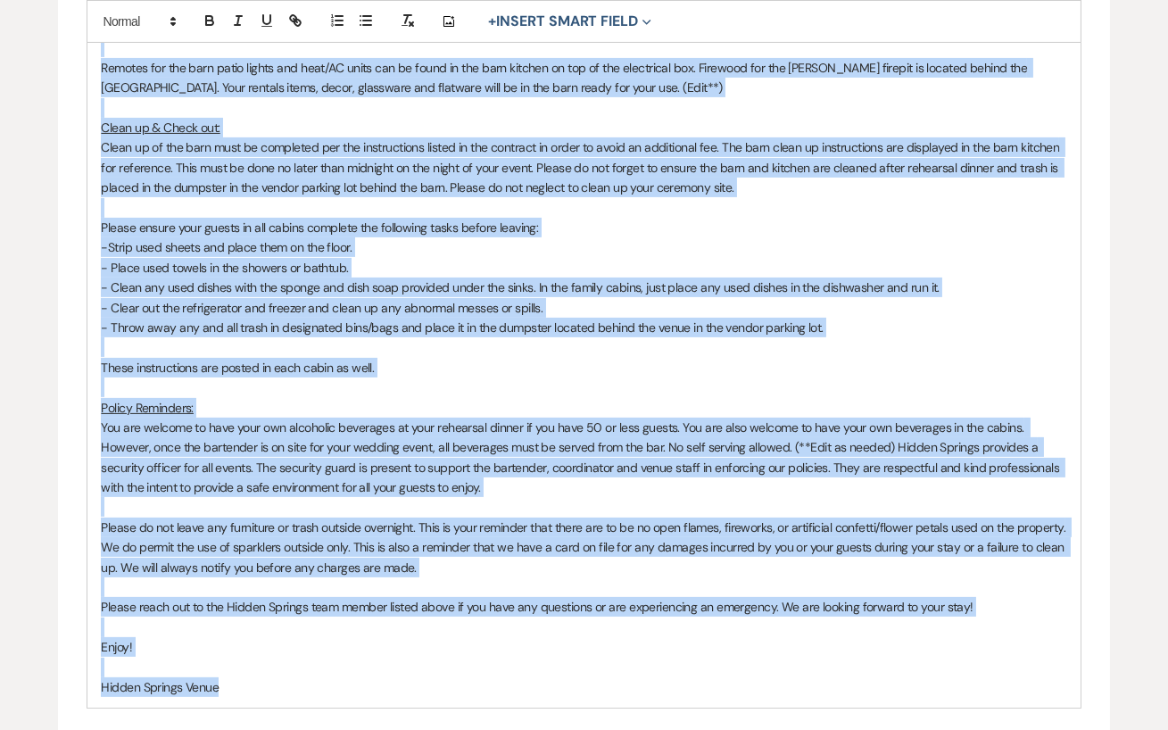
drag, startPoint x: 99, startPoint y: 191, endPoint x: 250, endPoint y: 680, distance: 511.6
click at [250, 680] on div "Hello {{clientFirstName}}, Your wedding date is finally arriving! We are so exc…" at bounding box center [583, 157] width 992 height 1100
copy div "Lorem {{ipsumdOlorsItam}}, Cons adipisc elit se doeiusm temporin! Ut lab et dol…"
click at [250, 680] on p "Hidden Springs Venue" at bounding box center [583, 687] width 965 height 20
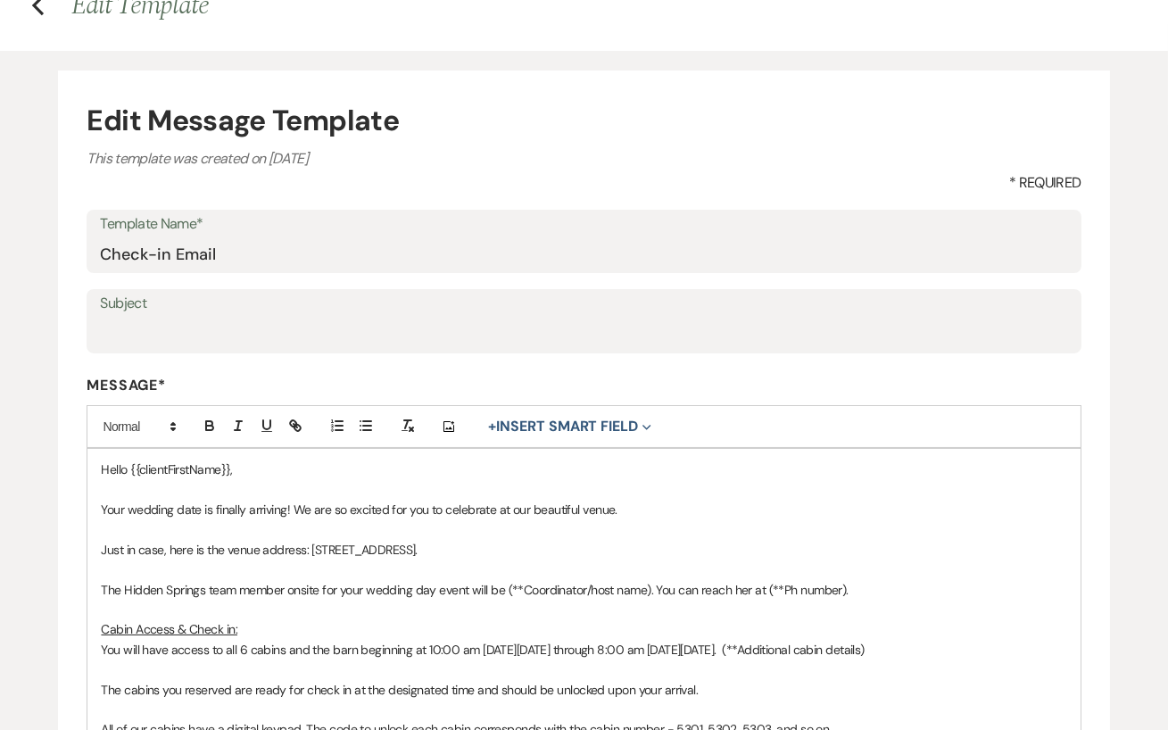
scroll to position [0, 0]
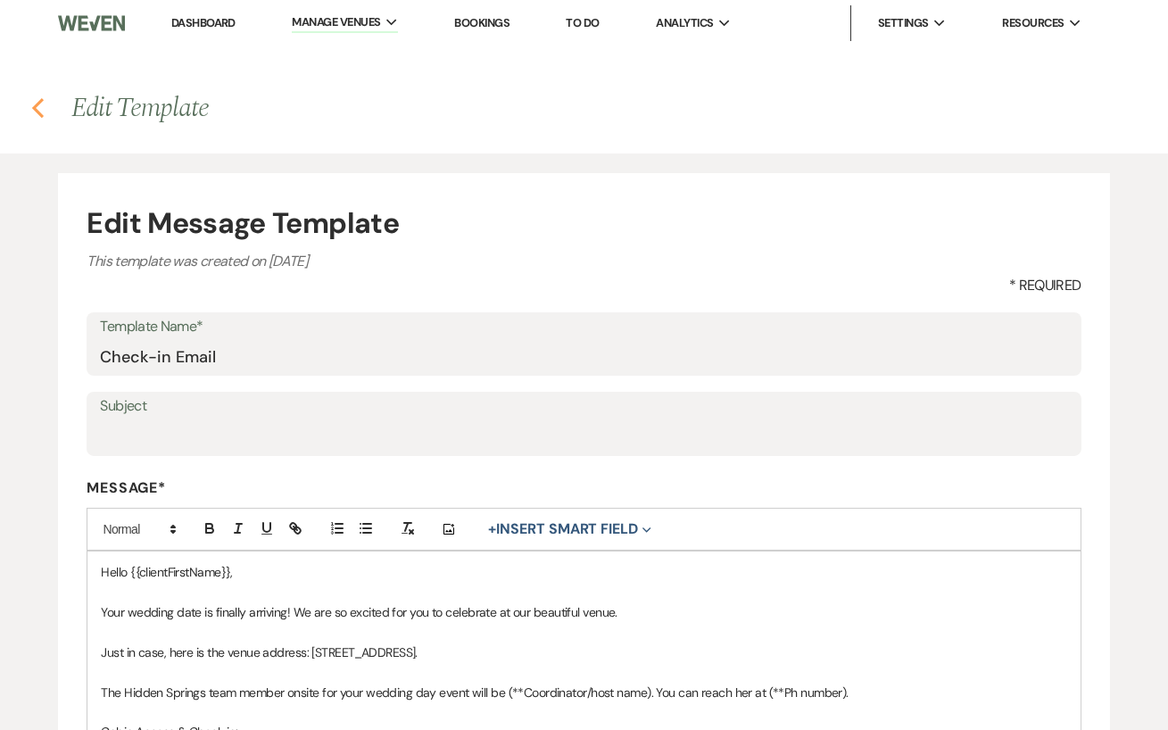
click at [37, 112] on icon "Previous" at bounding box center [37, 107] width 13 height 21
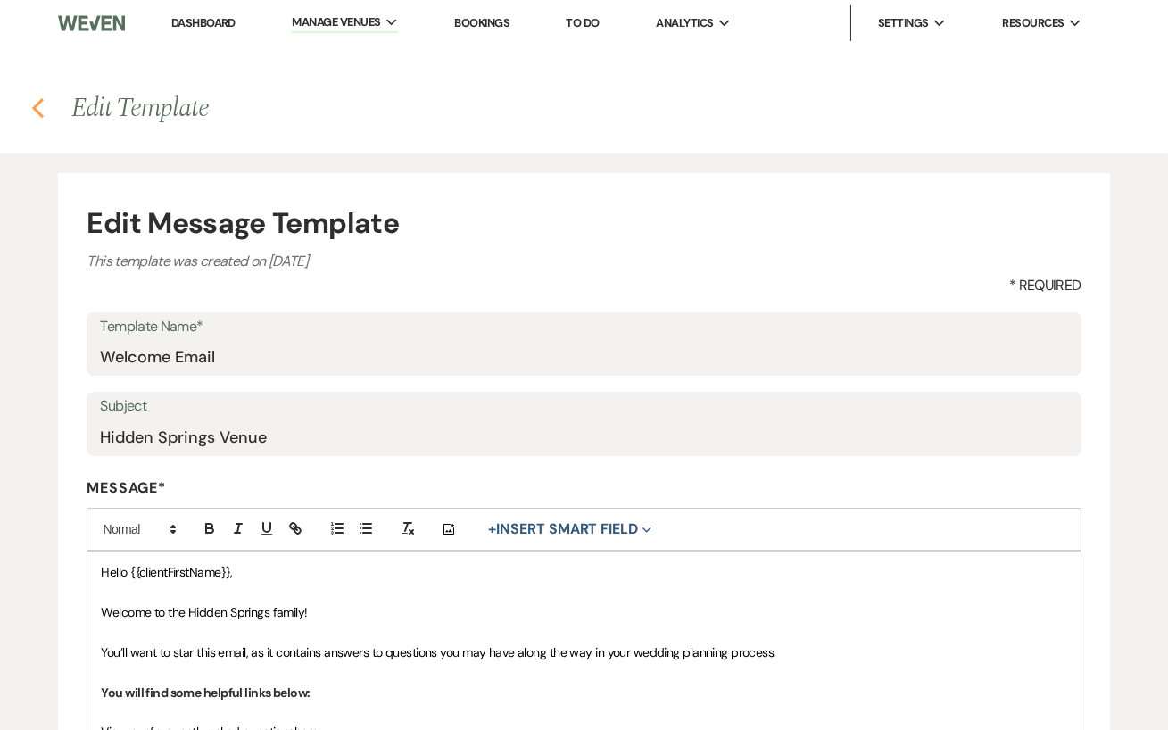
click at [38, 105] on icon "Previous" at bounding box center [37, 107] width 13 height 21
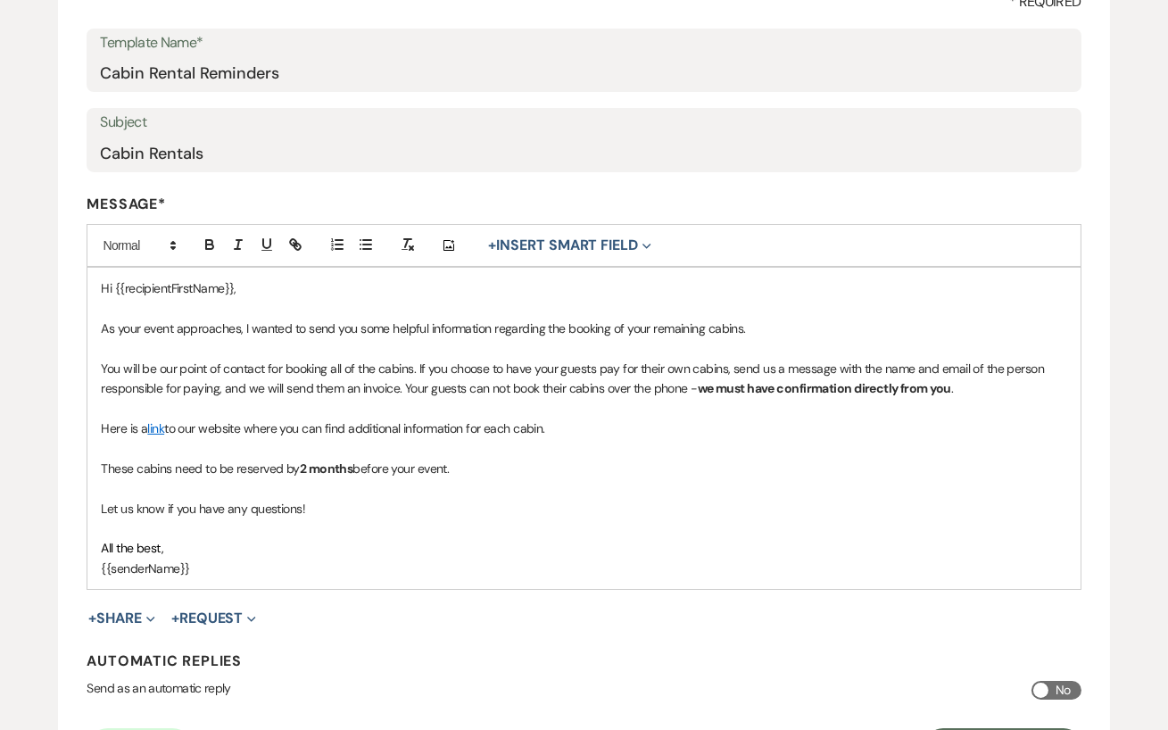
scroll to position [283, 0]
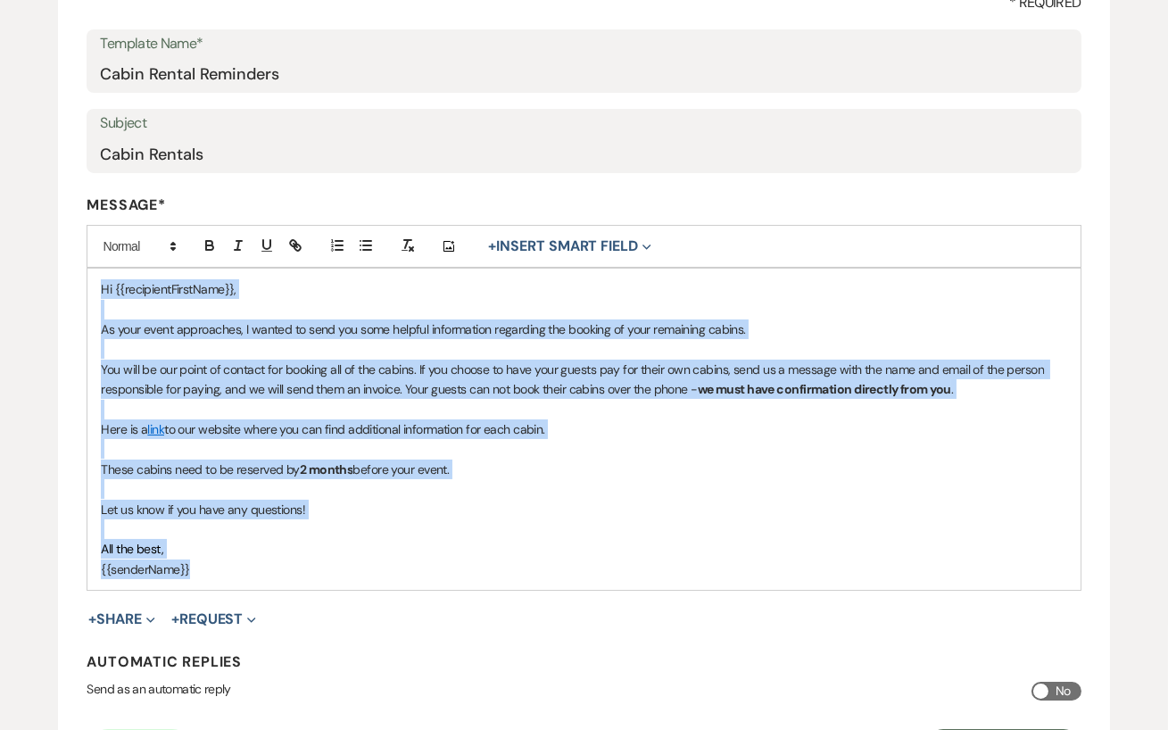
drag, startPoint x: 97, startPoint y: 290, endPoint x: 277, endPoint y: 570, distance: 332.6
click at [277, 570] on div "Hi {{recipientFirstName}}, As your event approaches, I wanted to send you some …" at bounding box center [583, 429] width 992 height 321
copy div "Hi {{recipientFirstName}}, As your event approaches, I wanted to send you some …"
click at [277, 570] on p "{{senderName}}" at bounding box center [583, 569] width 965 height 20
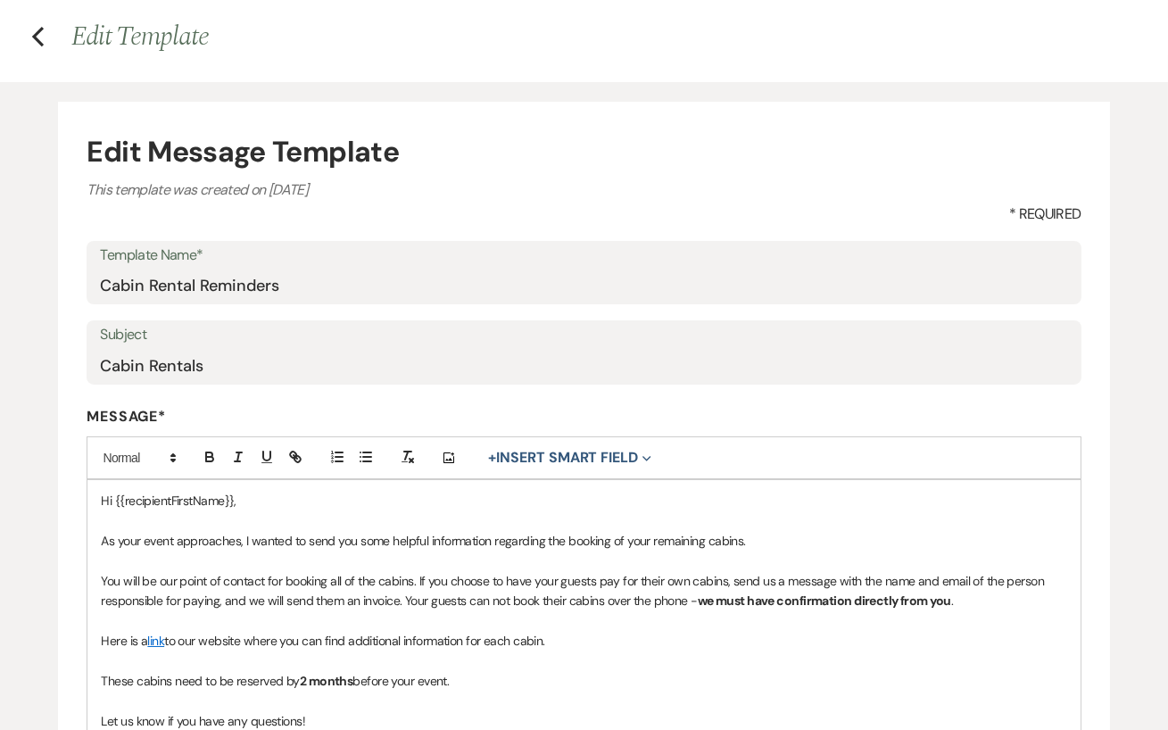
scroll to position [0, 0]
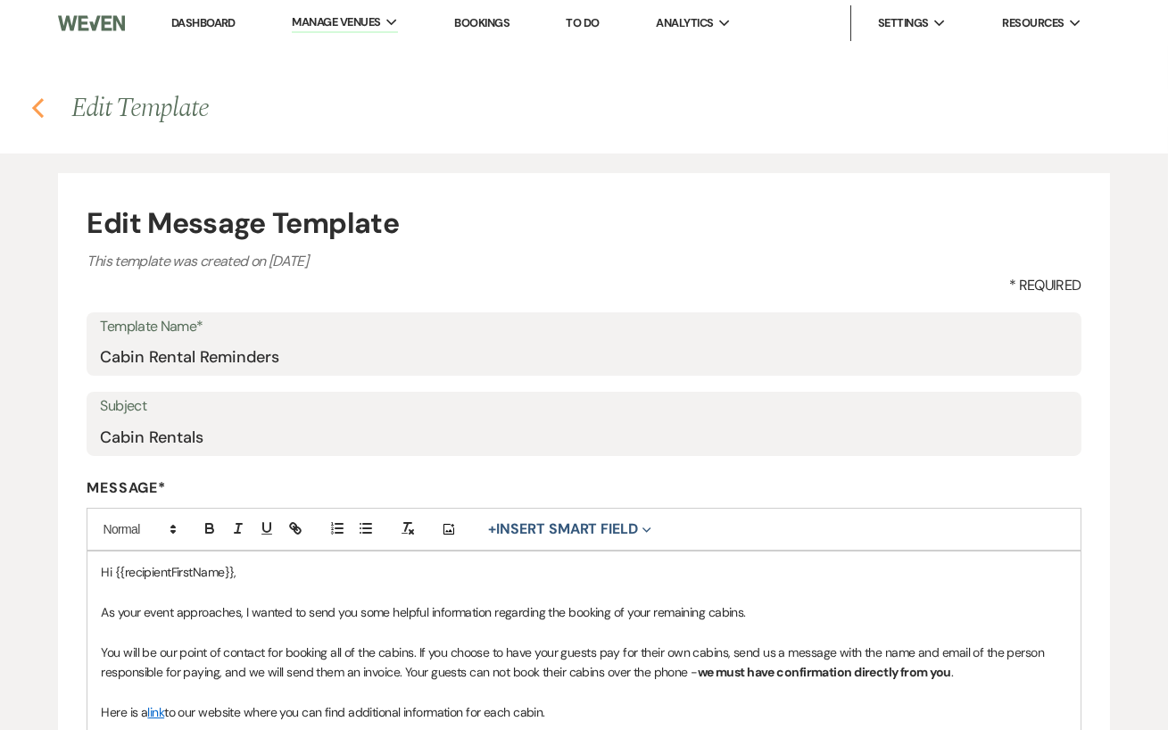
click at [38, 106] on icon "Previous" at bounding box center [37, 107] width 13 height 21
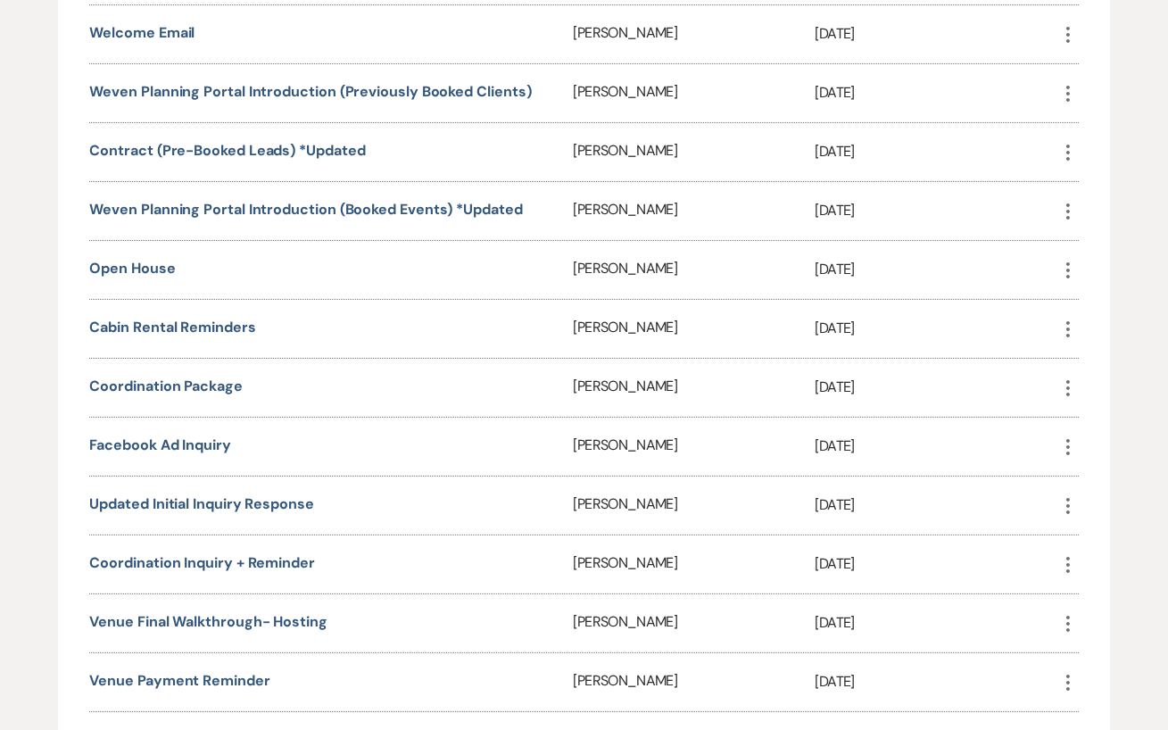
scroll to position [895, 0]
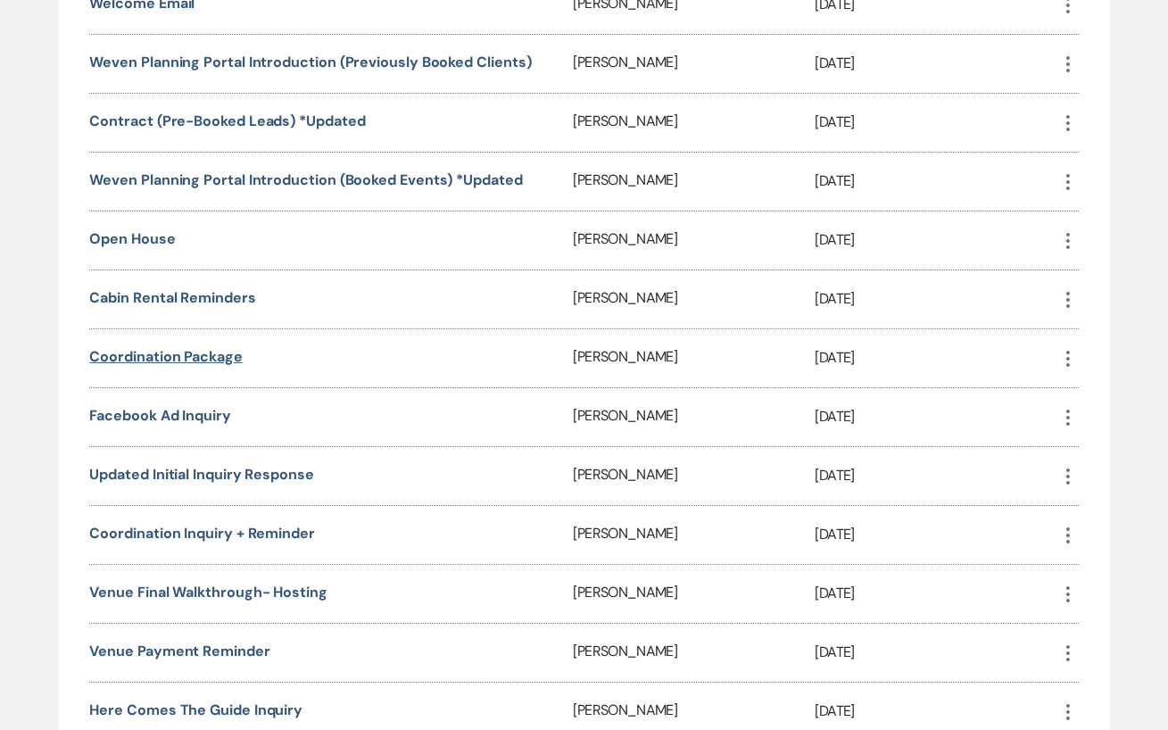
click at [189, 352] on link "Coordination Package" at bounding box center [165, 356] width 153 height 19
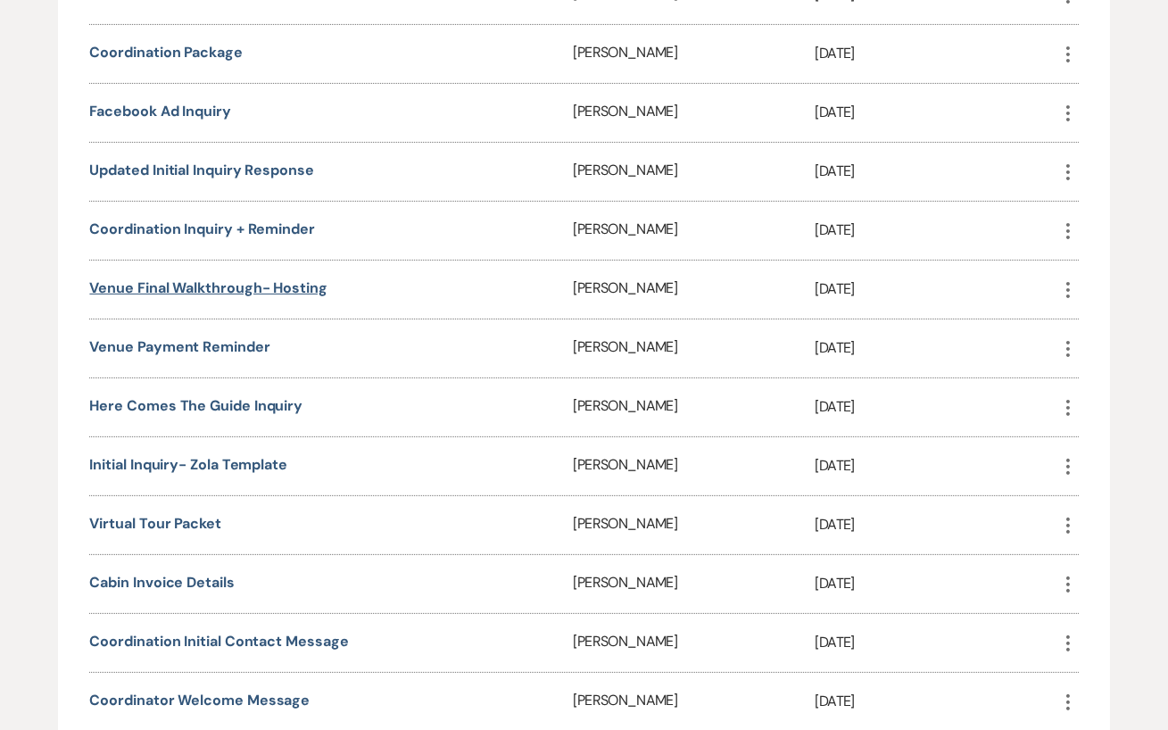
scroll to position [1193, 0]
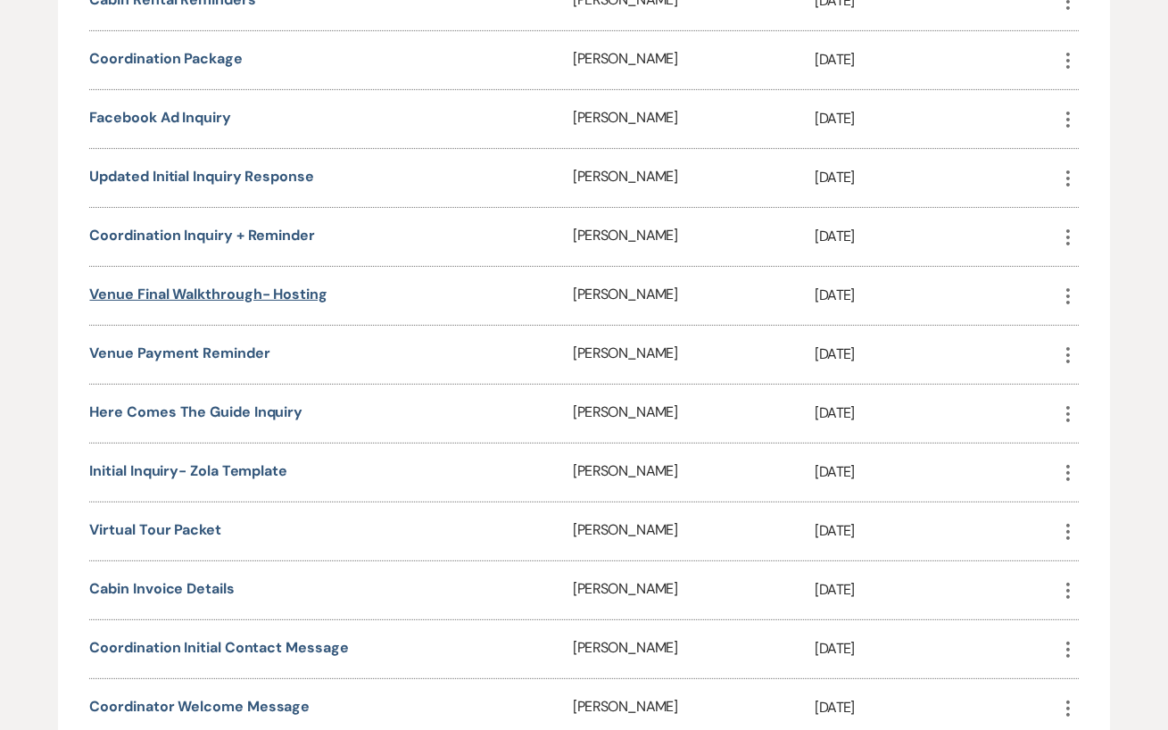
click at [302, 290] on link "Venue Final Walkthrough- Hosting" at bounding box center [207, 294] width 237 height 19
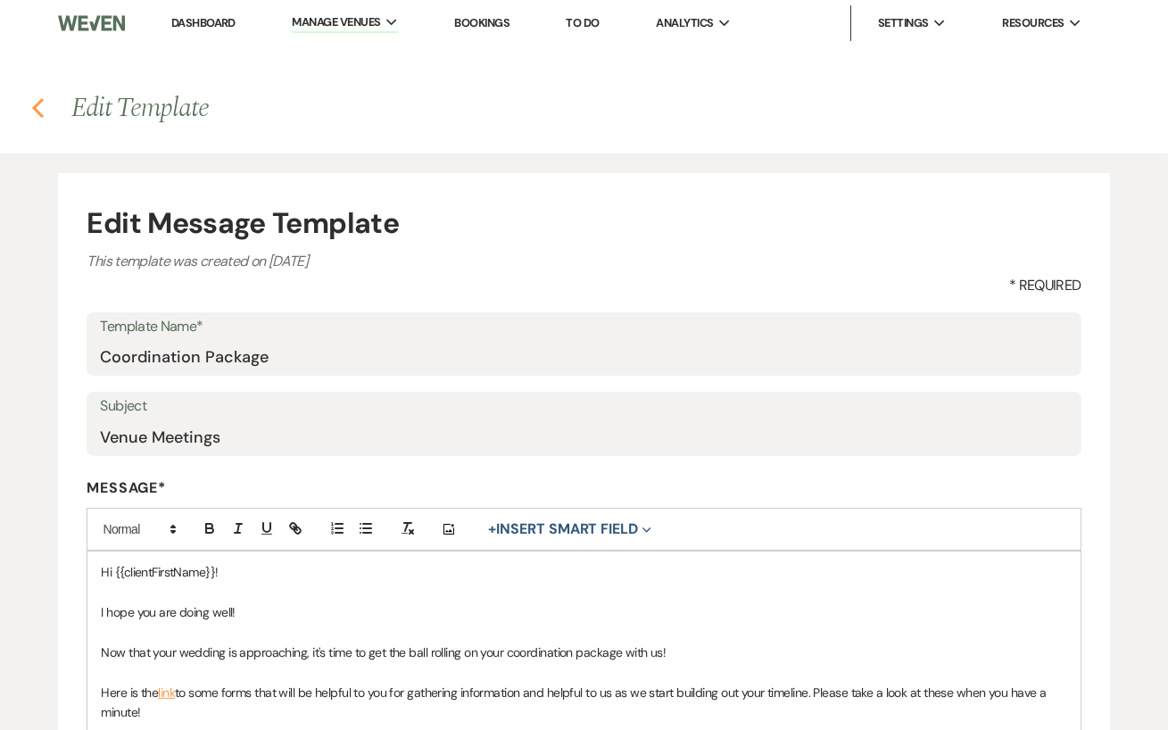
click at [39, 115] on icon "Previous" at bounding box center [37, 107] width 13 height 21
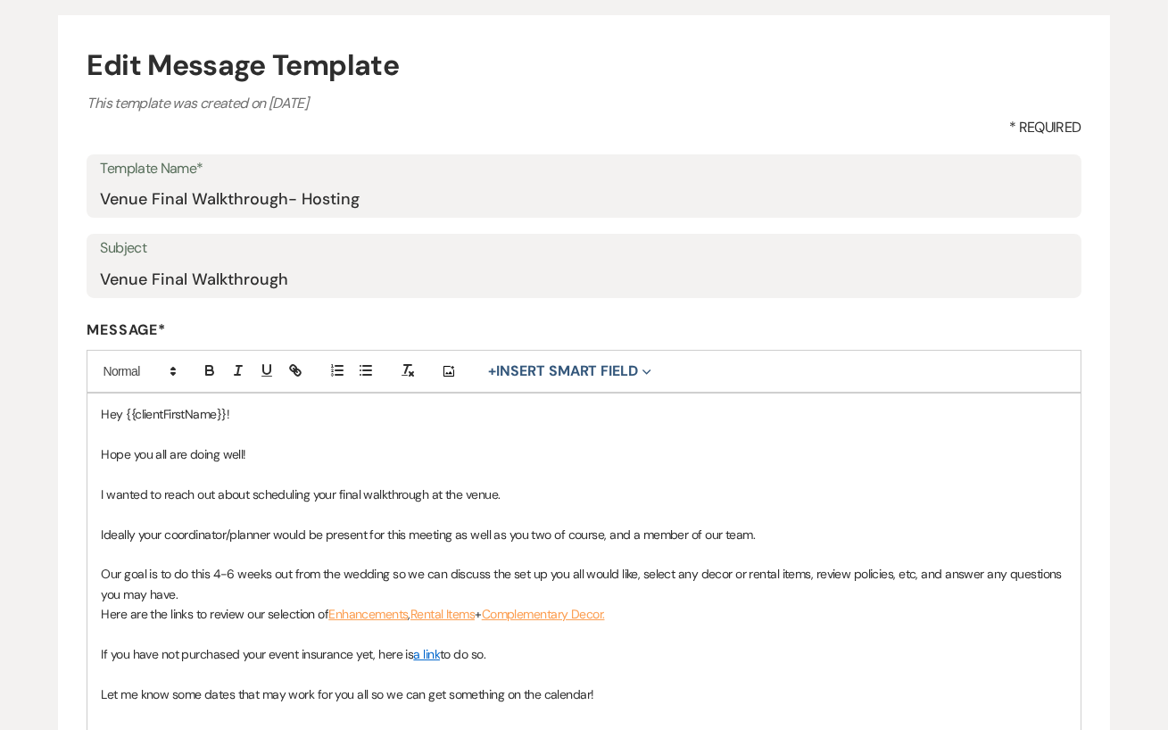
scroll to position [222, 0]
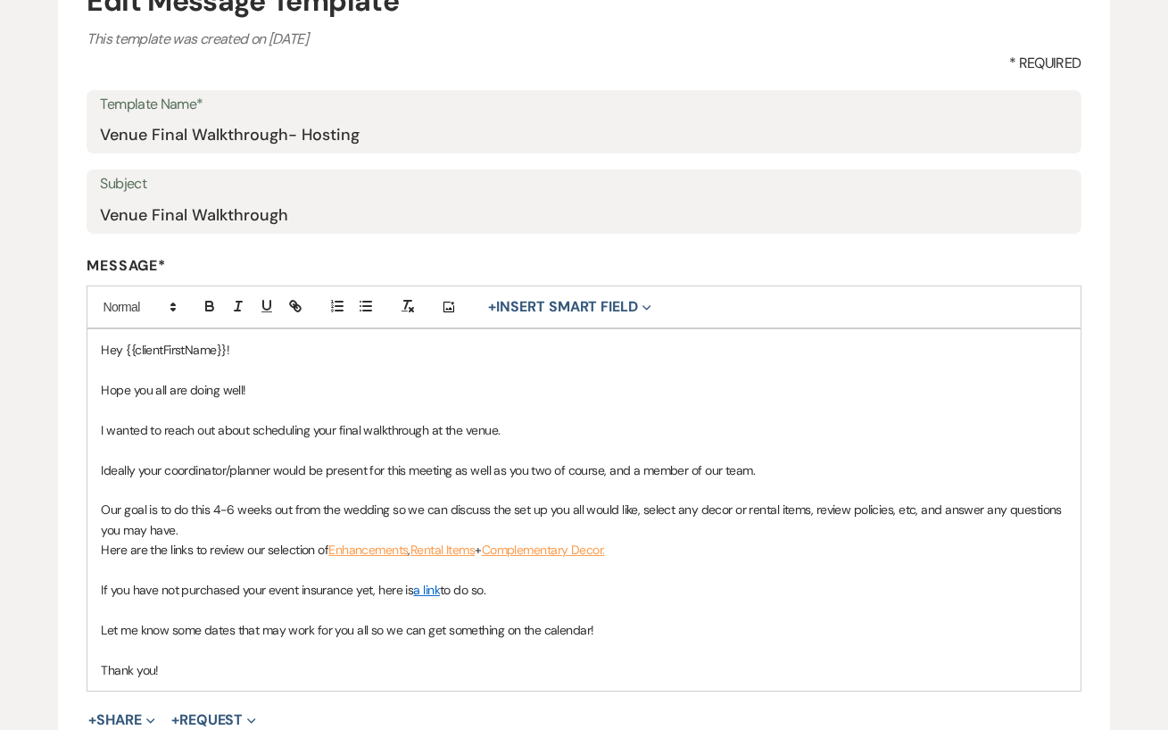
drag, startPoint x: 98, startPoint y: 346, endPoint x: 184, endPoint y: 683, distance: 347.9
click at [184, 683] on div "Hey {{clientFirstName}}! Hope you all are doing well! I wanted to reach out abo…" at bounding box center [583, 509] width 992 height 361
copy div "Hey {{clientFirstName}}! Hope you all are doing well! I wanted to reach out abo…"
click at [184, 683] on div "Hey {{clientFirstName}}! Hope you all are doing well! I wanted to reach out abo…" at bounding box center [583, 509] width 992 height 361
click at [428, 591] on link "a link" at bounding box center [426, 590] width 27 height 16
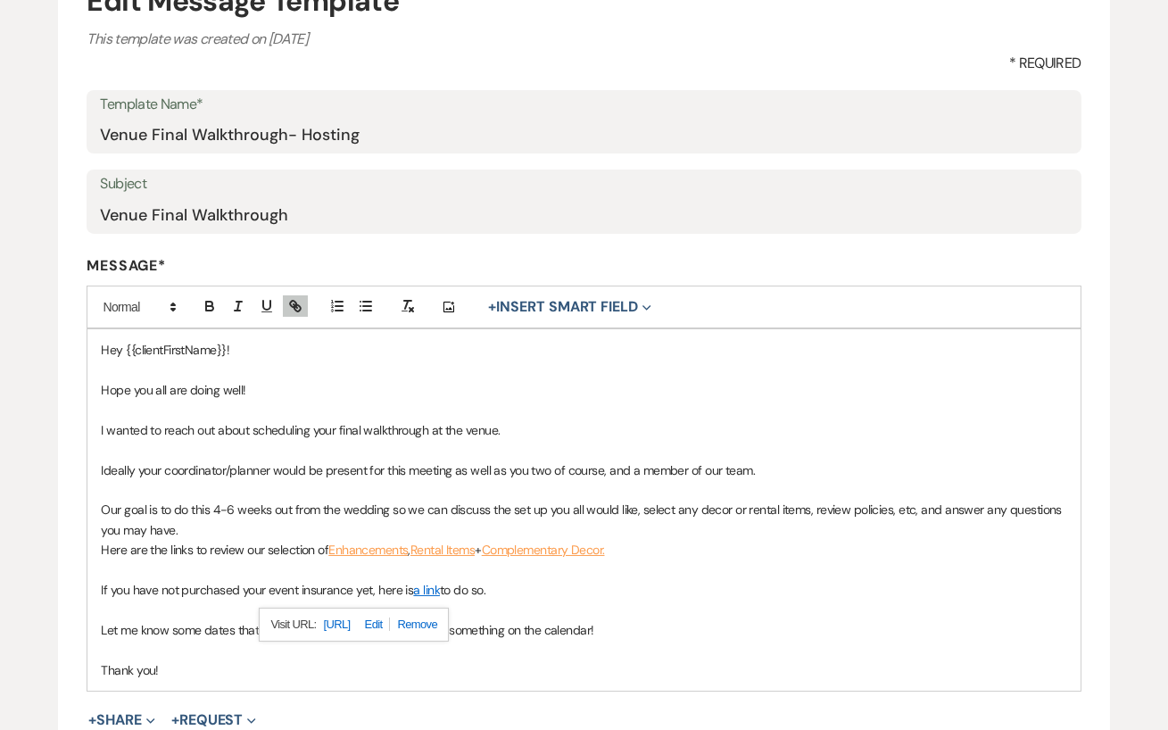
click at [351, 625] on link "https://www.eventguard.ai/venues/hidden-springs-venue" at bounding box center [337, 624] width 27 height 23
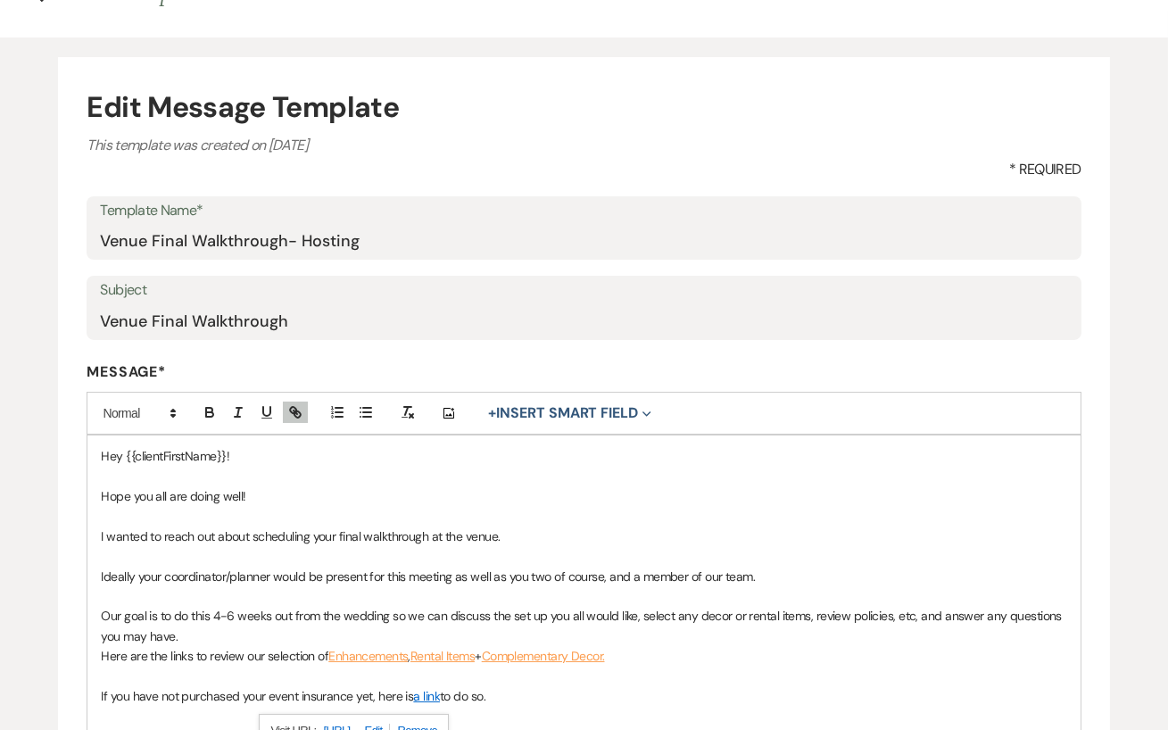
scroll to position [95, 0]
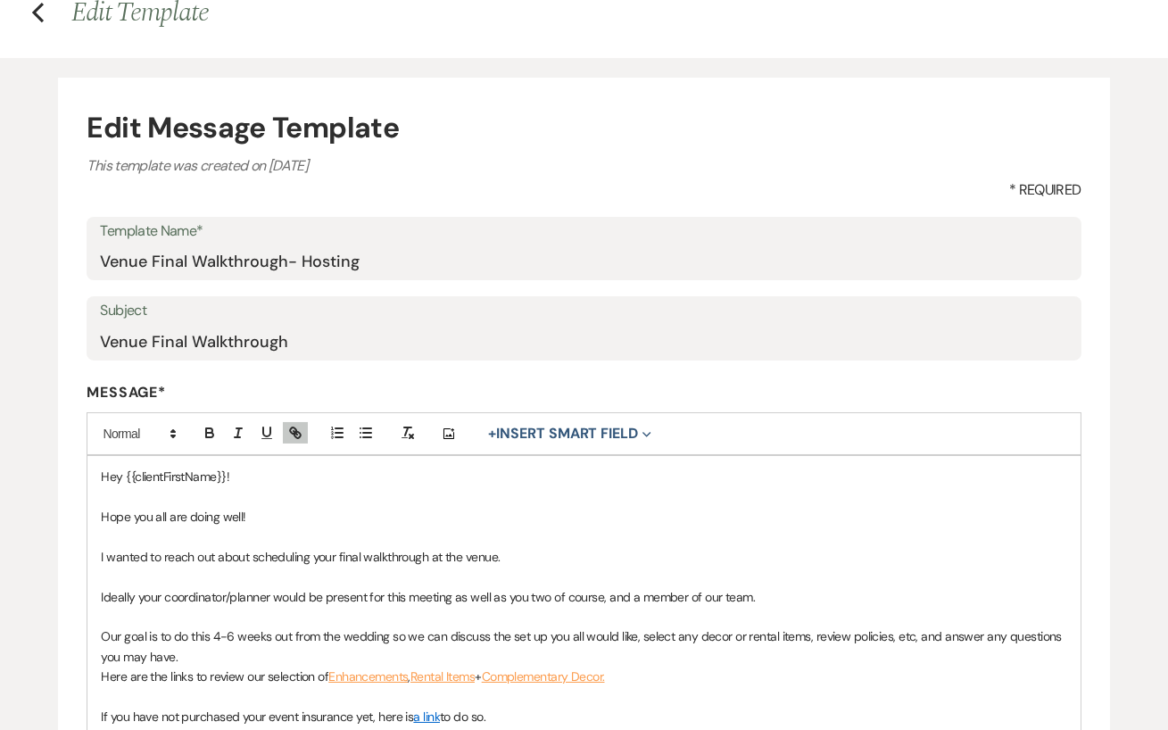
click at [123, 97] on form "Edit Message Template This template was created on Sep 19, 2024 * Required Temp…" at bounding box center [583, 553] width 1051 height 950
click at [41, 7] on icon "Previous" at bounding box center [37, 12] width 13 height 21
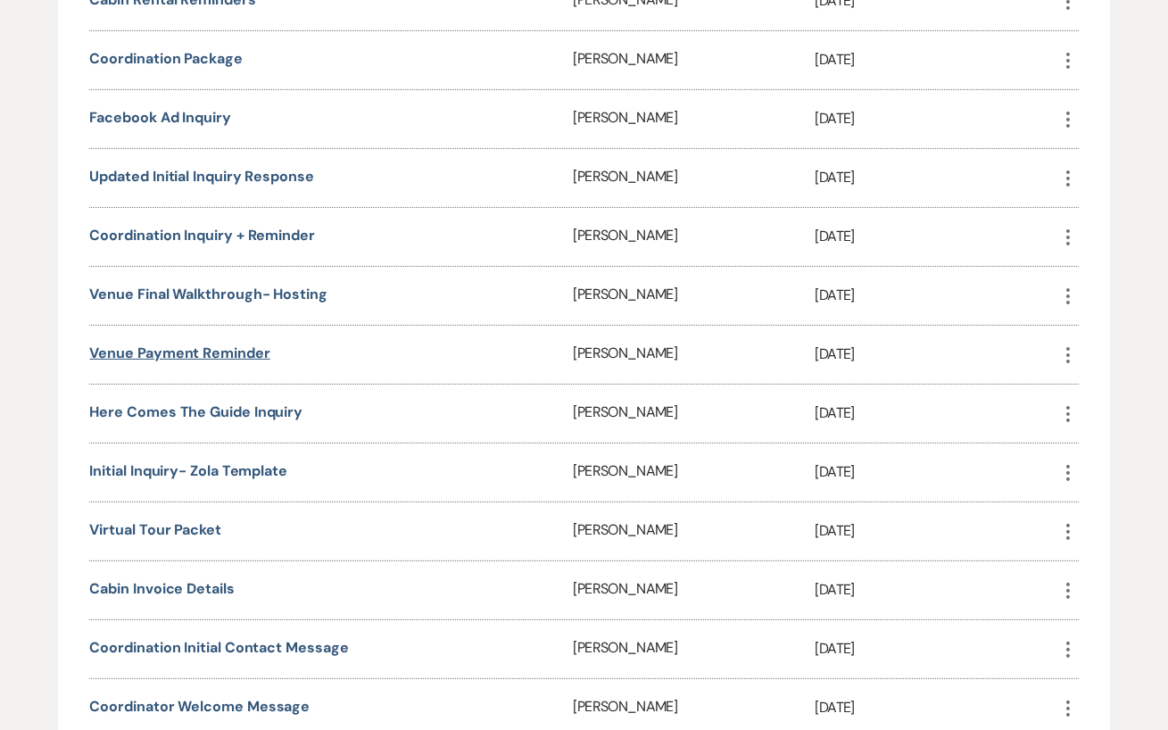
click at [227, 347] on link "Venue Payment Reminder" at bounding box center [179, 352] width 180 height 19
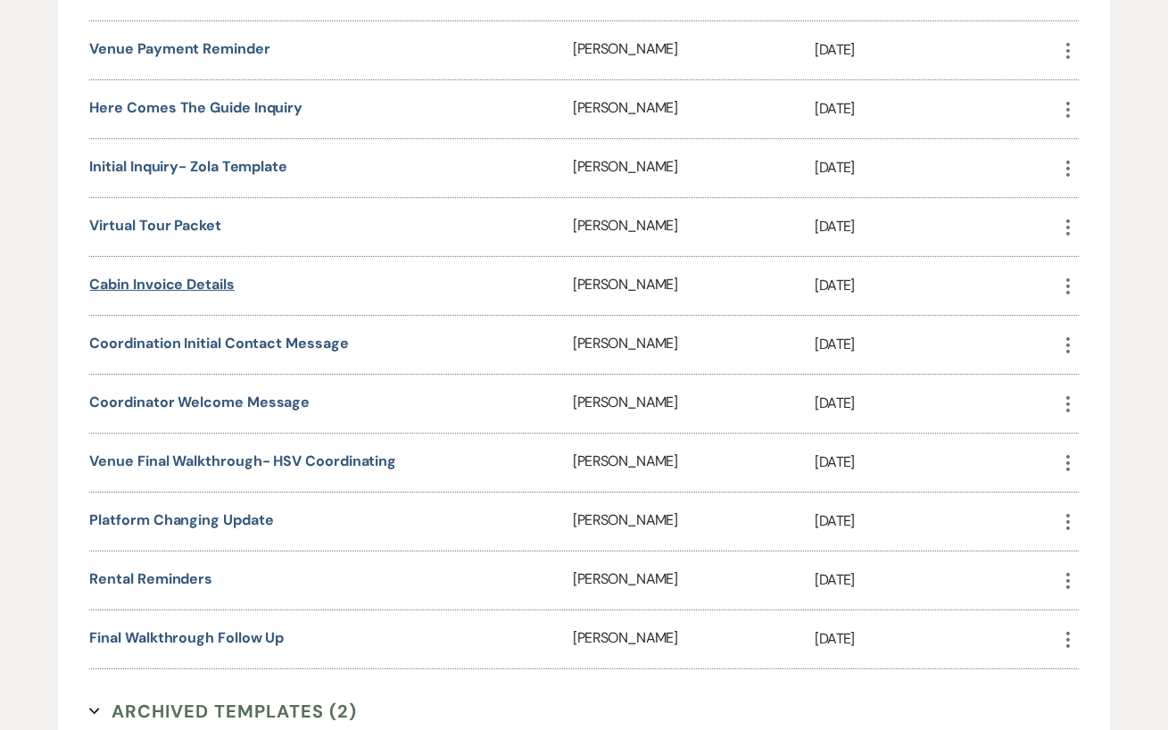
scroll to position [1491, 0]
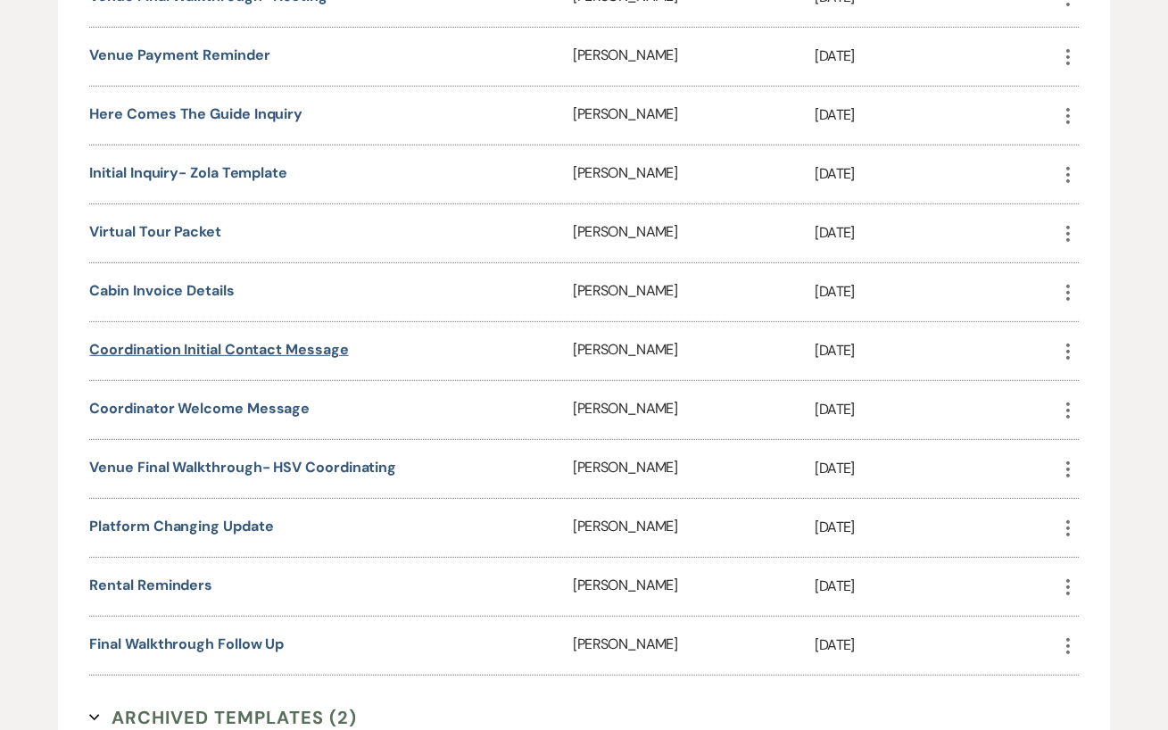
click at [307, 340] on link "Coordination Initial Contact Message" at bounding box center [218, 349] width 259 height 19
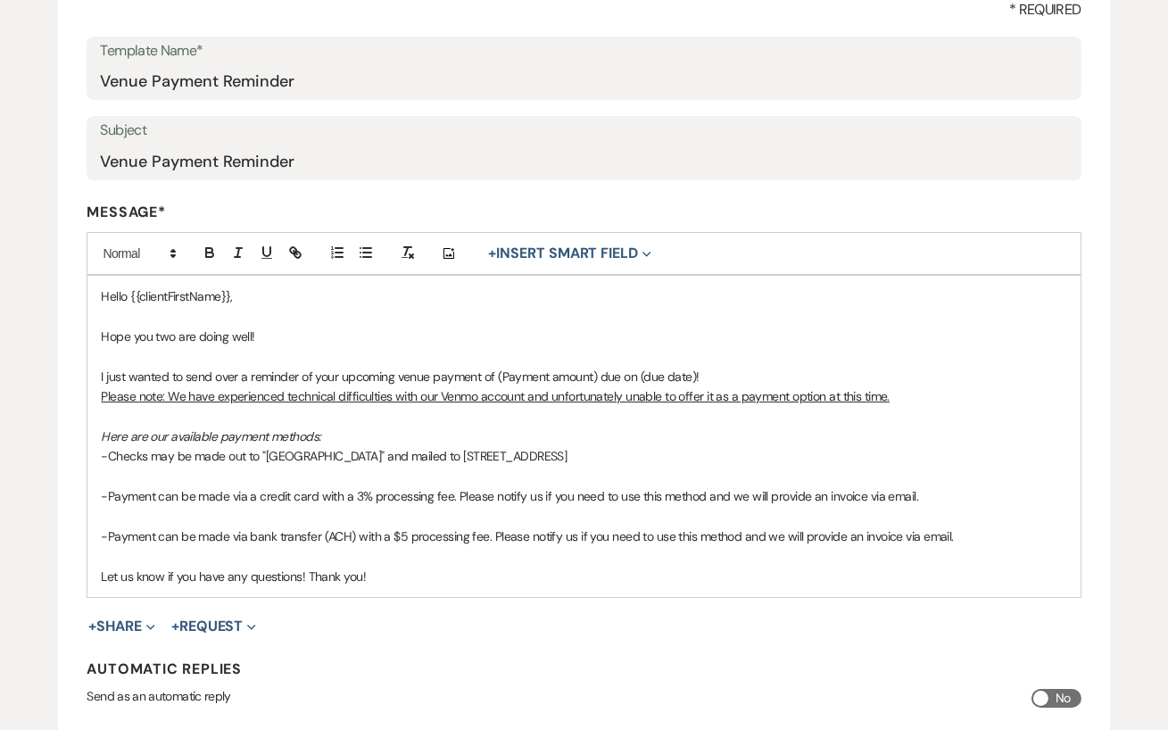
scroll to position [272, 0]
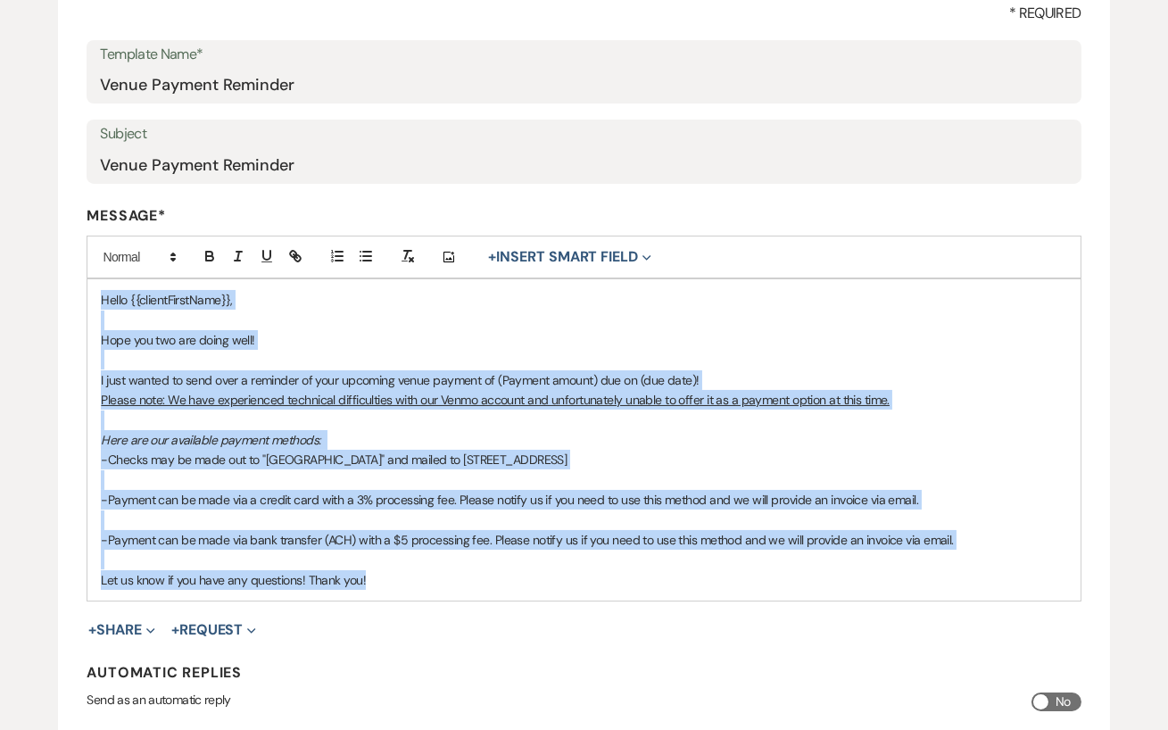
drag, startPoint x: 104, startPoint y: 299, endPoint x: 384, endPoint y: 594, distance: 406.4
click at [384, 594] on div "Hello {{clientFirstName}}, Hope you two are doing well! I just wanted to send o…" at bounding box center [583, 439] width 992 height 321
copy div "Hello {{clientFirstName}}, Hope you two are doing well! I just wanted to send o…"
click at [384, 594] on div "Hello {{clientFirstName}}, Hope you two are doing well! I just wanted to send o…" at bounding box center [583, 439] width 992 height 321
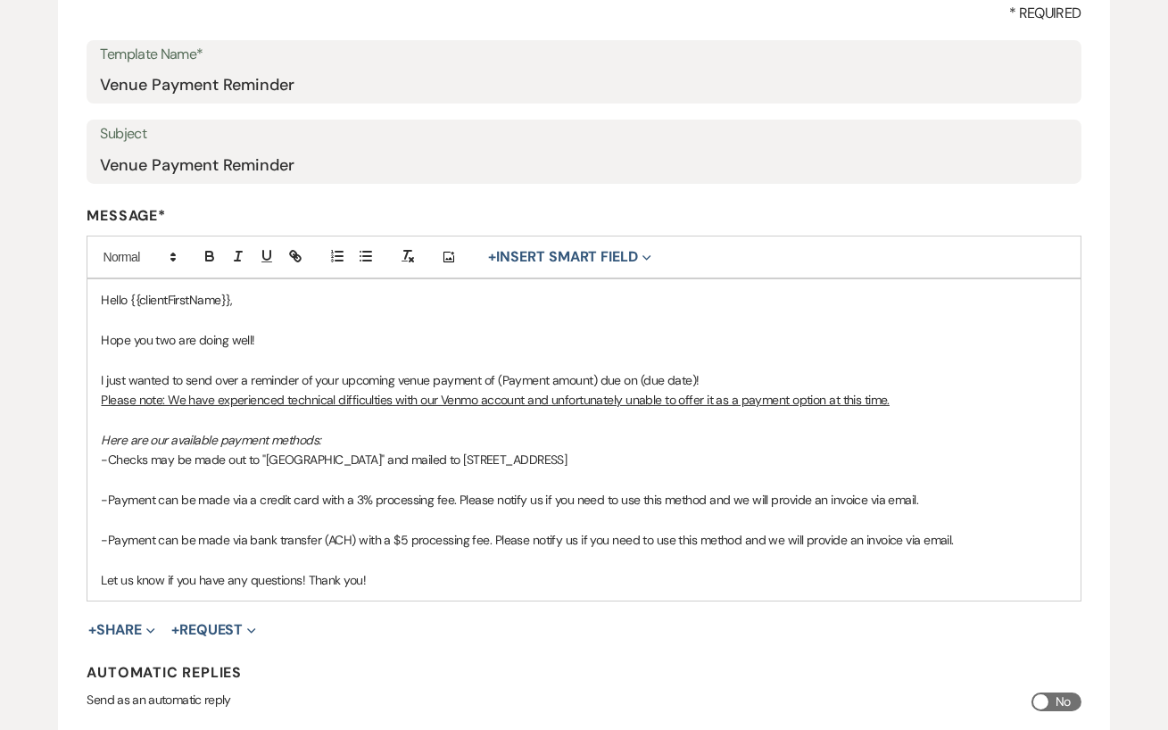
scroll to position [0, 0]
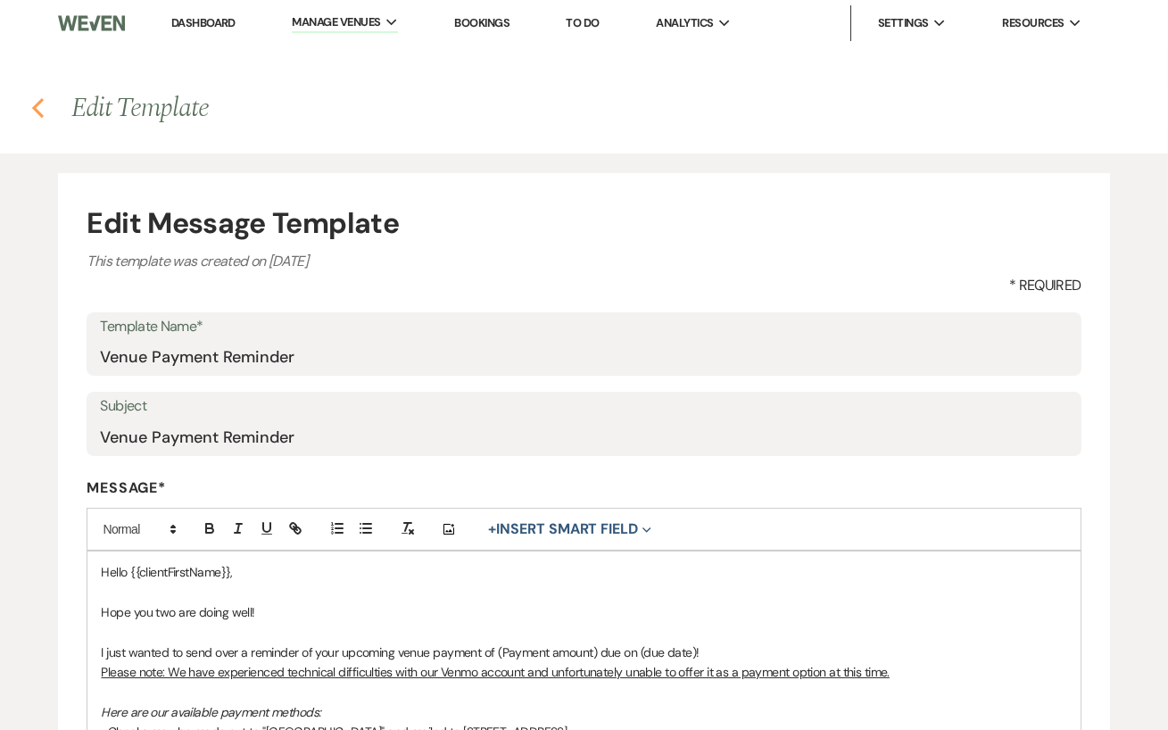
click at [32, 112] on icon "Previous" at bounding box center [37, 107] width 13 height 21
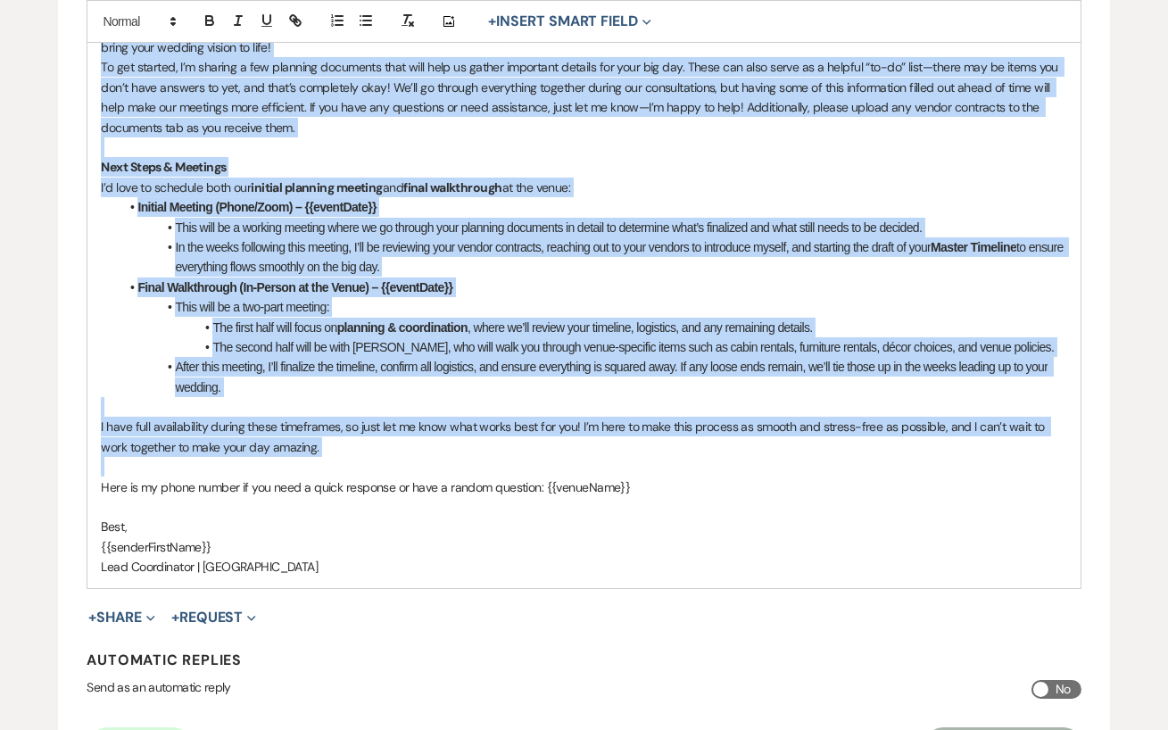
scroll to position [594, 0]
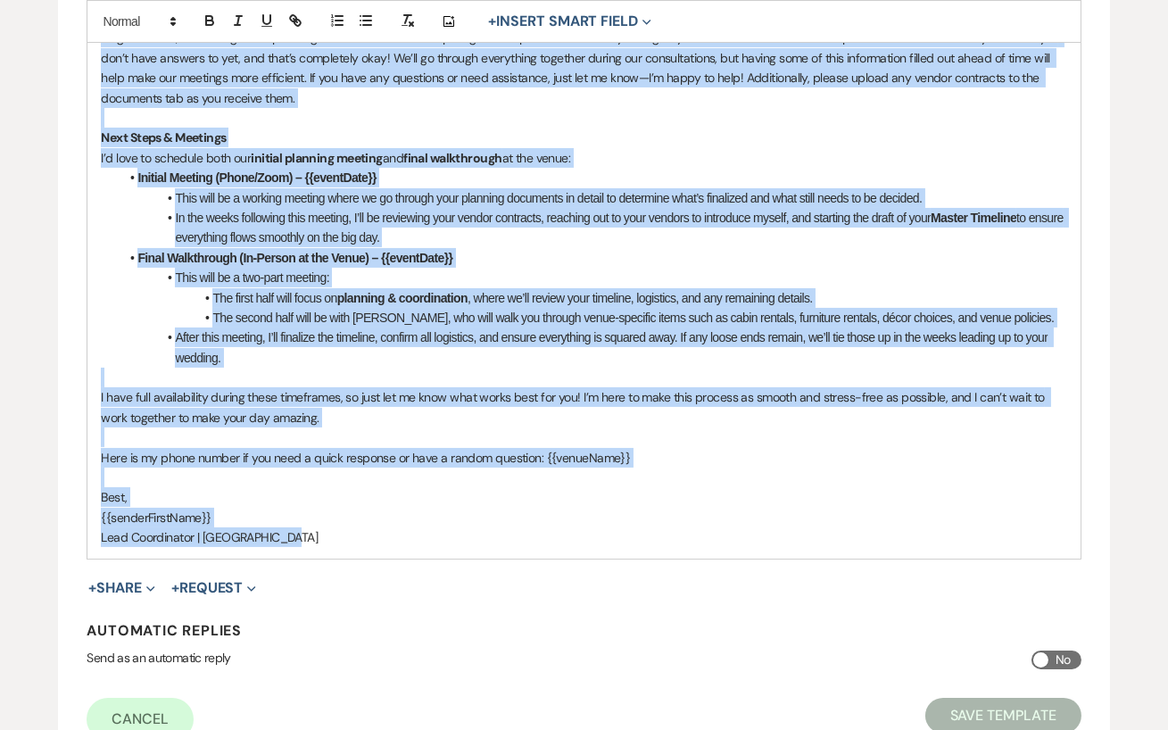
drag, startPoint x: 102, startPoint y: 334, endPoint x: 308, endPoint y: 533, distance: 287.1
click at [308, 533] on div "Hi {{clientFirstName}} I hope you're doing well! My name is {{senderFirstName}}…" at bounding box center [583, 257] width 992 height 600
copy div "Hi {{clientFirstName}} I hope you're doing well! My name is {{senderFirstName}}…"
click at [308, 533] on p "Lead Coordinator | Hidden Springs" at bounding box center [583, 537] width 965 height 20
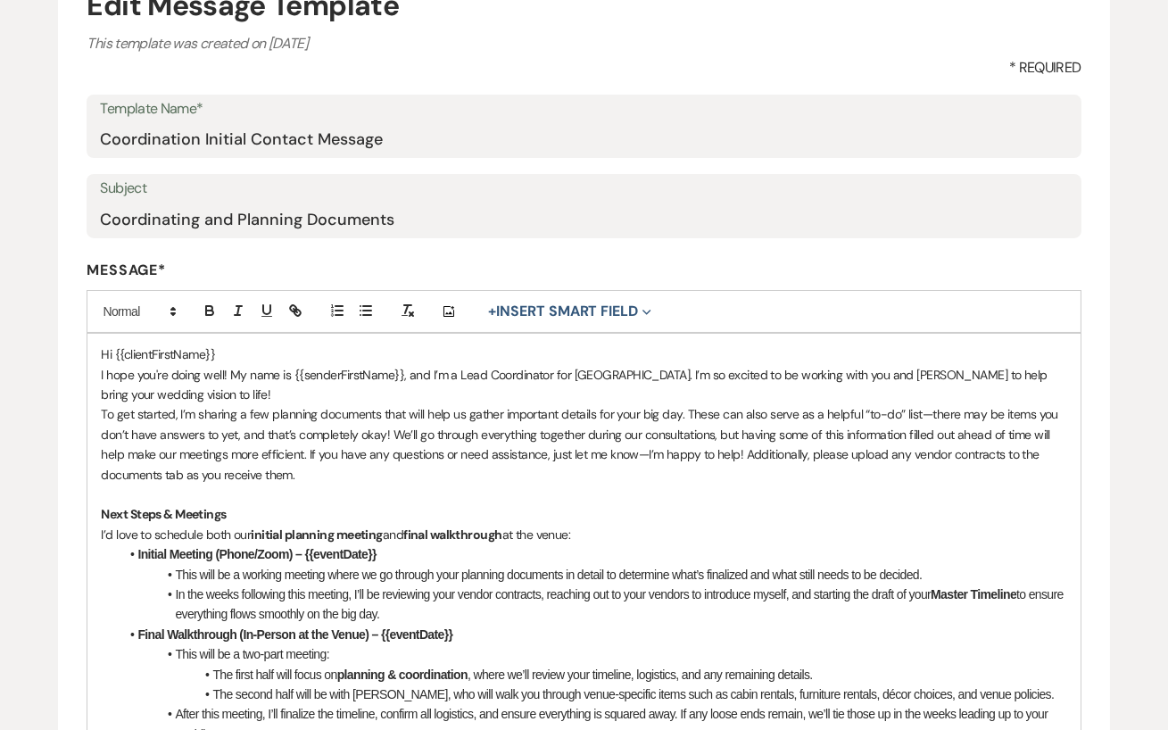
scroll to position [216, 0]
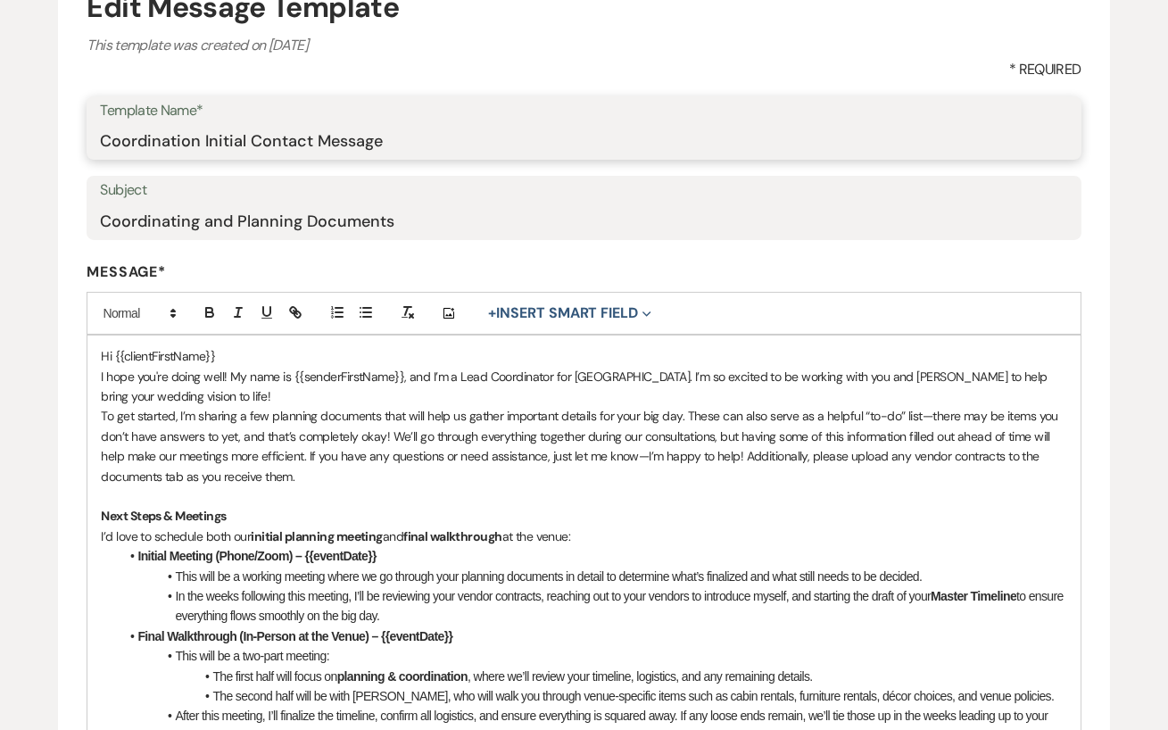
drag, startPoint x: 393, startPoint y: 140, endPoint x: 88, endPoint y: 135, distance: 305.1
click at [88, 135] on div "Template Name* Coordination Initial Contact Message" at bounding box center [584, 128] width 994 height 64
click at [392, 143] on input "Coordination Initial Contact Message" at bounding box center [583, 140] width 967 height 35
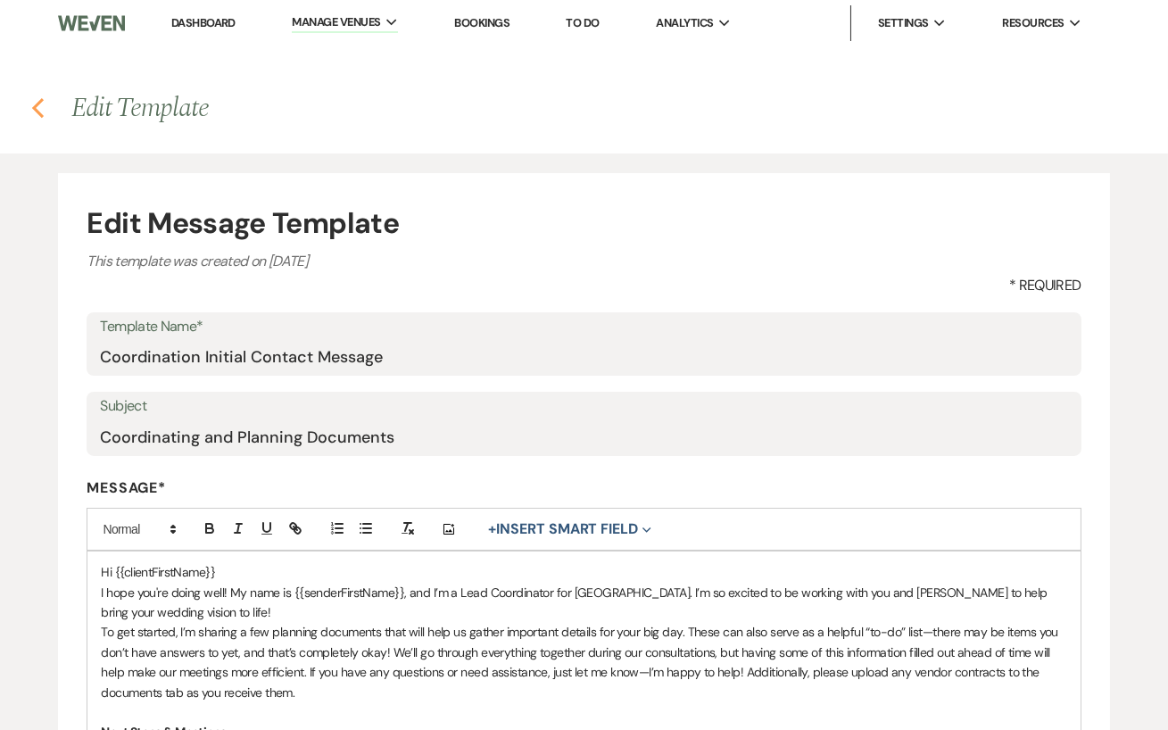
click at [39, 109] on icon "Previous" at bounding box center [37, 107] width 13 height 21
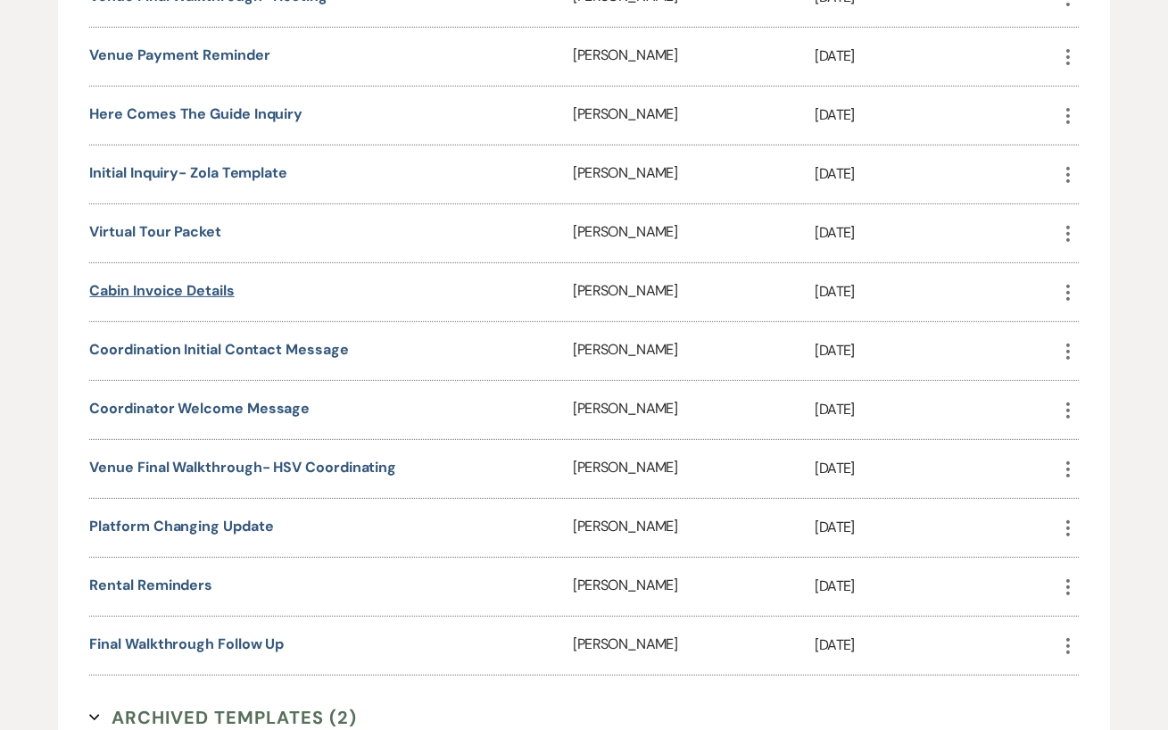
click at [120, 287] on link "Cabin Invoice Details" at bounding box center [161, 290] width 145 height 19
click at [276, 399] on link "Coordinator Welcome Message" at bounding box center [199, 408] width 220 height 19
click at [238, 458] on link "Venue Final Walkthrough- HSV Coordinating" at bounding box center [242, 467] width 307 height 19
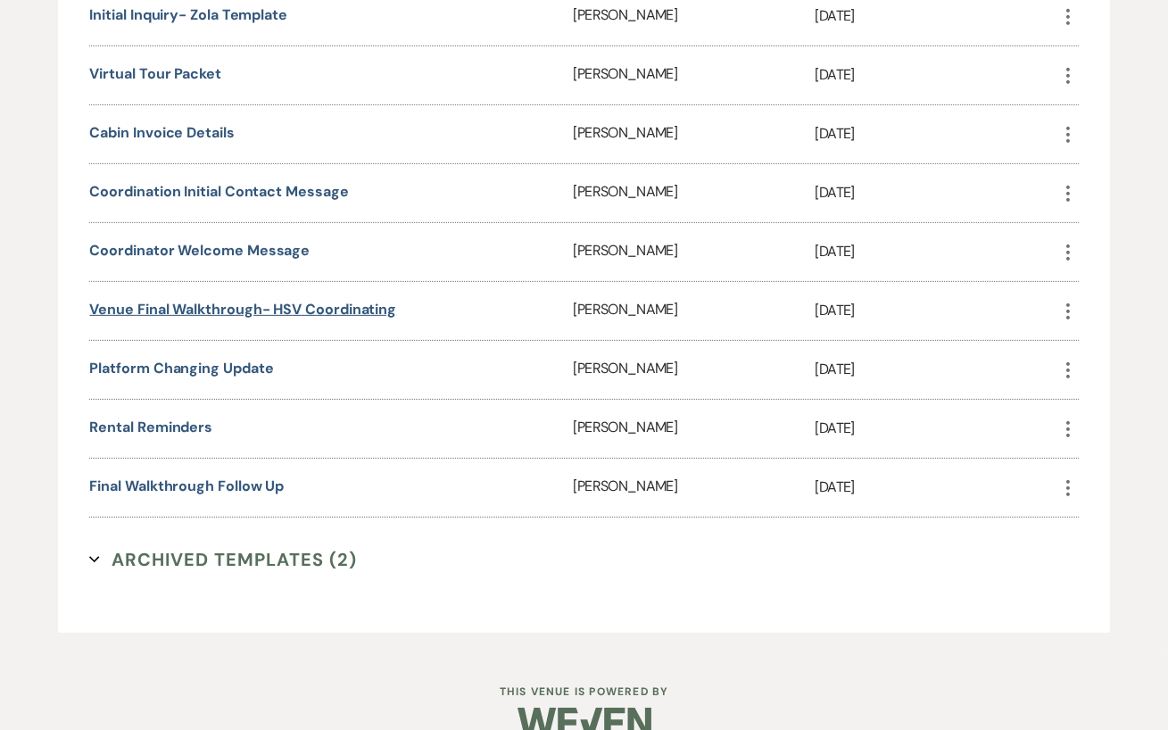
scroll to position [1650, 0]
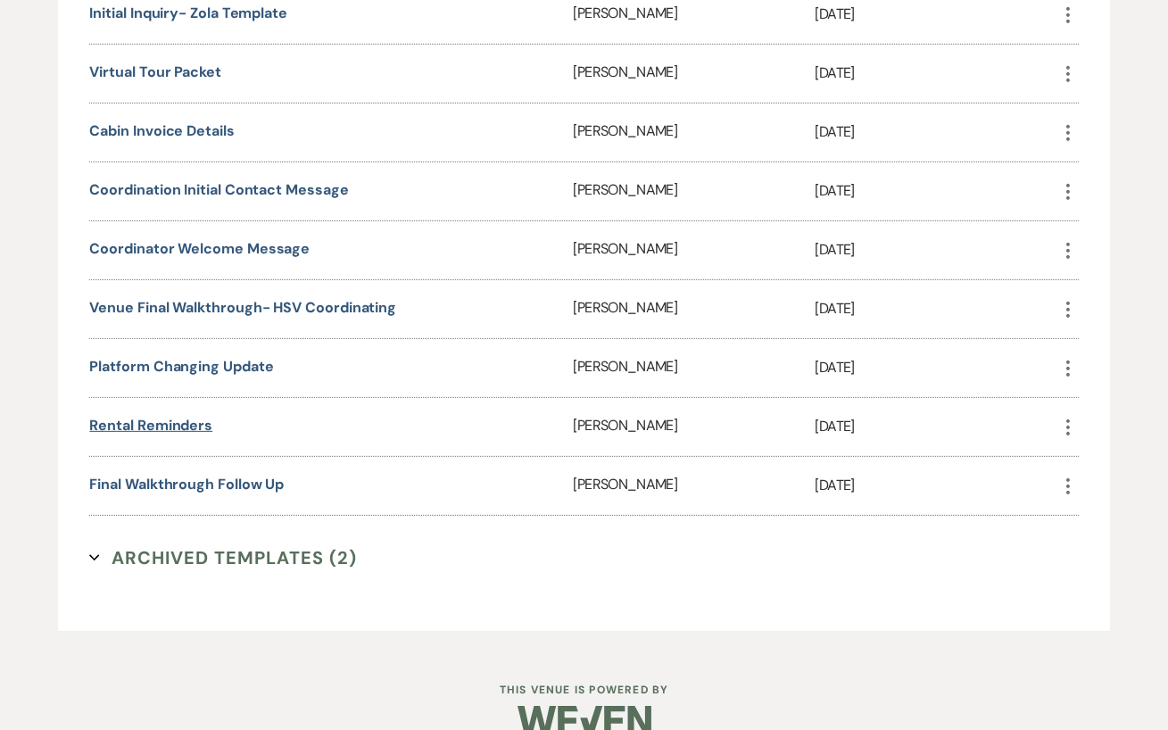
click at [186, 419] on link "Rental Reminders" at bounding box center [150, 425] width 123 height 19
click at [178, 475] on link "Final Walkthrough Follow Up" at bounding box center [186, 484] width 194 height 19
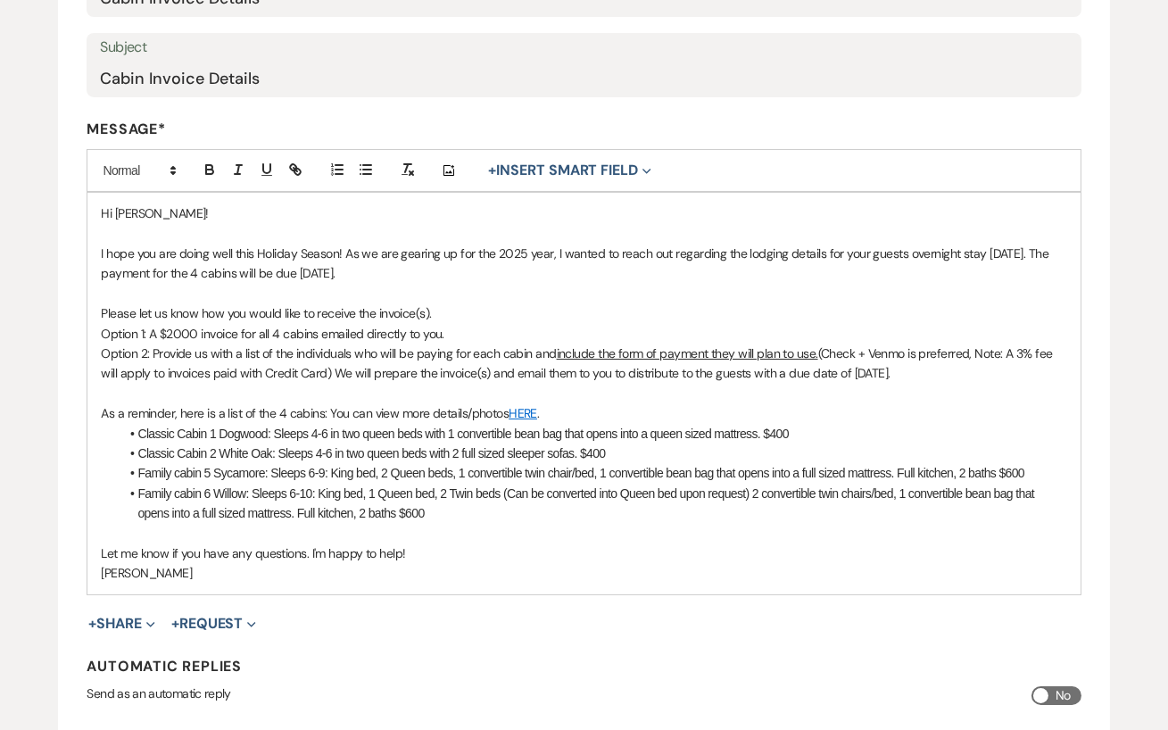
scroll to position [368, 0]
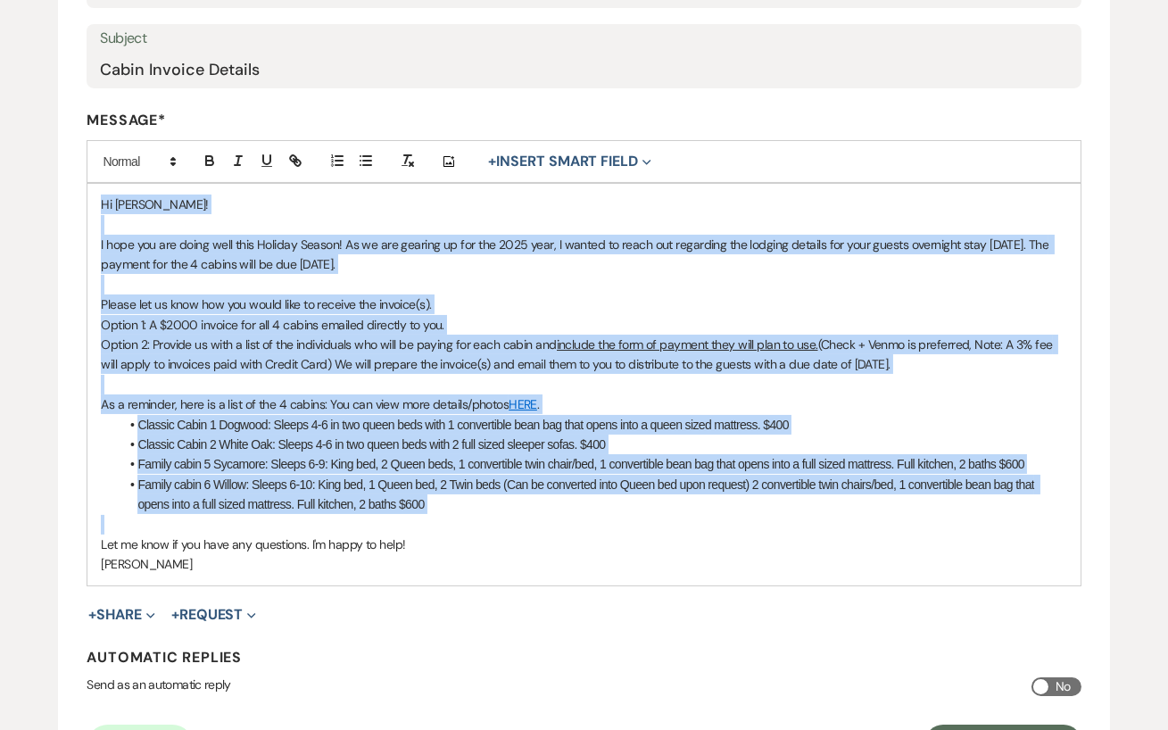
drag, startPoint x: 99, startPoint y: 203, endPoint x: 364, endPoint y: 514, distance: 408.1
click at [364, 514] on div "Hi [PERSON_NAME]! I hope you are doing well this Holiday Season! As we are gear…" at bounding box center [583, 384] width 992 height 401
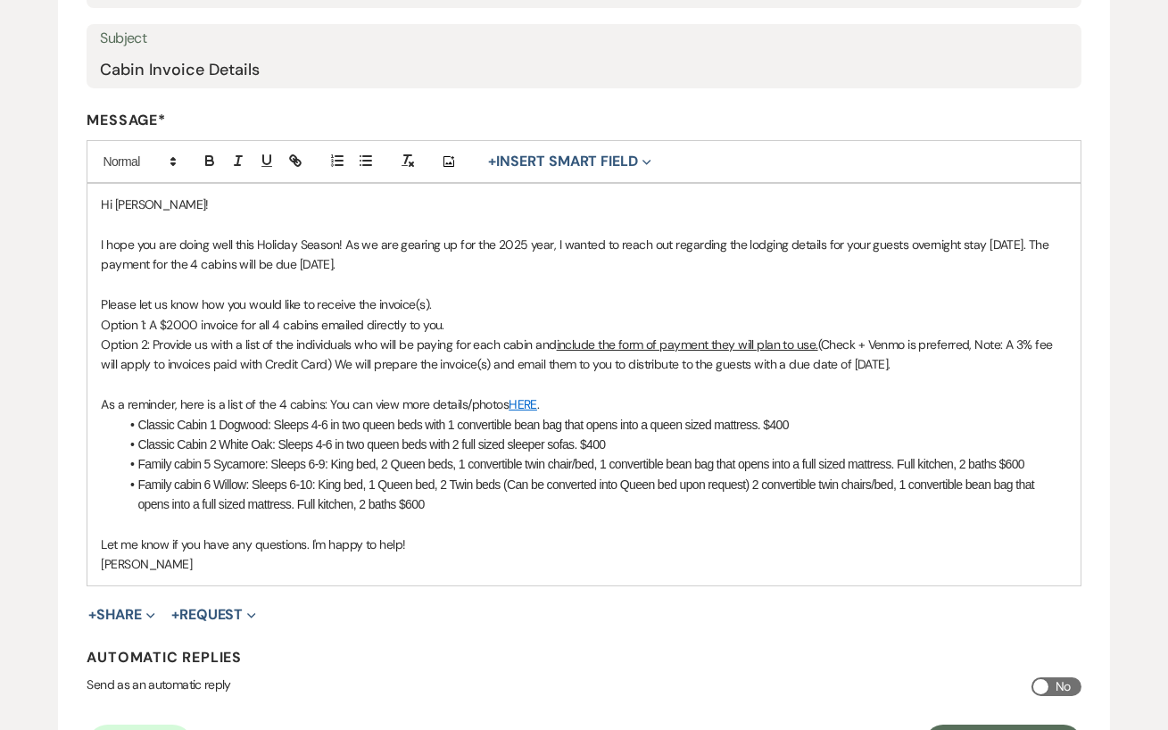
click at [435, 538] on p "Let me know if you have any questions. I'm happy to help!" at bounding box center [583, 544] width 965 height 20
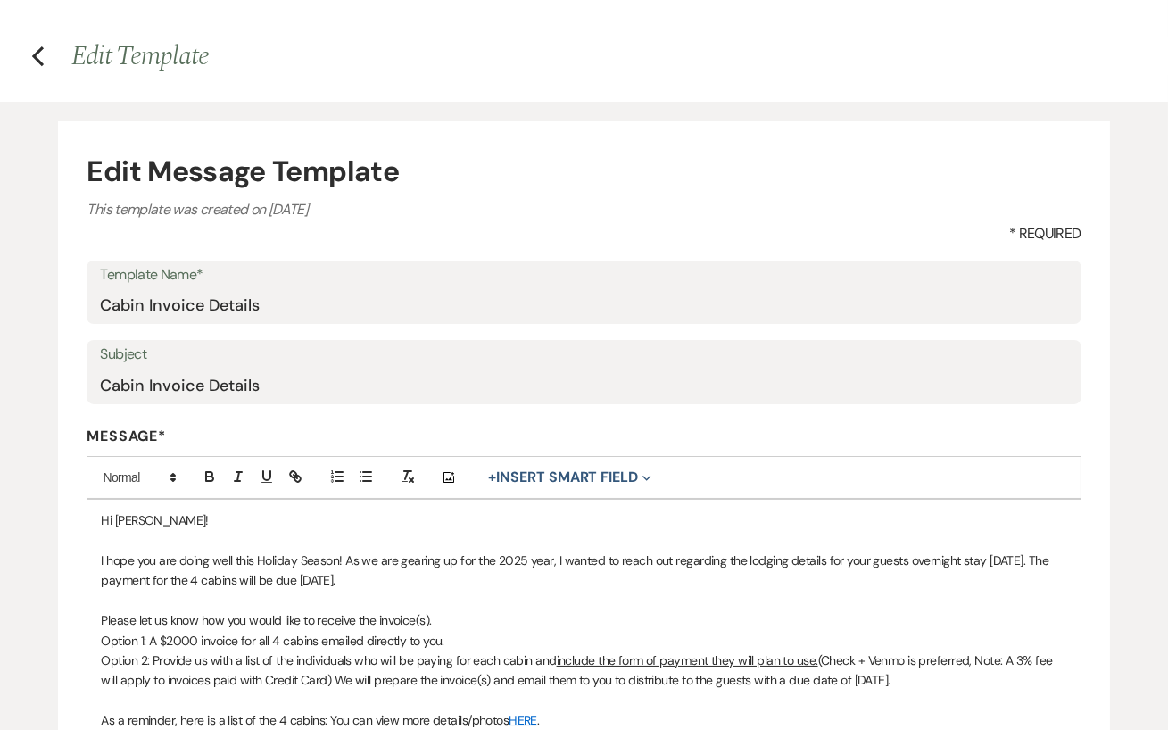
scroll to position [0, 0]
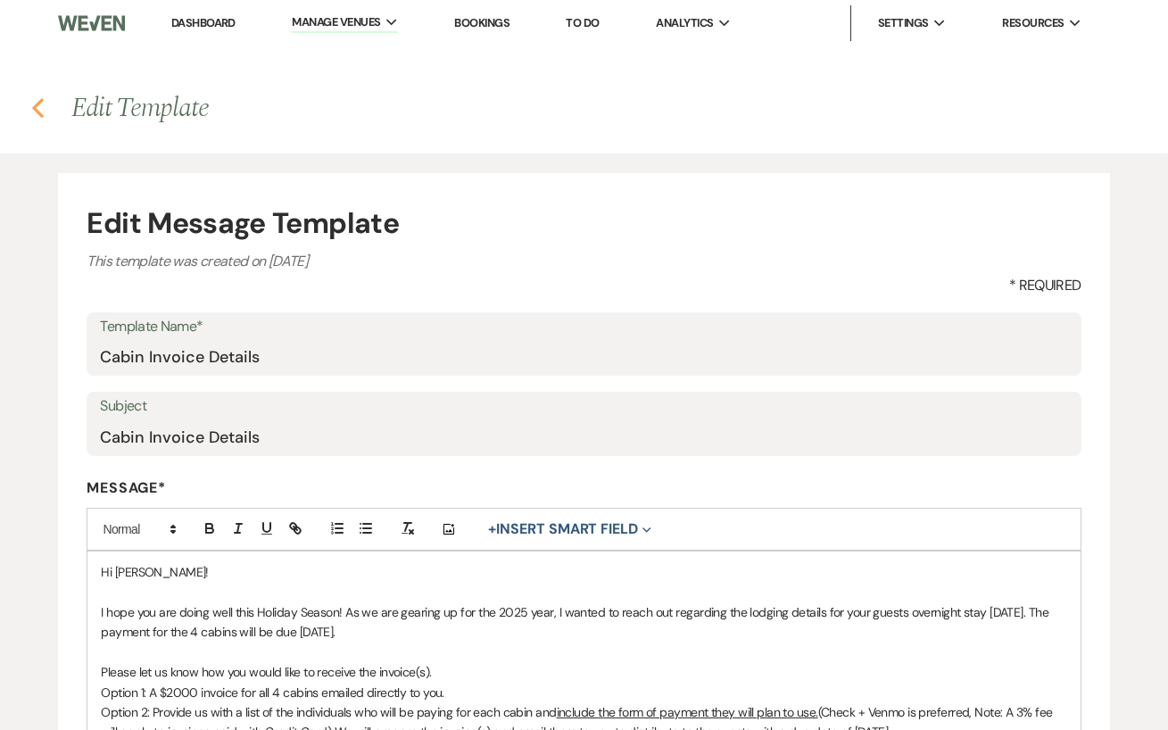
click at [39, 109] on icon "Previous" at bounding box center [37, 107] width 13 height 21
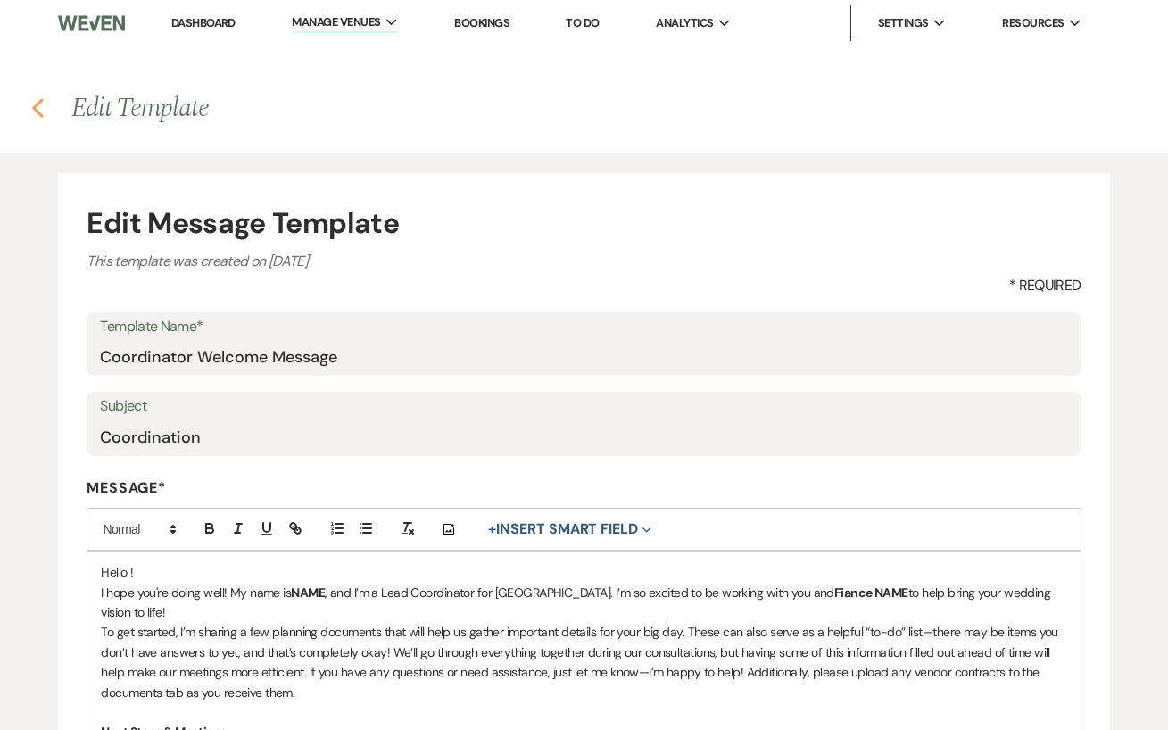
click at [35, 111] on use "button" at bounding box center [38, 108] width 12 height 20
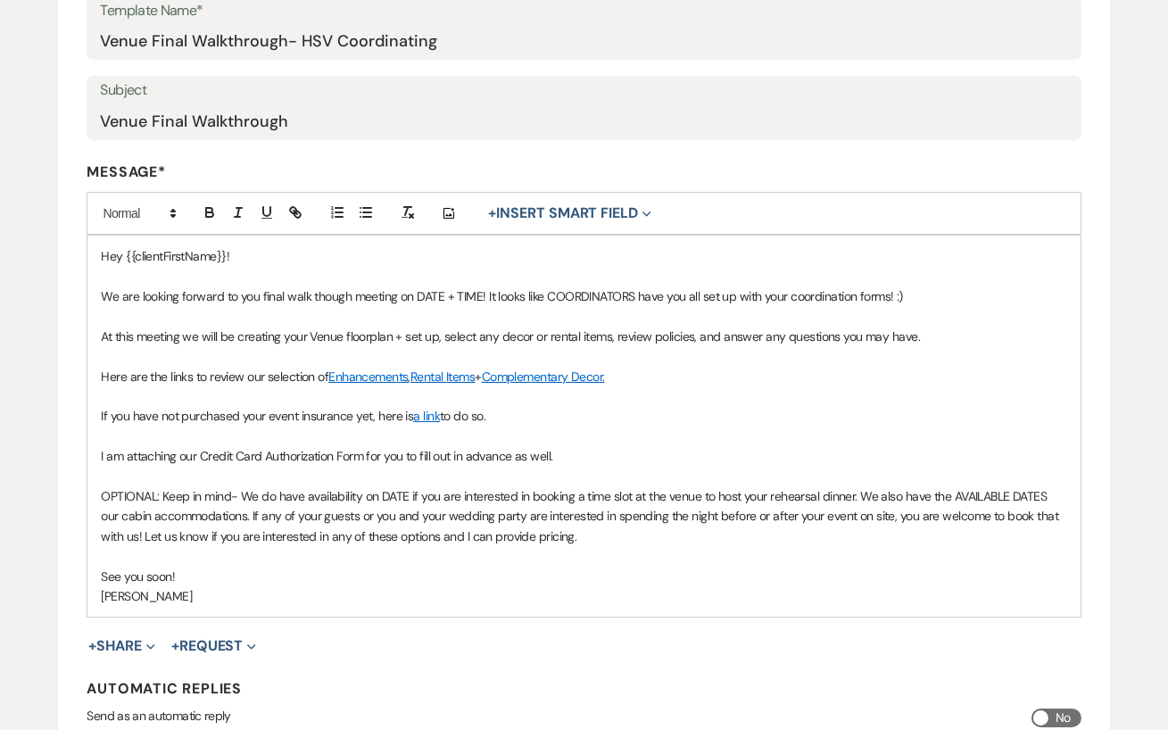
scroll to position [291, 0]
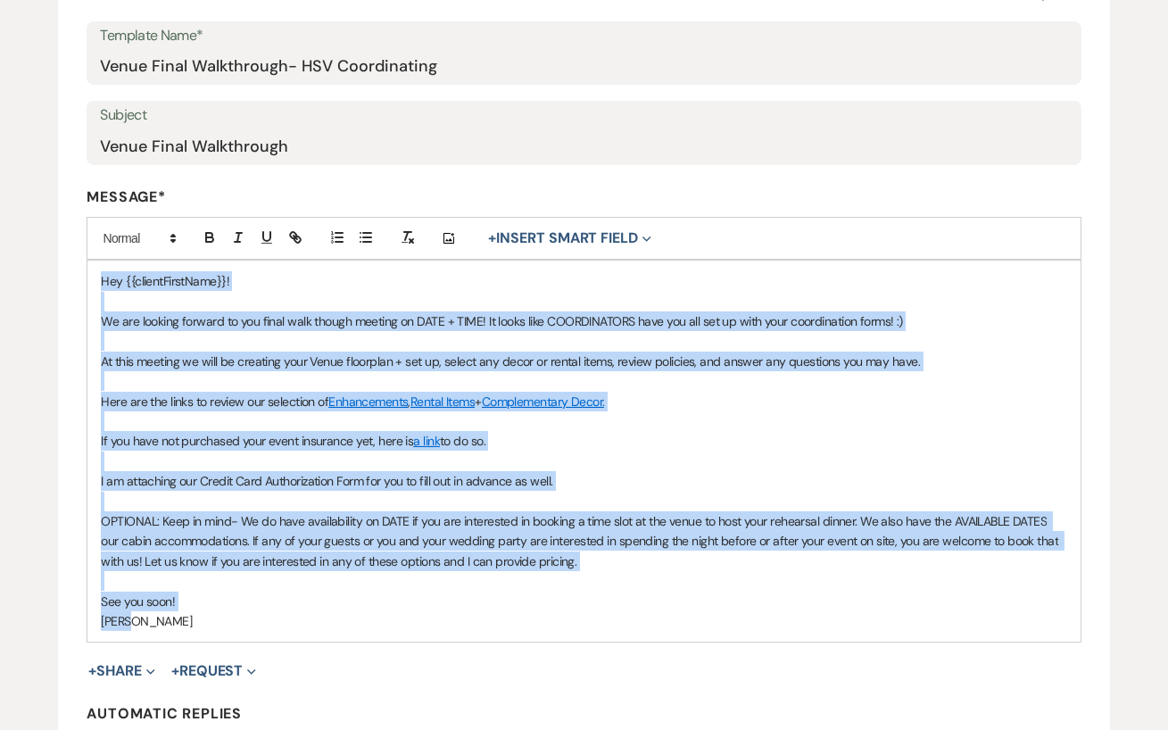
drag, startPoint x: 99, startPoint y: 277, endPoint x: 335, endPoint y: 624, distance: 419.2
click at [335, 624] on div "Hey {{clientFirstName}}! We are looking forward to you final walk though meetin…" at bounding box center [583, 450] width 992 height 381
copy div "Hey {{clientFirstName}}! We are looking forward to you final walk though meetin…"
click at [335, 624] on p "Julie" at bounding box center [583, 621] width 965 height 20
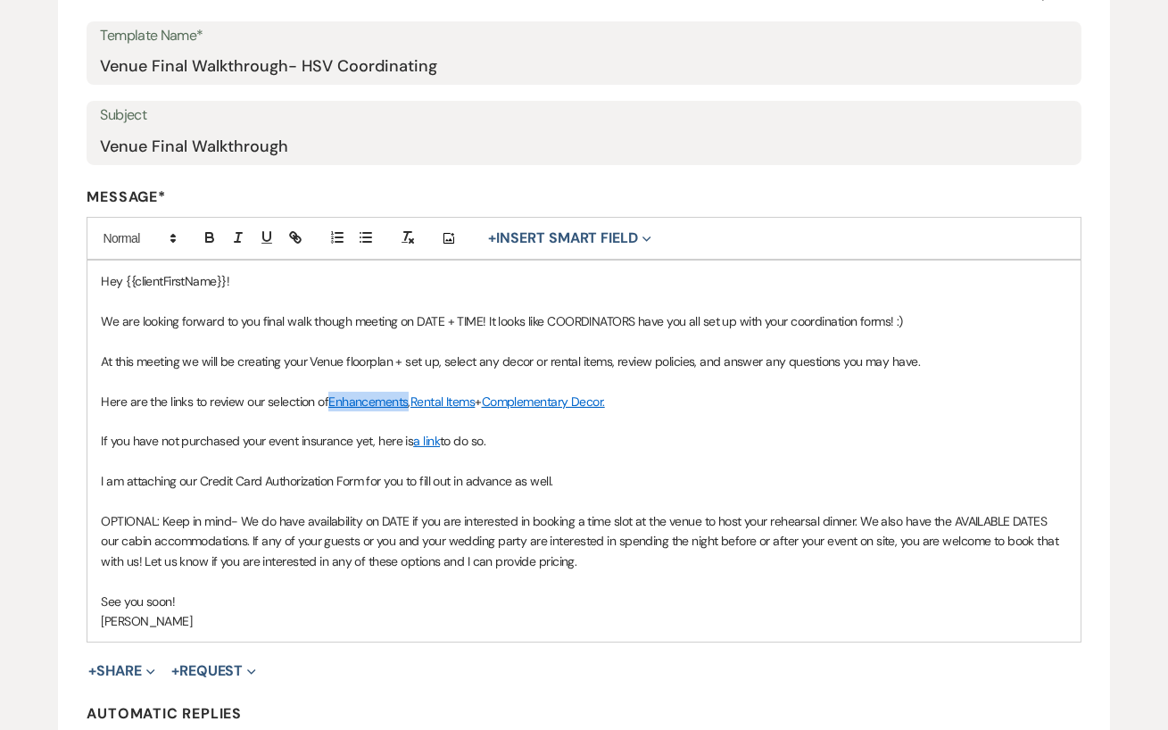
copy link "Enhancements"
click at [387, 393] on link "Enhancements" at bounding box center [367, 401] width 79 height 16
click at [419, 430] on link at bounding box center [399, 435] width 40 height 13
click at [579, 444] on p "If you have not purchased your event insurance yet, here is a link to do so." at bounding box center [583, 441] width 965 height 20
click at [459, 393] on link "Rental Items" at bounding box center [442, 401] width 64 height 16
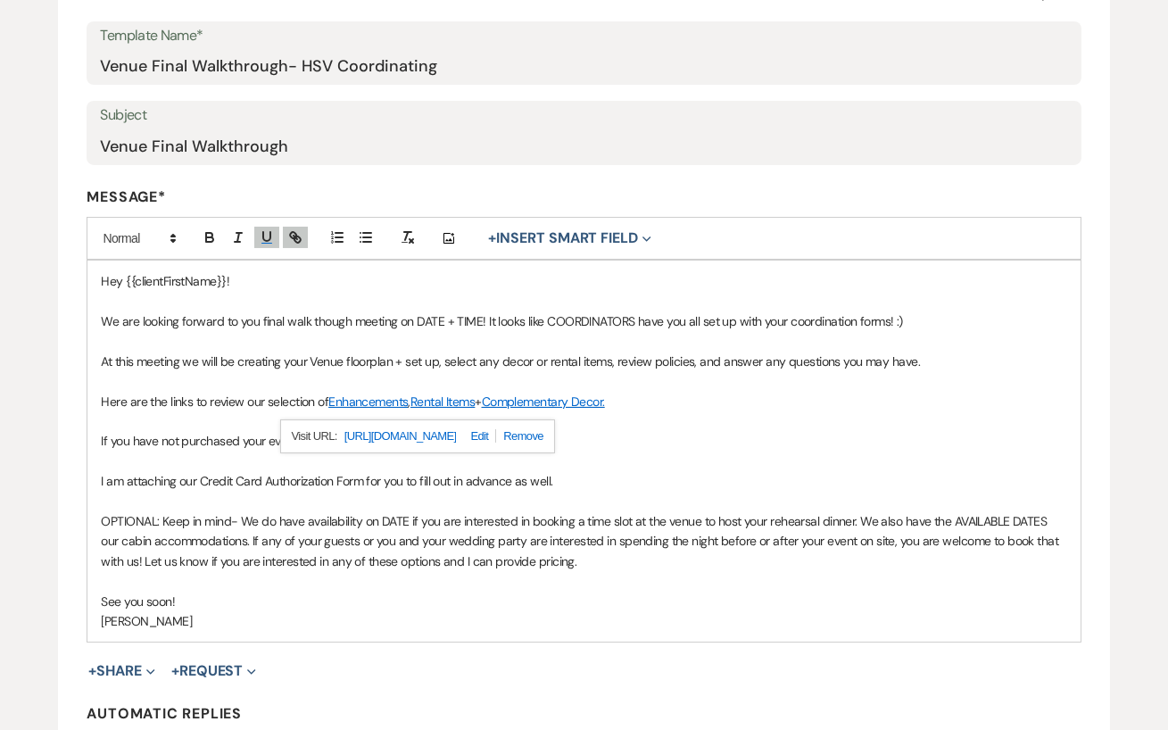
click at [496, 433] on link at bounding box center [476, 435] width 40 height 13
click at [646, 443] on p "If you have not purchased your event insurance yet, here is a link to do so." at bounding box center [583, 441] width 965 height 20
click at [558, 399] on link "Complementary Decor." at bounding box center [543, 401] width 123 height 16
click at [603, 432] on link at bounding box center [583, 435] width 40 height 13
click at [732, 435] on p "If you have not purchased your event insurance yet, here is a link to do so." at bounding box center [583, 441] width 965 height 20
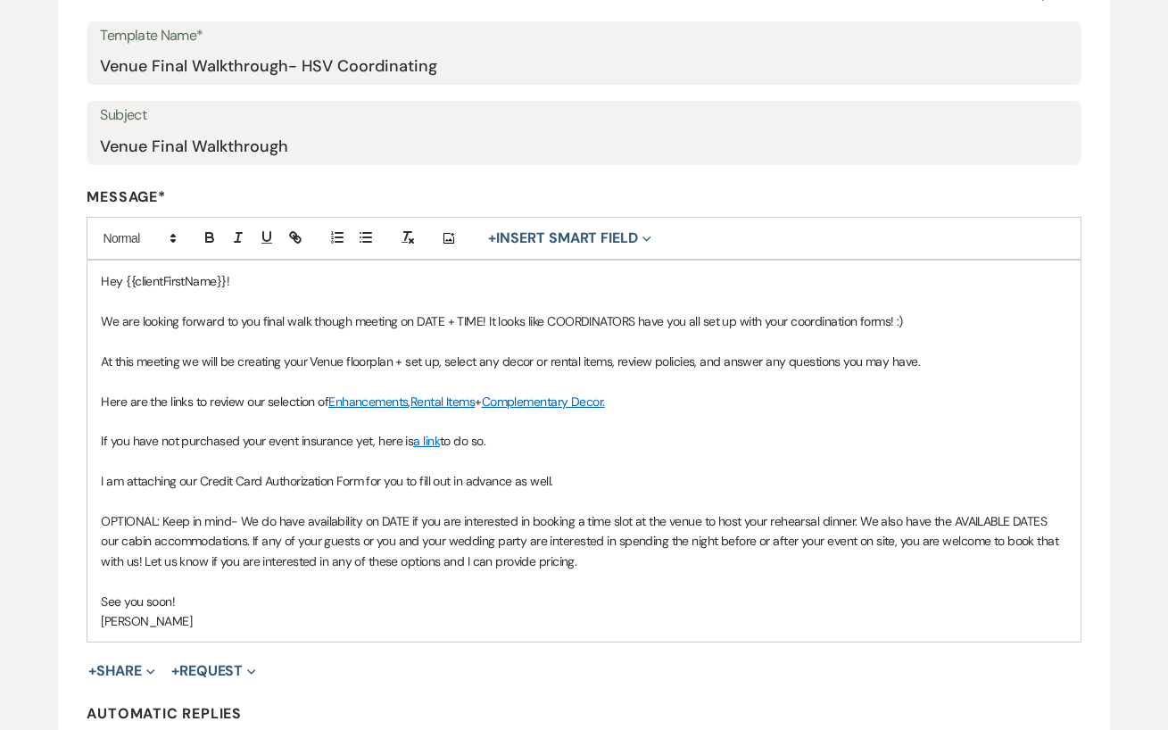
click at [428, 441] on link "a link" at bounding box center [426, 441] width 27 height 16
click at [391, 474] on link at bounding box center [371, 475] width 40 height 13
type input "https://www.eventguard.ai/venues/hidden-springs-venue"
click at [597, 465] on p at bounding box center [583, 461] width 965 height 20
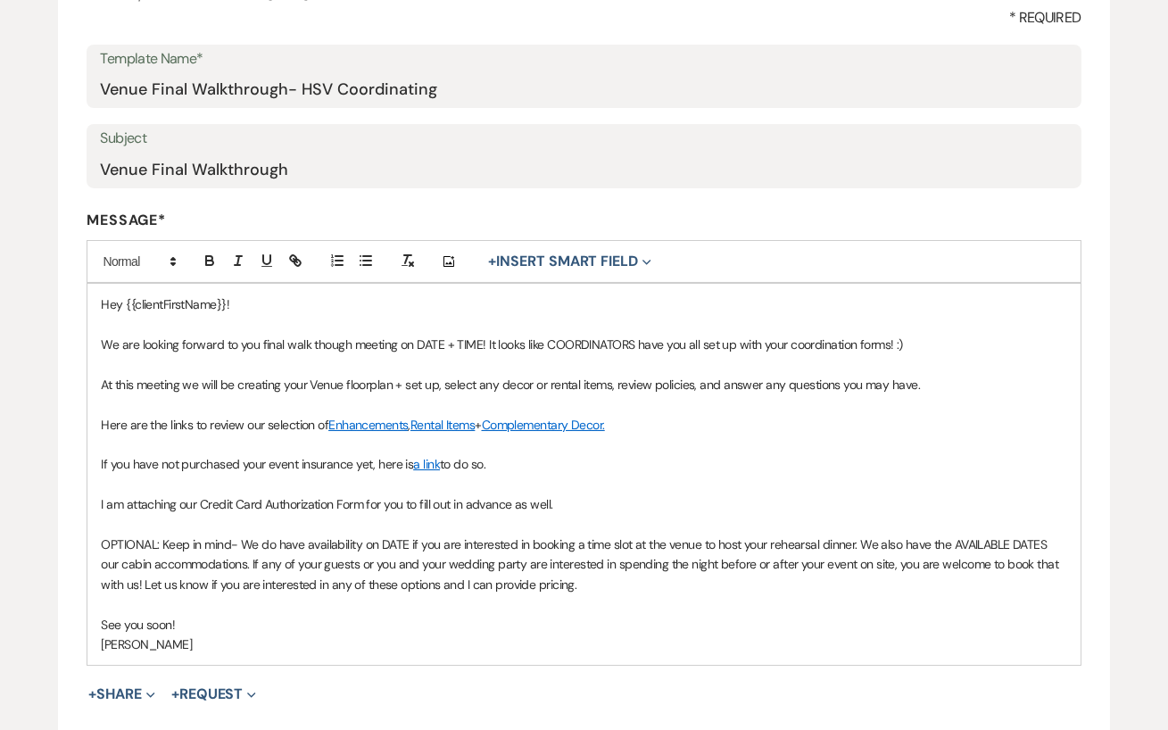
scroll to position [0, 0]
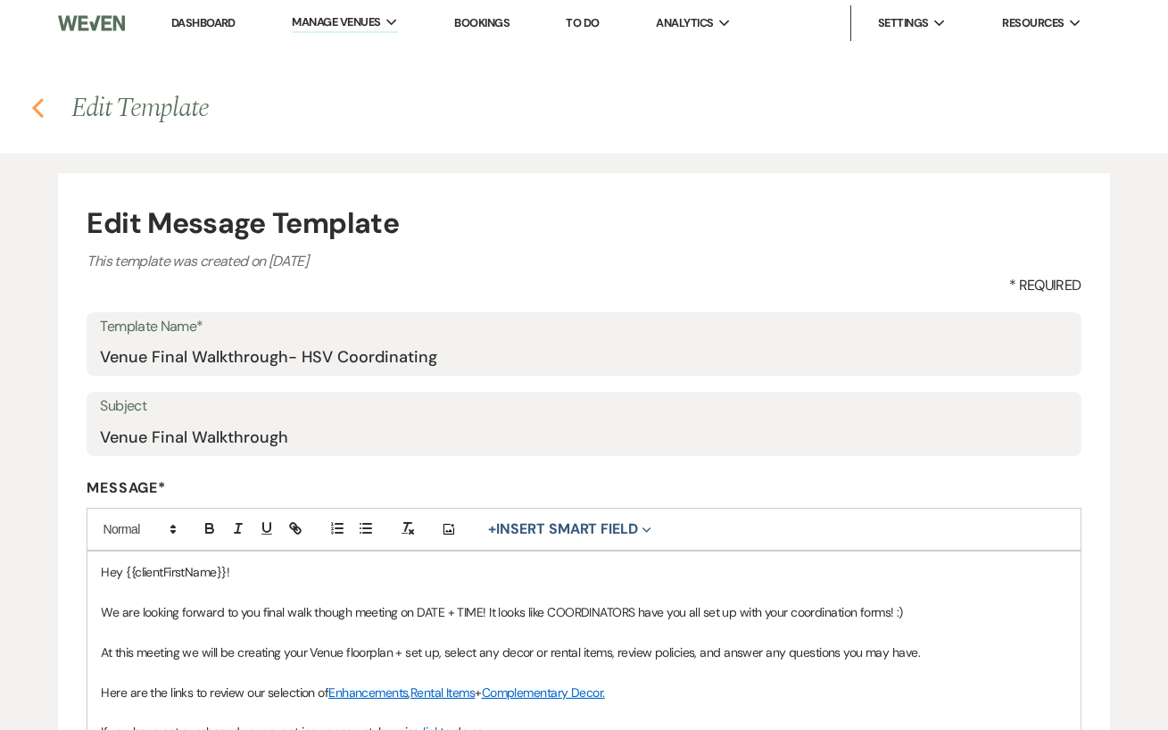
click at [40, 112] on icon "Previous" at bounding box center [37, 107] width 13 height 21
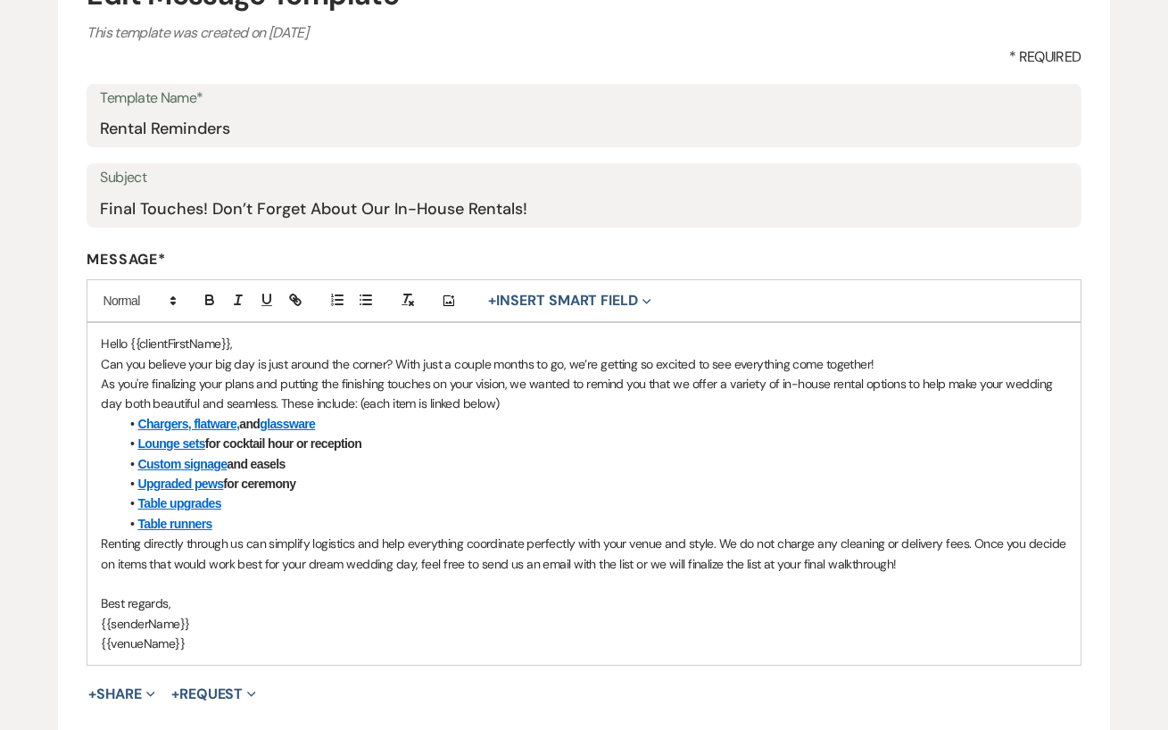
scroll to position [235, 0]
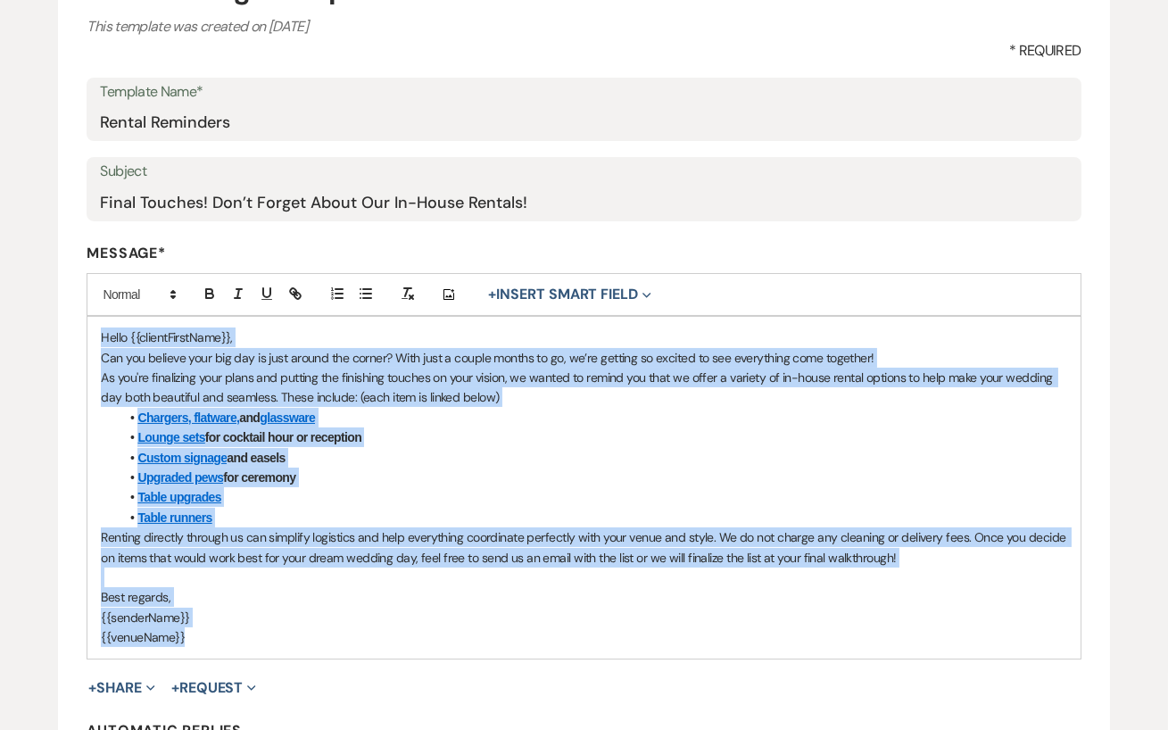
drag, startPoint x: 99, startPoint y: 335, endPoint x: 251, endPoint y: 662, distance: 360.0
click at [251, 662] on form "Edit Message Template This template was created on Jul 17, 2025 * Required Temp…" at bounding box center [583, 403] width 1051 height 930
copy div "Hello {{clientFirstName}}, Can you believe your big day is just around the corn…"
click at [279, 632] on p "{{venueName}}" at bounding box center [583, 637] width 965 height 20
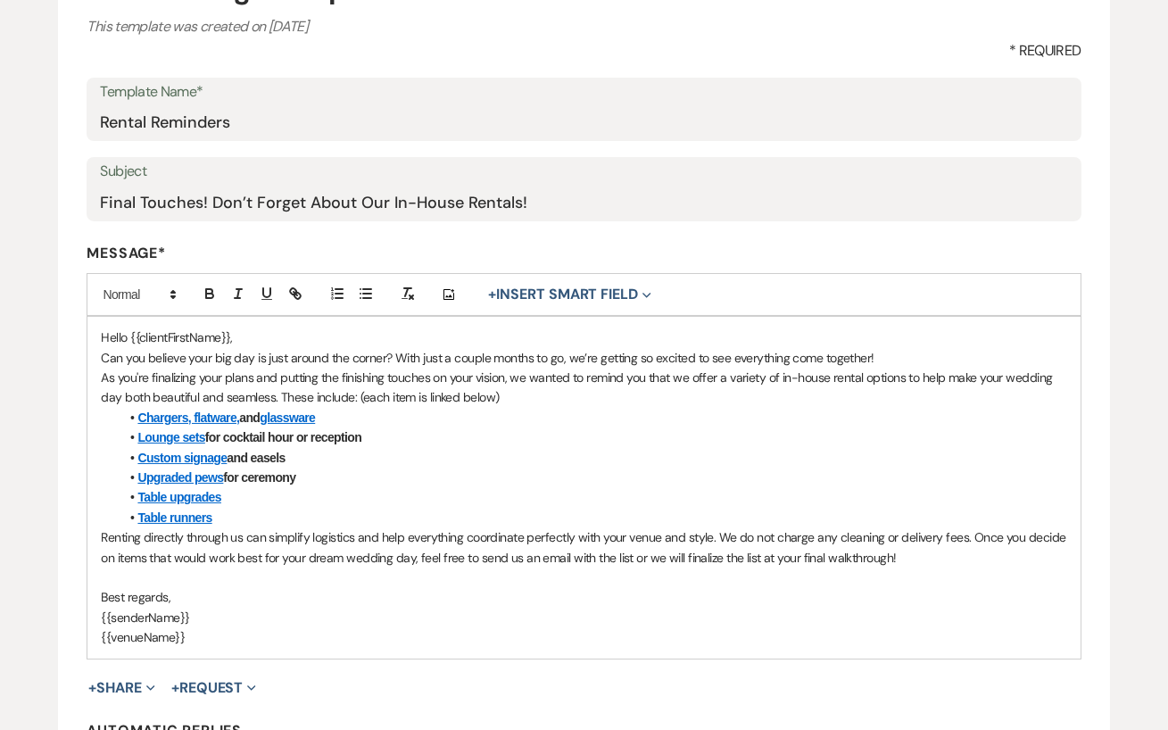
click at [177, 413] on link "Chargers, flatware," at bounding box center [188, 417] width 102 height 14
click at [238, 449] on link at bounding box center [218, 450] width 40 height 13
click at [544, 402] on p "As you're finalizing your plans and putting the finishing touches on your visio…" at bounding box center [583, 388] width 965 height 40
click at [219, 418] on link "Chargers, flatware," at bounding box center [188, 417] width 102 height 14
click at [238, 453] on link at bounding box center [218, 450] width 40 height 13
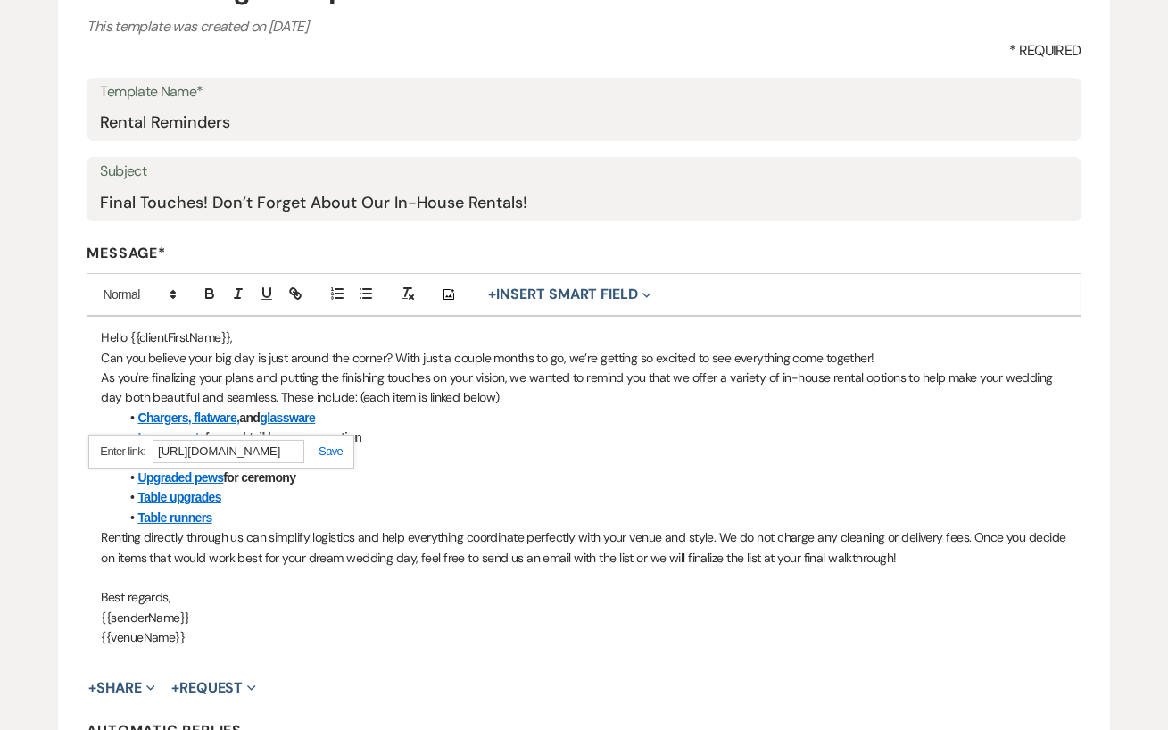
click at [439, 455] on li "Custom signage and easels" at bounding box center [592, 458] width 947 height 20
click at [294, 418] on link "glassware" at bounding box center [287, 417] width 55 height 14
click at [342, 450] on link at bounding box center [322, 450] width 40 height 13
click at [493, 467] on li "Upgraded pews for ceremony" at bounding box center [592, 477] width 947 height 20
click at [167, 438] on link "Lounge sets" at bounding box center [170, 437] width 67 height 14
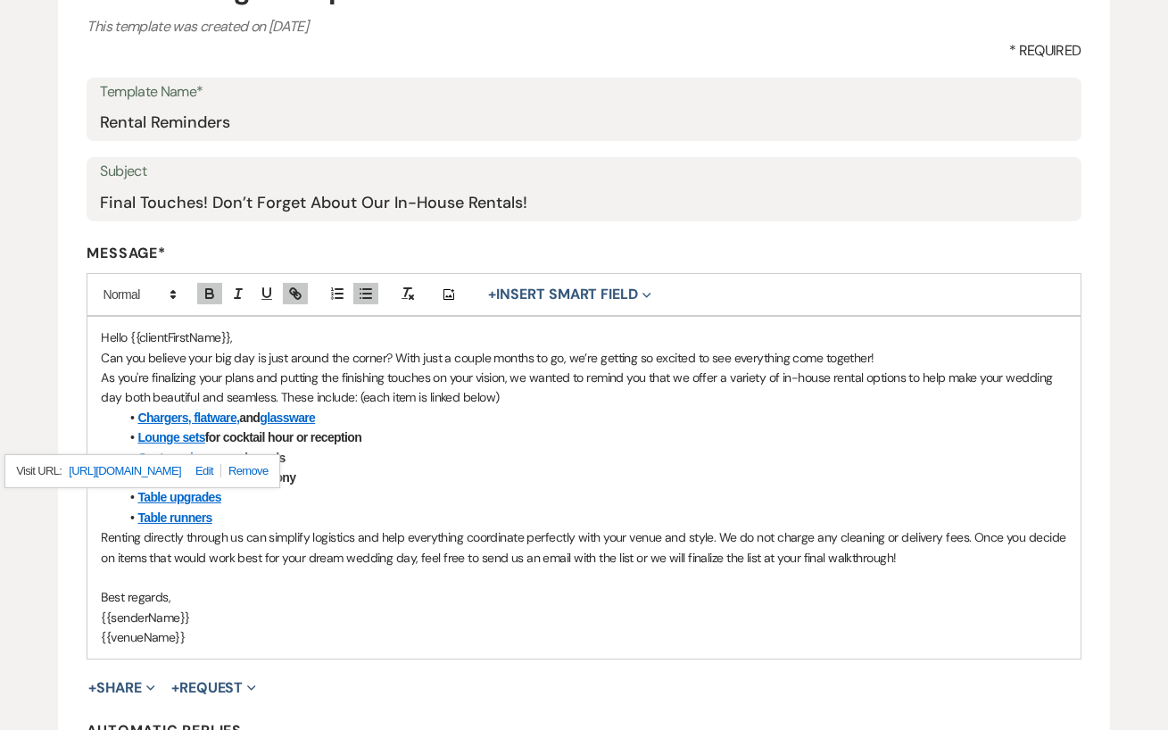
click at [221, 466] on link at bounding box center [201, 470] width 40 height 13
click at [436, 490] on li "Table upgrades" at bounding box center [592, 497] width 947 height 20
click at [191, 453] on link "Custom signage" at bounding box center [181, 458] width 89 height 14
click at [231, 485] on link at bounding box center [211, 490] width 40 height 13
click at [368, 469] on li "Upgraded pews for ceremony" at bounding box center [592, 477] width 947 height 20
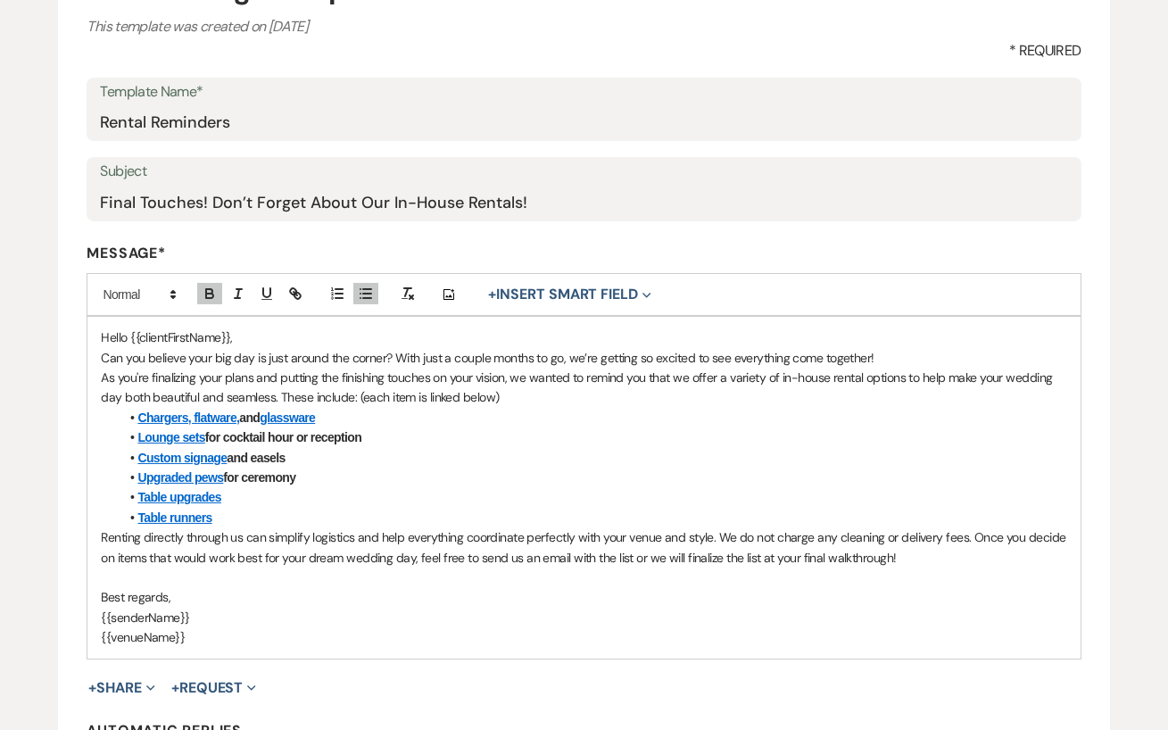
click at [185, 484] on li "Upgraded pews for ceremony" at bounding box center [592, 477] width 947 height 20
click at [230, 505] on link at bounding box center [210, 510] width 40 height 13
click at [377, 479] on li "Upgraded pews for ceremony" at bounding box center [592, 477] width 947 height 20
click at [215, 494] on link "Table upgrades" at bounding box center [178, 497] width 83 height 14
click at [227, 525] on link at bounding box center [207, 530] width 40 height 13
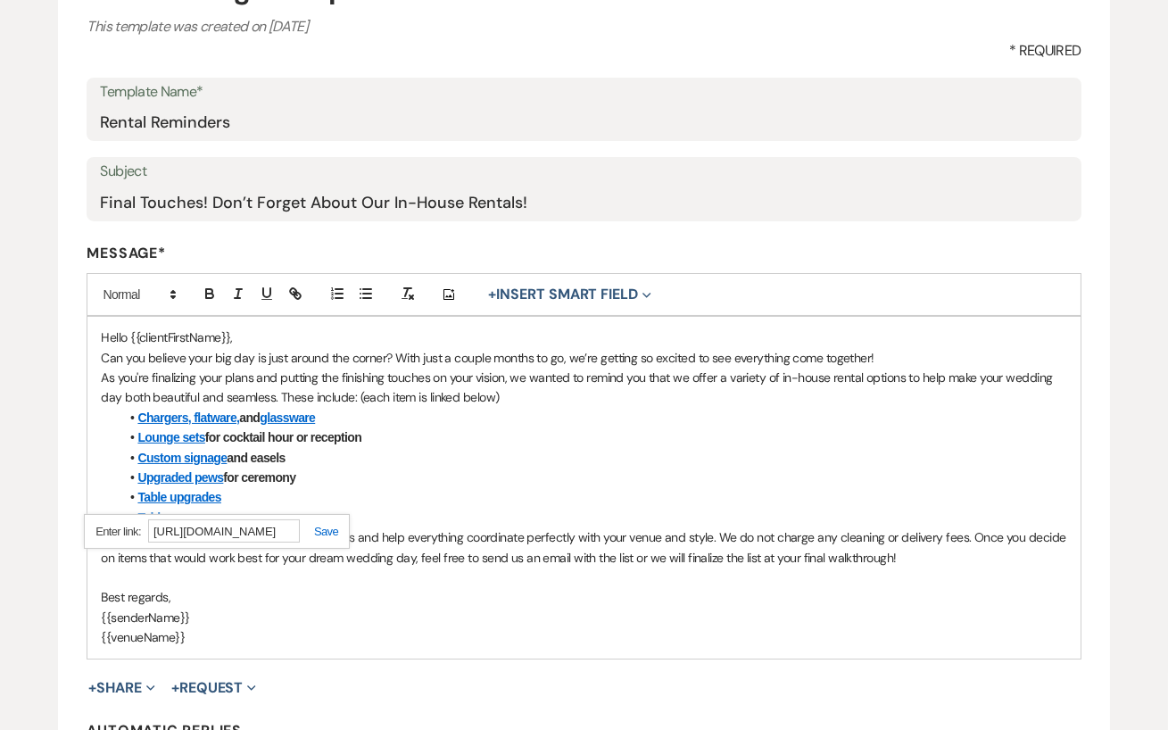
click at [351, 523] on li "Table runners" at bounding box center [592, 518] width 947 height 20
click at [190, 516] on link "Table runners" at bounding box center [174, 517] width 74 height 14
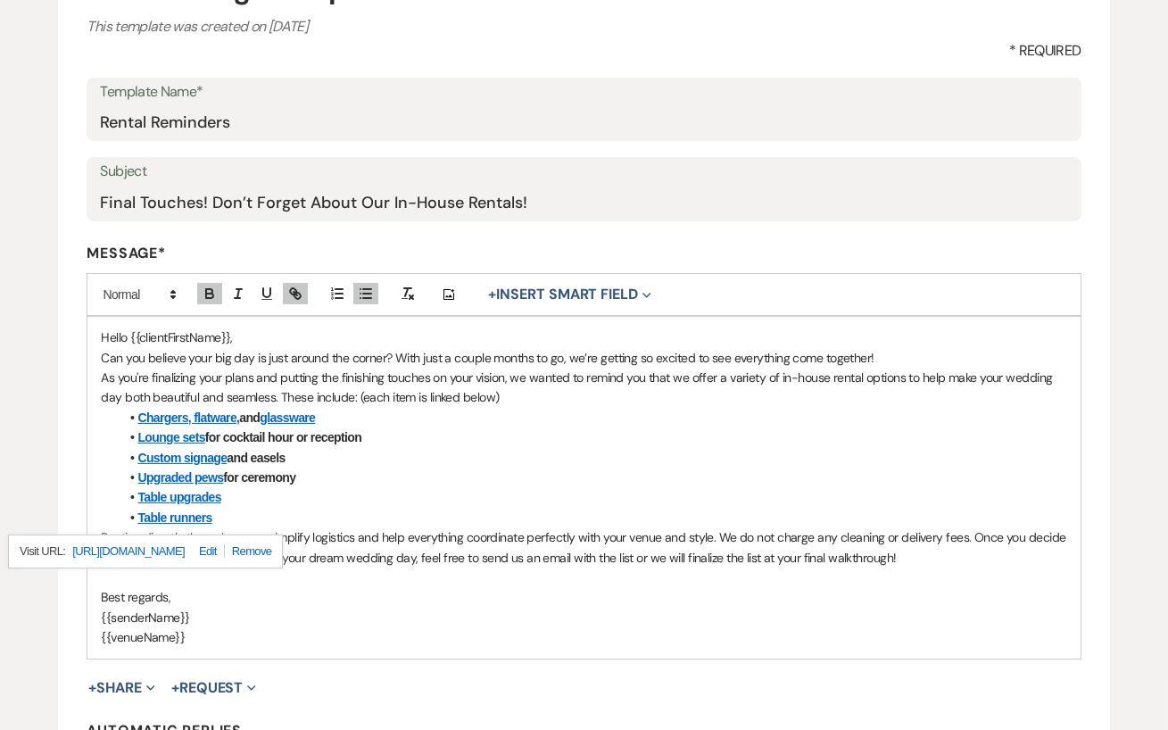
click at [225, 550] on link at bounding box center [205, 550] width 40 height 13
type input "https://hiddenspringsvenue.com/linens"
click at [393, 477] on li "Upgraded pews for ceremony" at bounding box center [592, 477] width 947 height 20
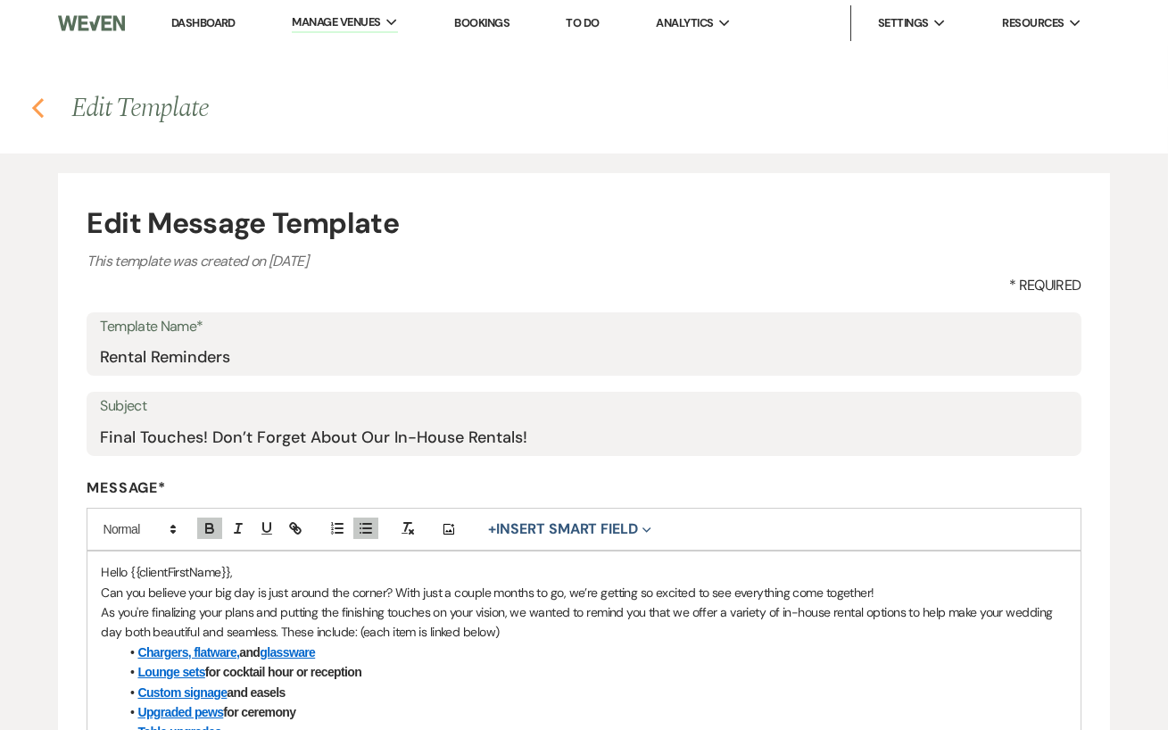
click at [43, 103] on icon "Previous" at bounding box center [37, 107] width 13 height 21
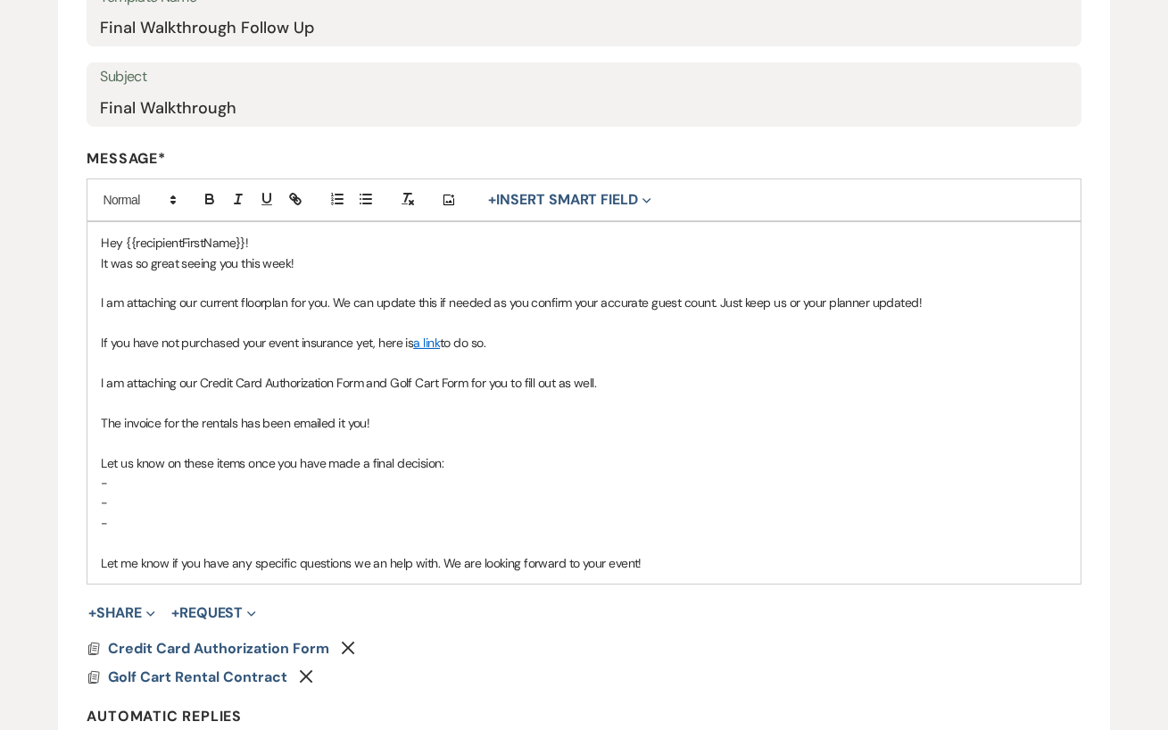
scroll to position [330, 0]
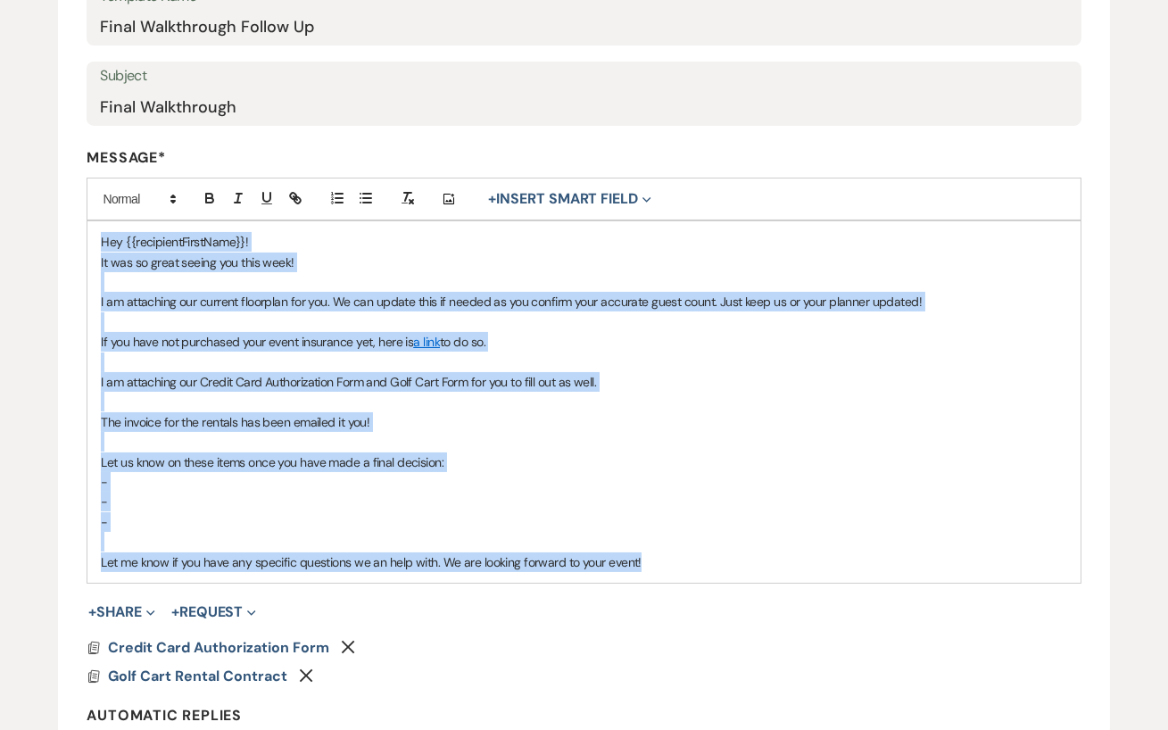
drag, startPoint x: 653, startPoint y: 566, endPoint x: 88, endPoint y: 250, distance: 647.0
click at [88, 250] on div "Hey {{recipientFirstName}}! It was so great seeing you this week! I am attachin…" at bounding box center [583, 401] width 992 height 361
copy div "Hey {{recipientFirstName}}! It was so great seeing you this week! I am attachin…"
click at [369, 267] on p "It was so great seeing you this week!" at bounding box center [583, 262] width 965 height 20
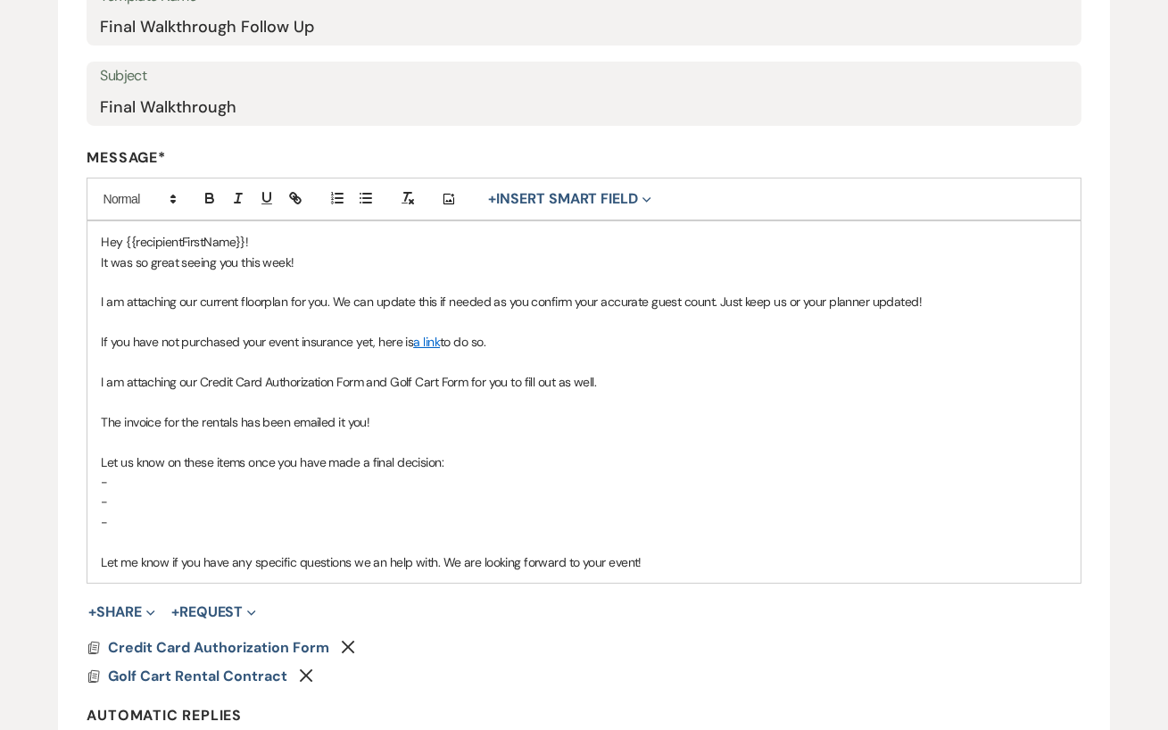
click at [432, 340] on link "a link" at bounding box center [426, 342] width 27 height 16
click at [391, 377] on link at bounding box center [371, 376] width 40 height 13
type input "[URL]"
click at [644, 392] on p at bounding box center [583, 402] width 965 height 20
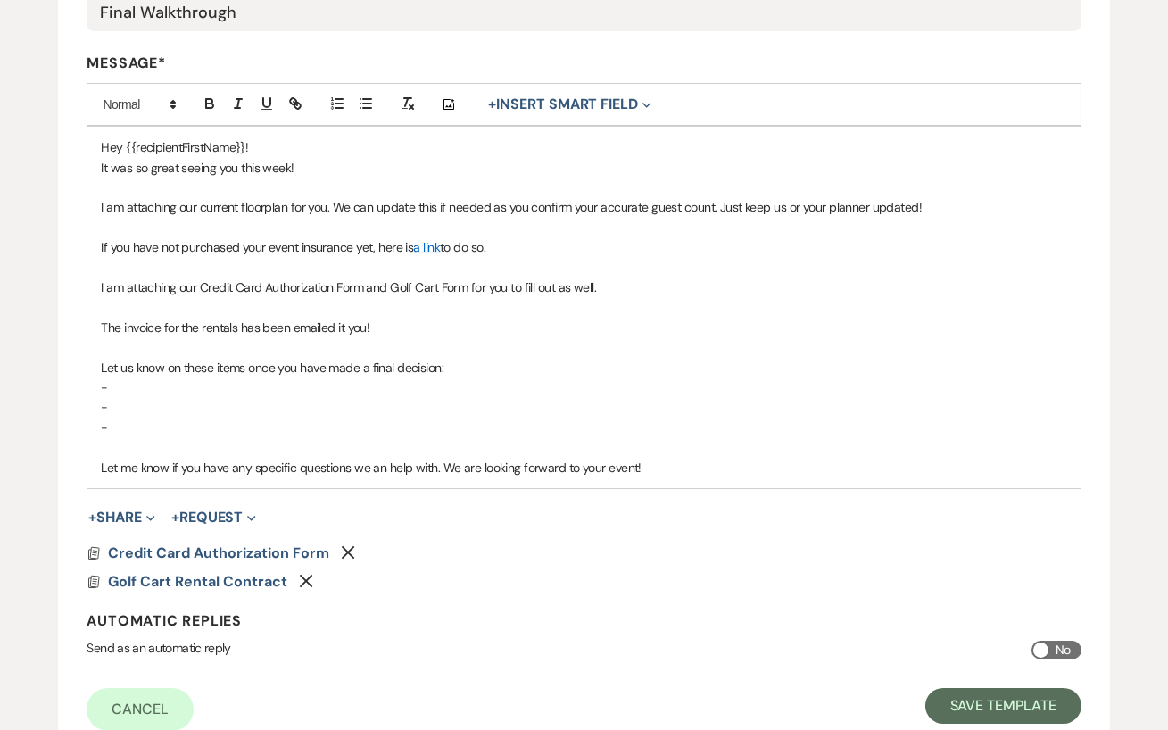
scroll to position [420, 0]
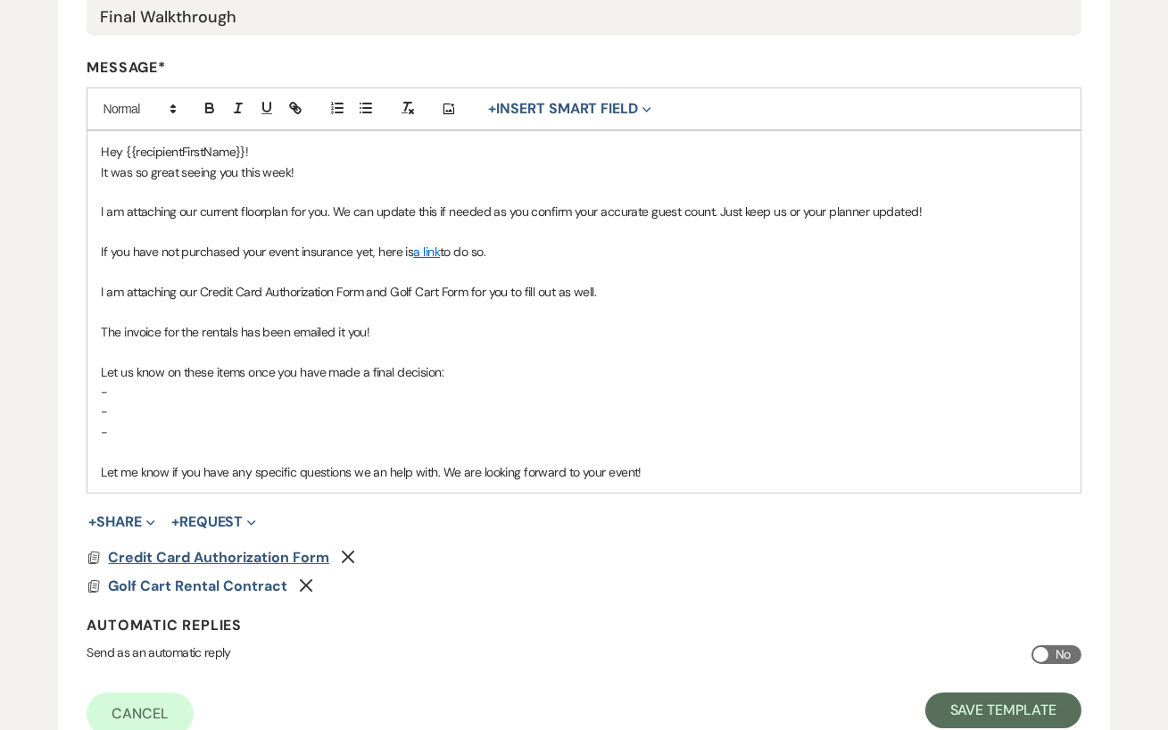
click at [259, 554] on span "Credit Card Authorization Form" at bounding box center [218, 557] width 221 height 19
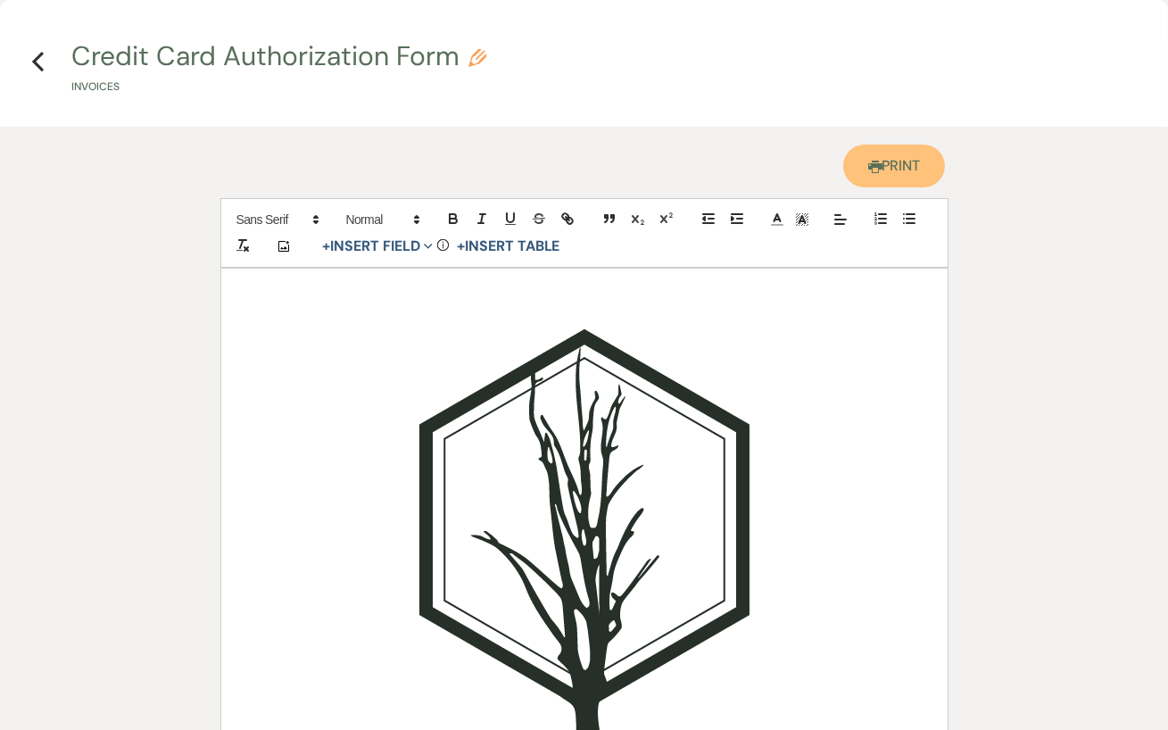
click at [905, 168] on link "Printer Print" at bounding box center [894, 166] width 103 height 43
click at [34, 55] on icon "Previous" at bounding box center [37, 61] width 13 height 21
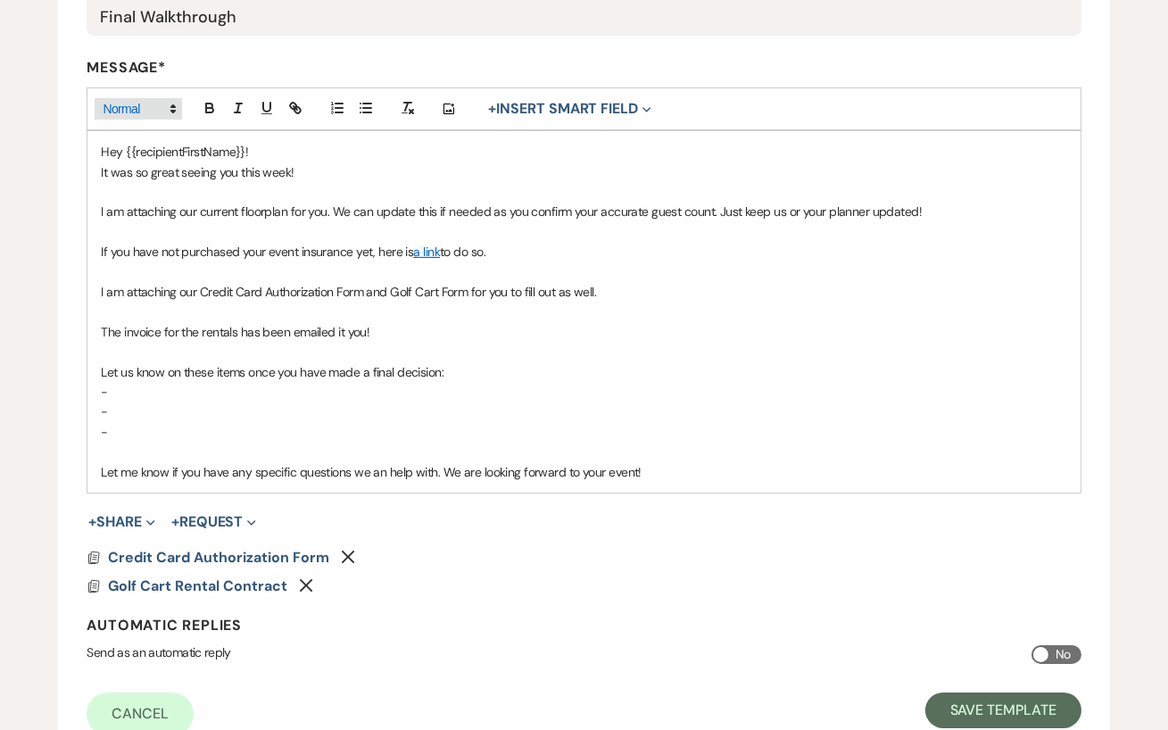
scroll to position [0, 0]
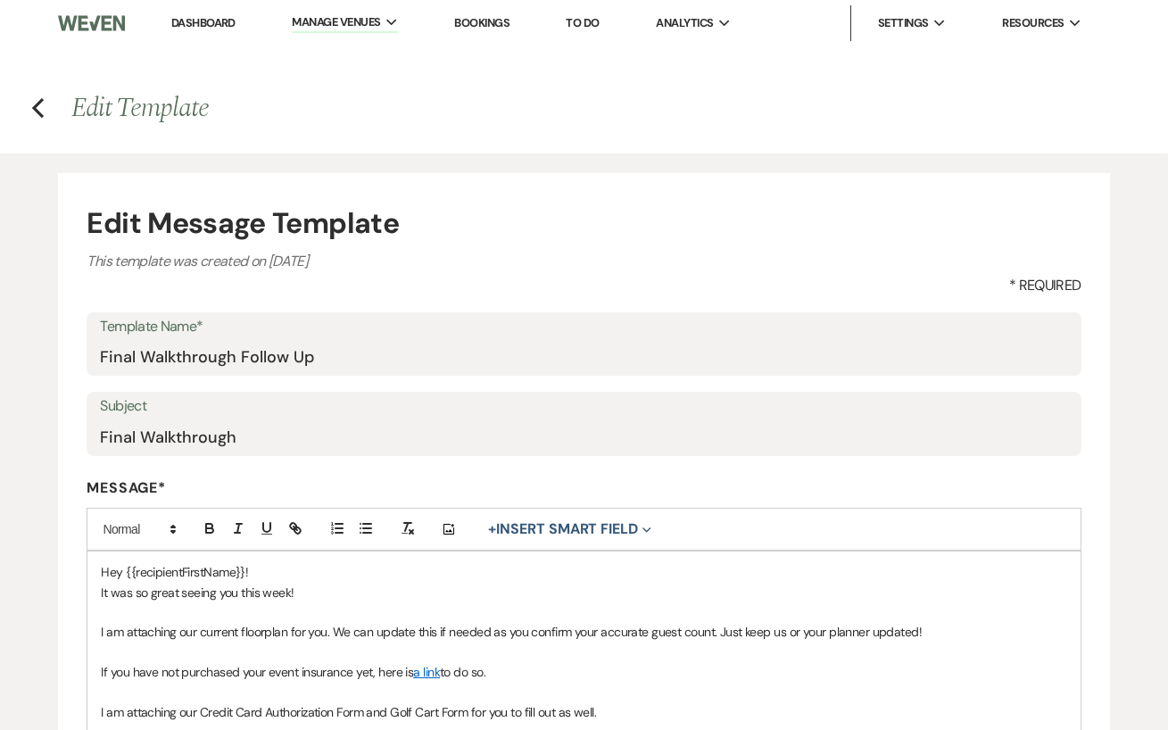
click at [203, 29] on link "Dashboard" at bounding box center [203, 22] width 64 height 15
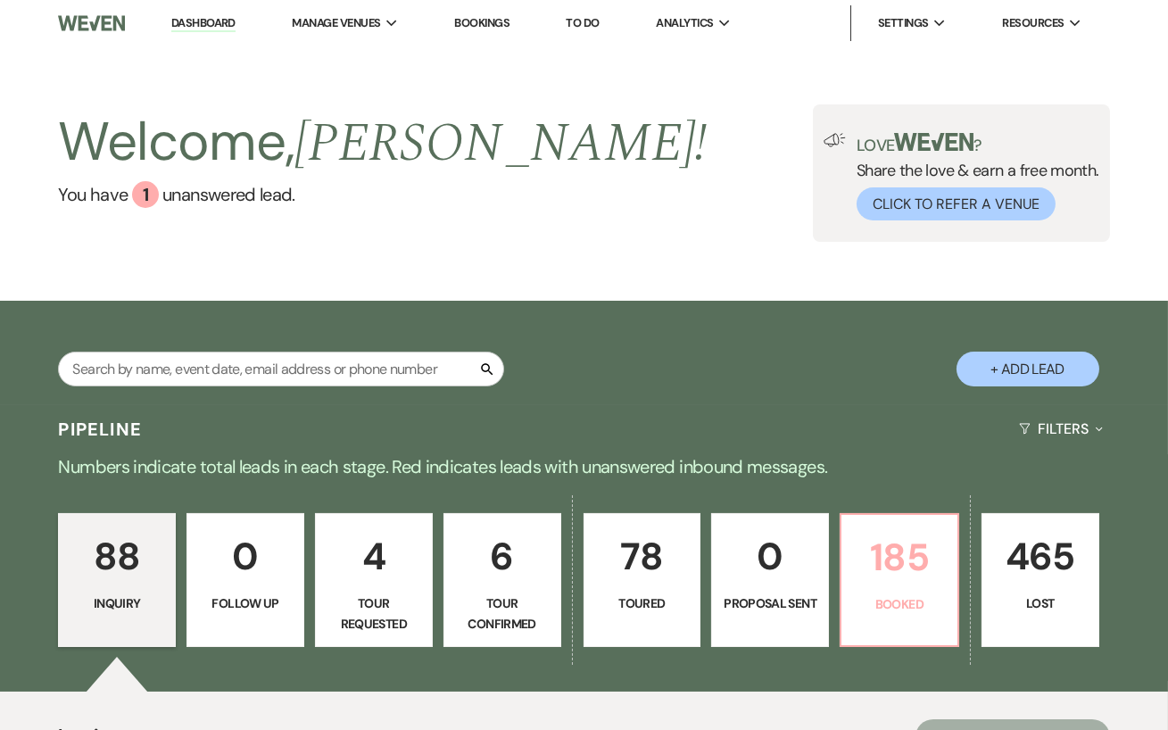
click at [900, 591] on link "185 Booked" at bounding box center [899, 580] width 120 height 134
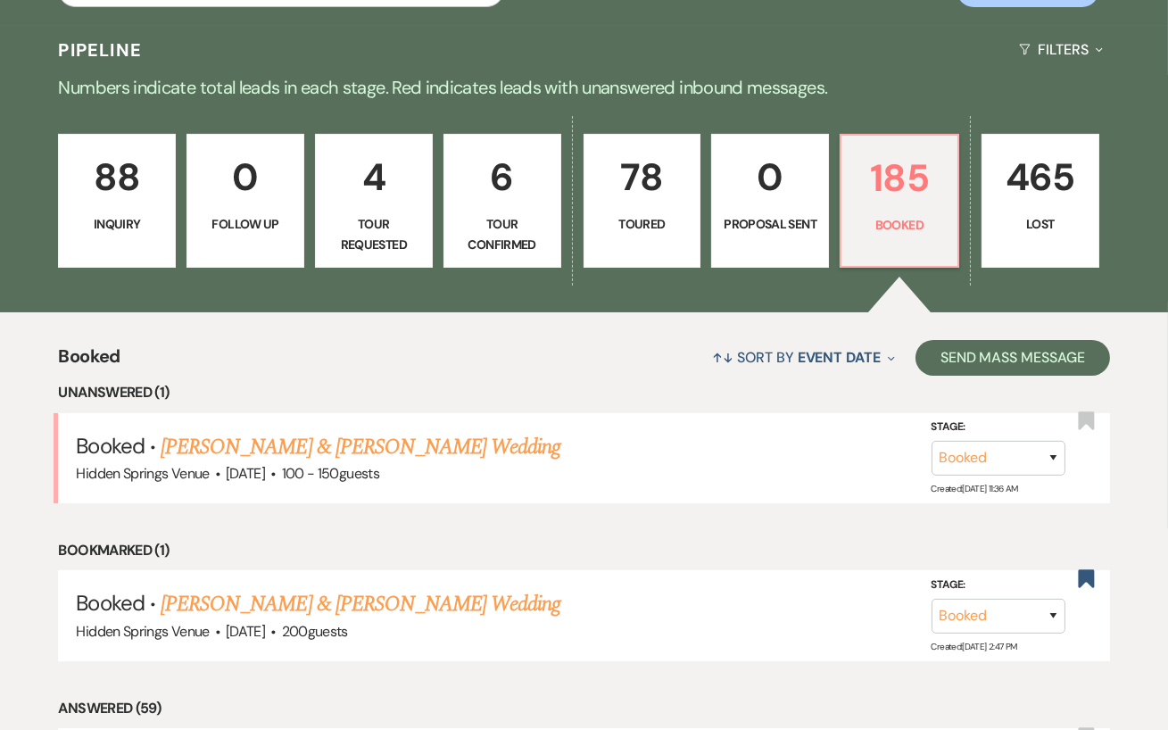
scroll to position [400, 0]
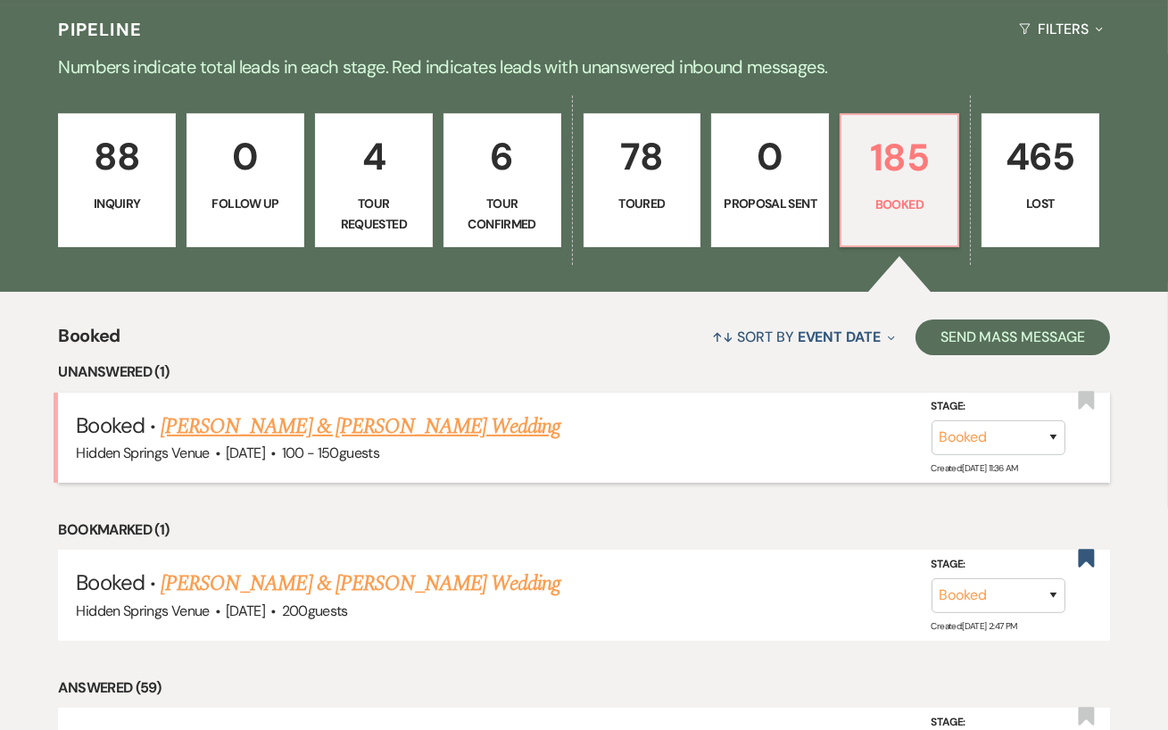
click at [384, 434] on link "[PERSON_NAME] & [PERSON_NAME] Wedding" at bounding box center [361, 426] width 400 height 32
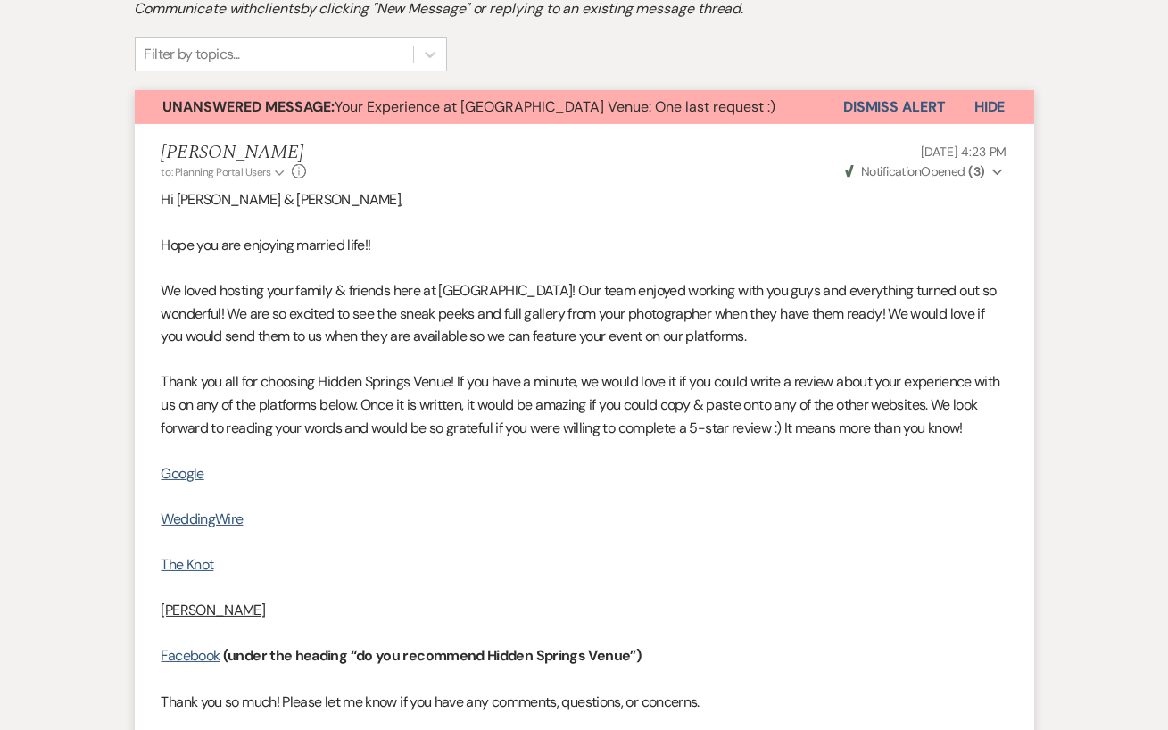
scroll to position [417, 0]
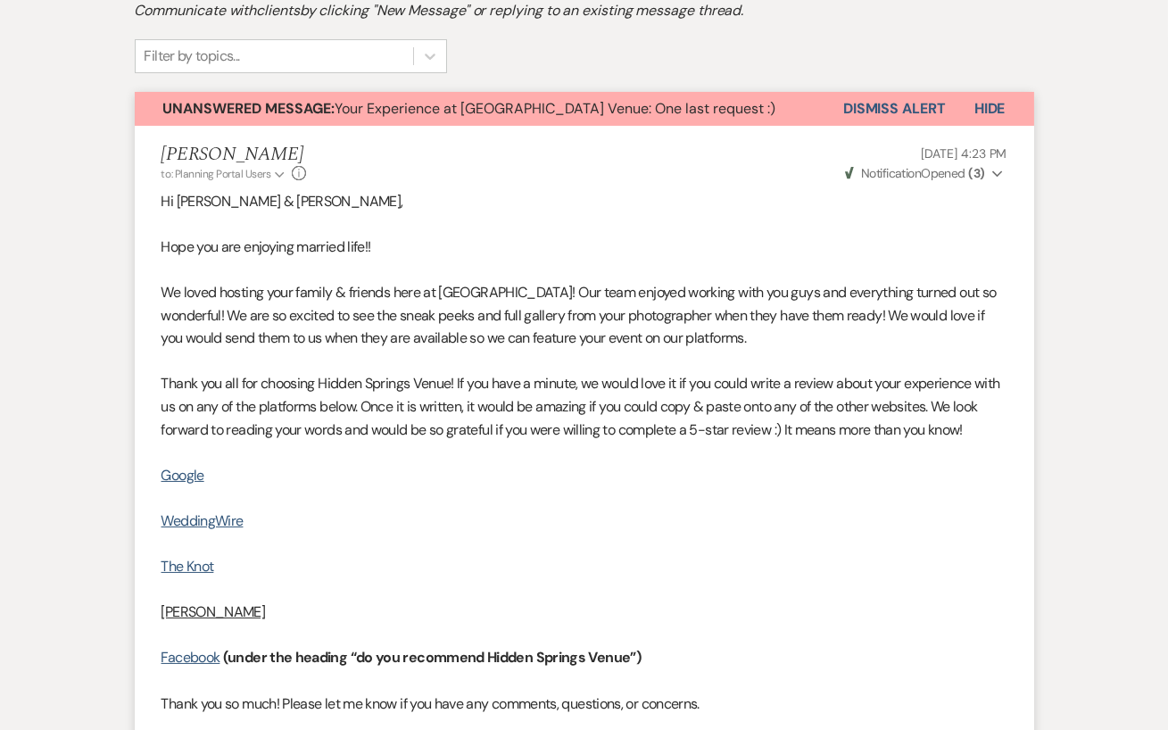
click at [879, 105] on button "Dismiss Alert" at bounding box center [894, 109] width 103 height 34
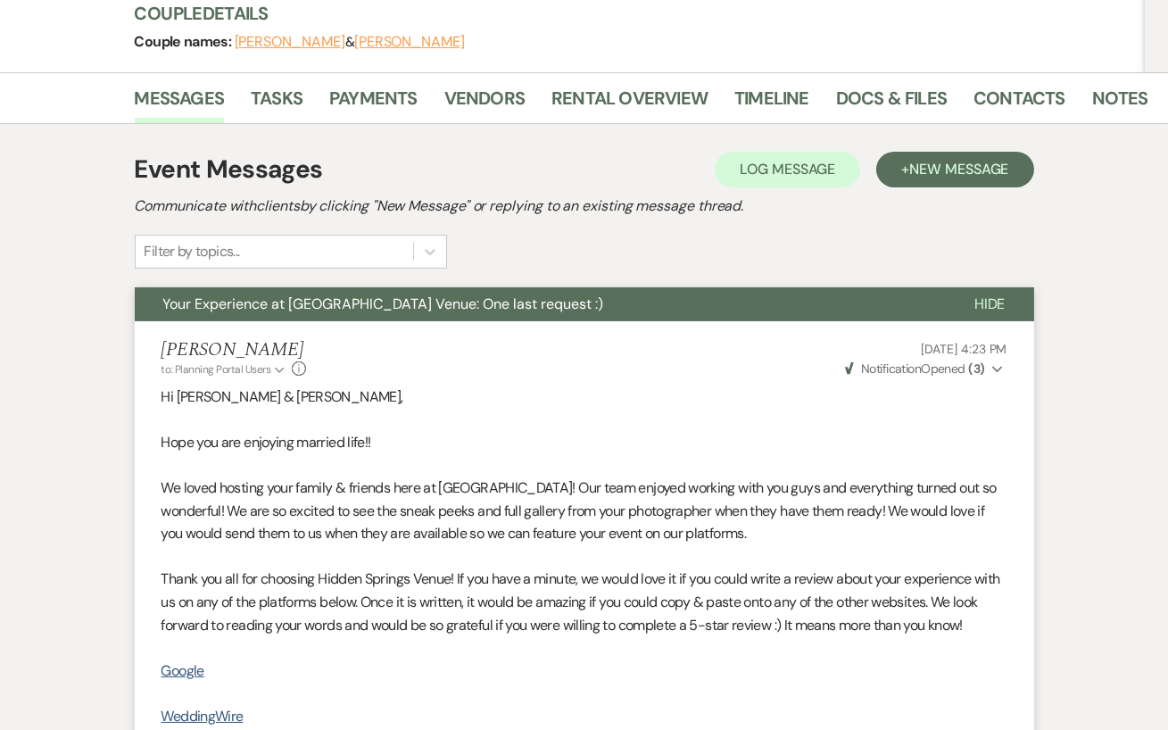
scroll to position [0, 0]
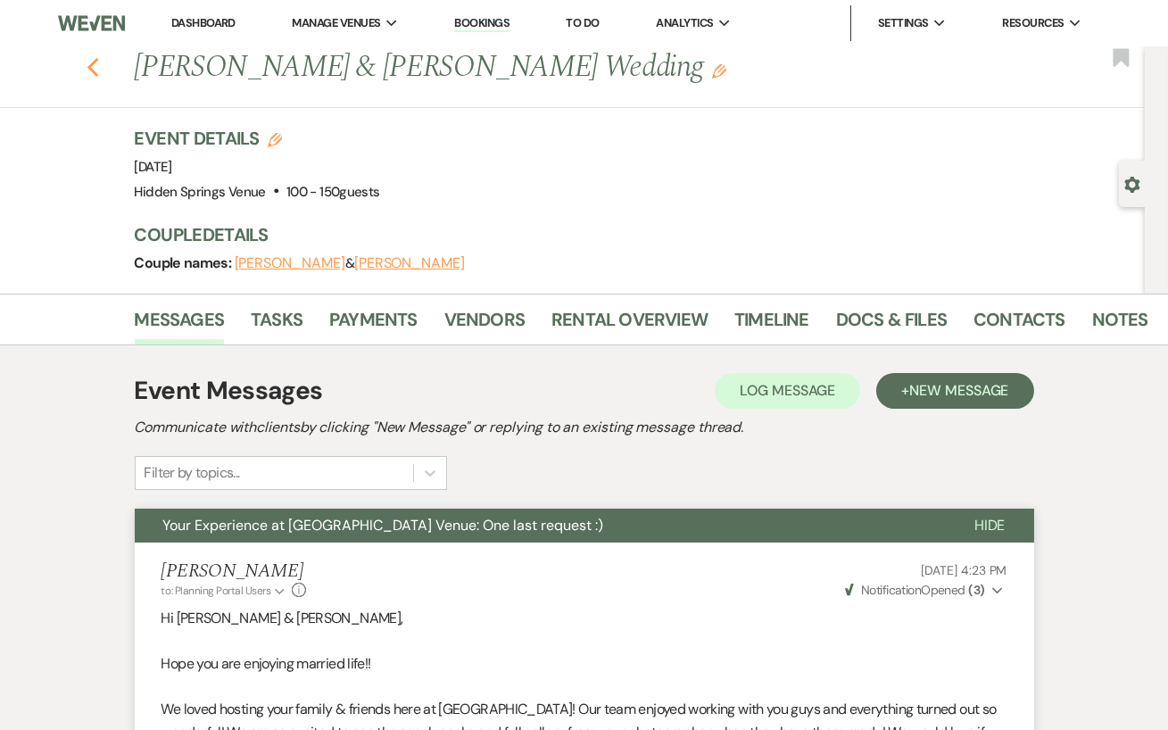
click at [93, 70] on use "button" at bounding box center [93, 68] width 12 height 20
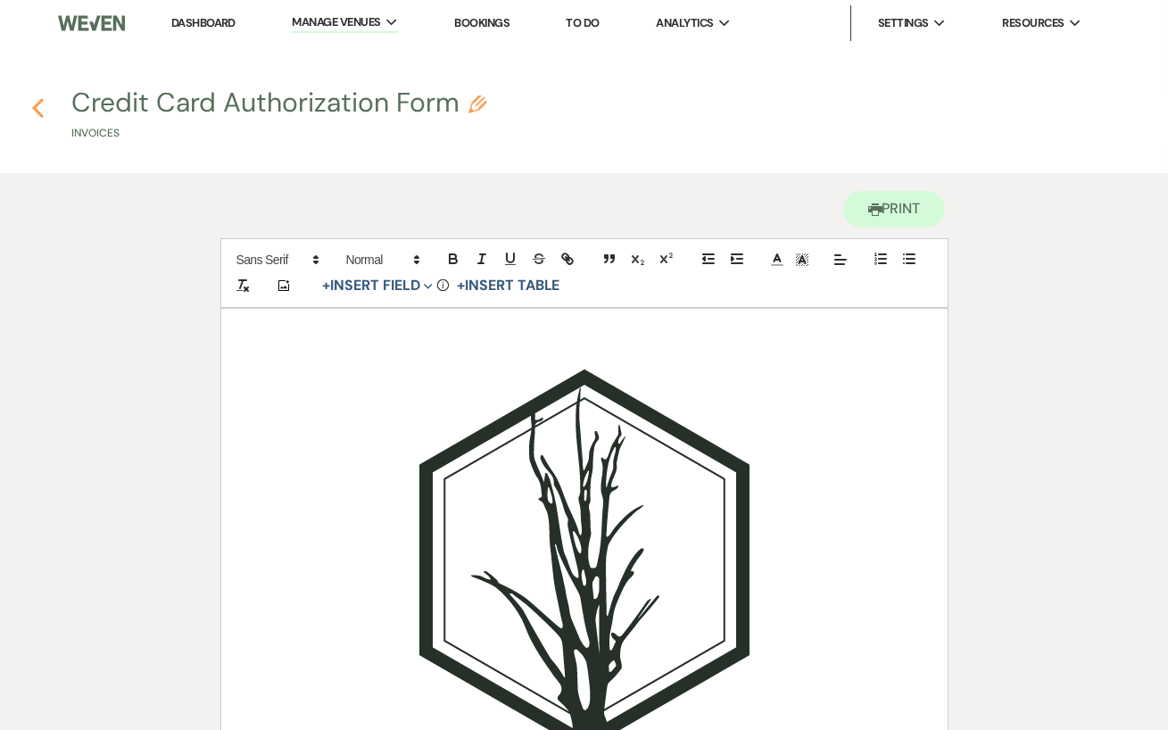
click at [38, 100] on icon "Previous" at bounding box center [37, 107] width 13 height 21
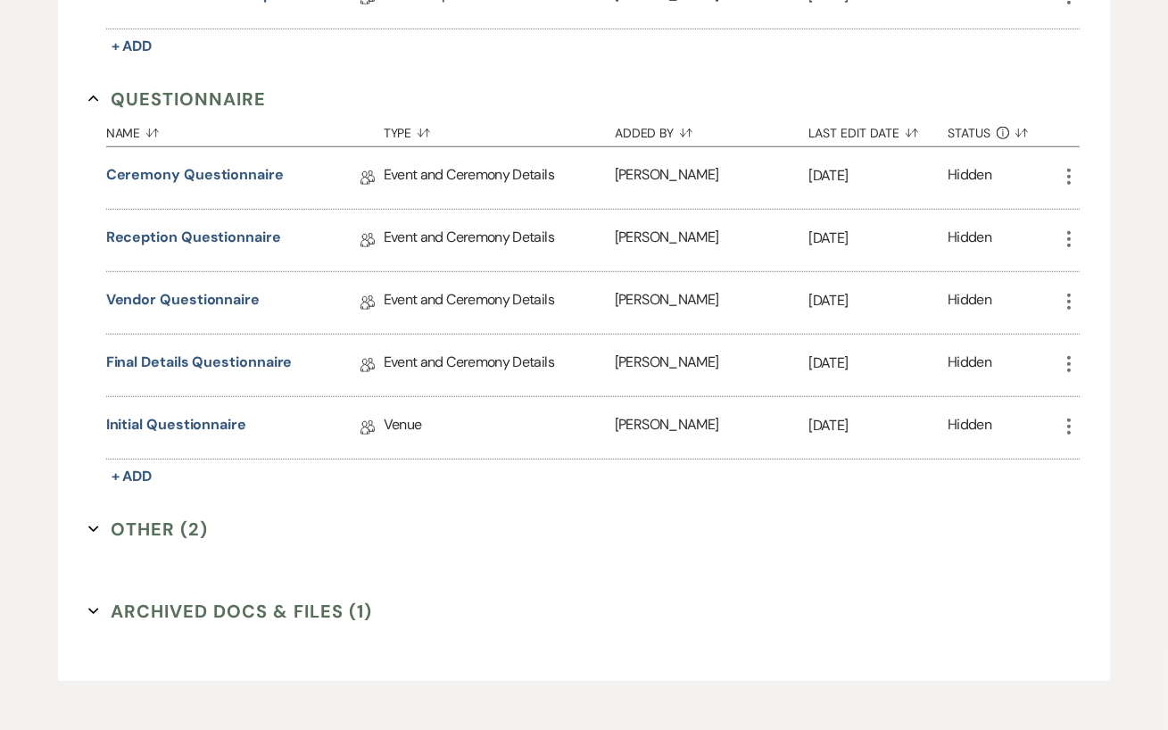
scroll to position [2747, 0]
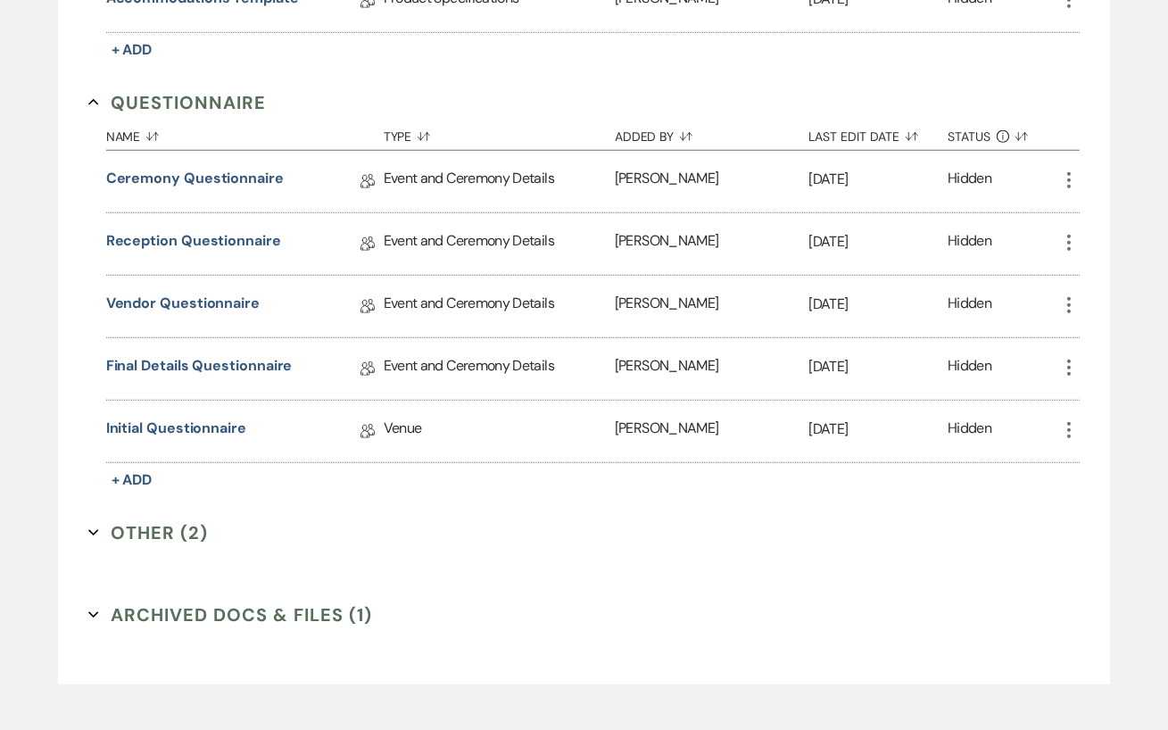
click at [138, 519] on button "Other (2) Expand" at bounding box center [148, 532] width 120 height 27
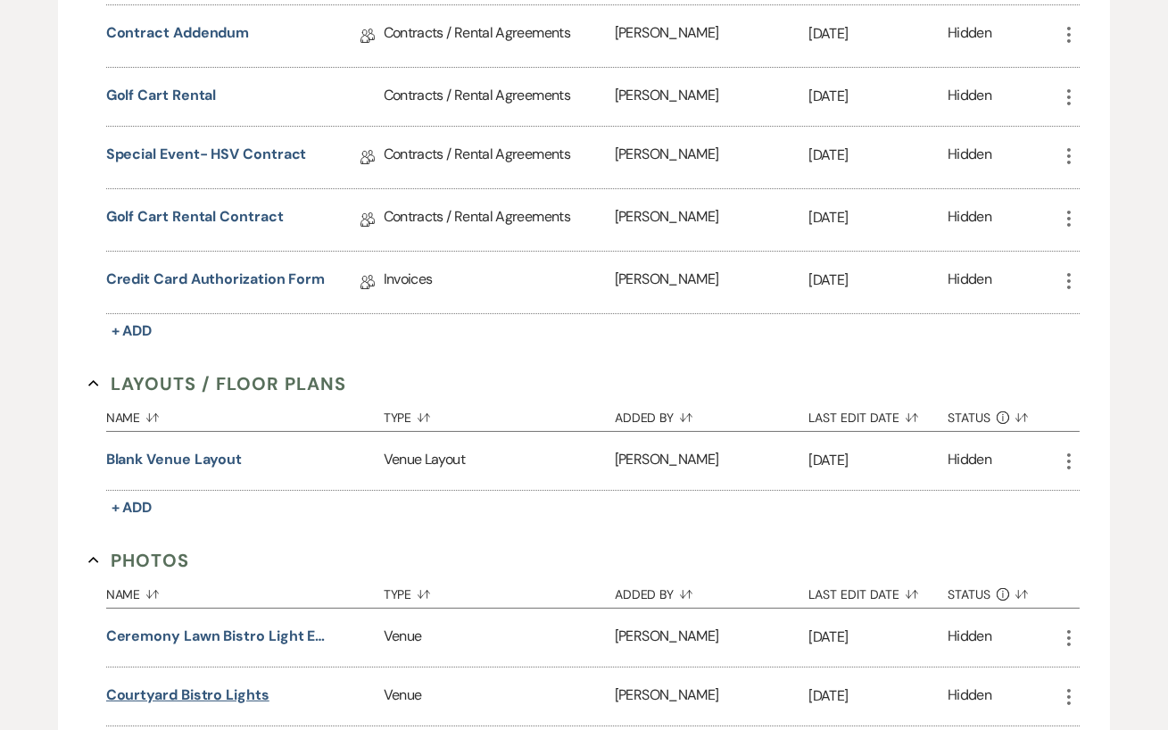
scroll to position [0, 0]
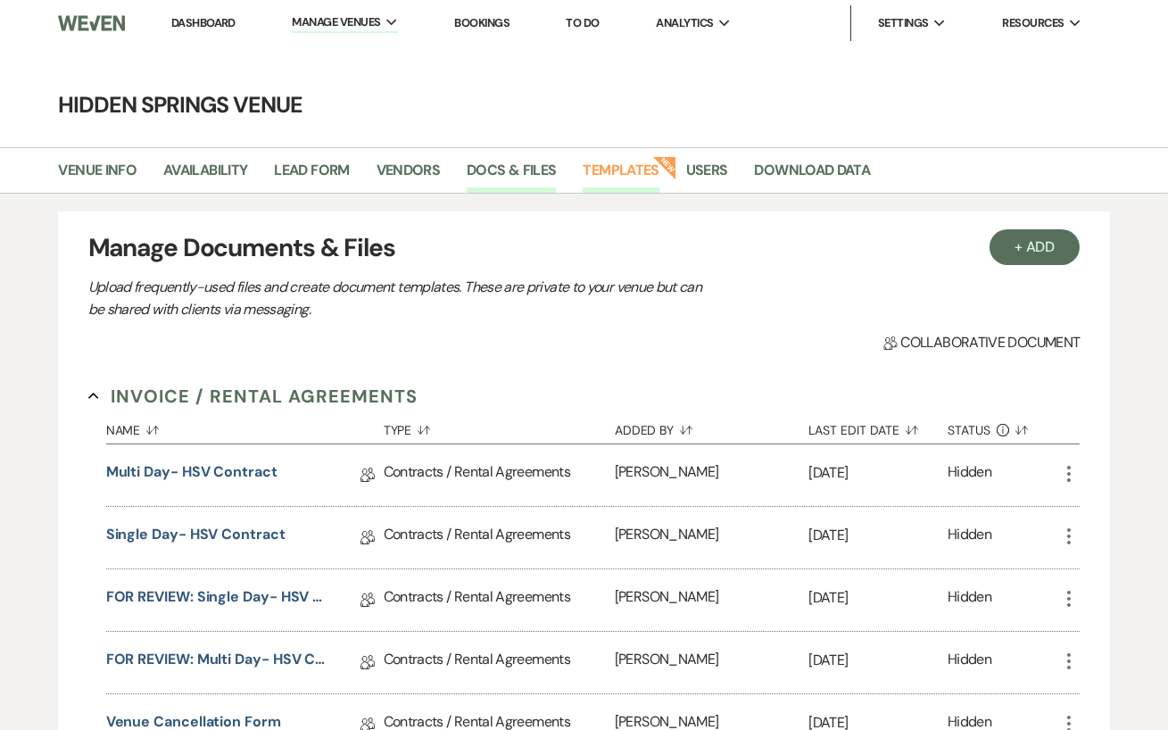
click at [634, 170] on link "Templates" at bounding box center [621, 176] width 76 height 34
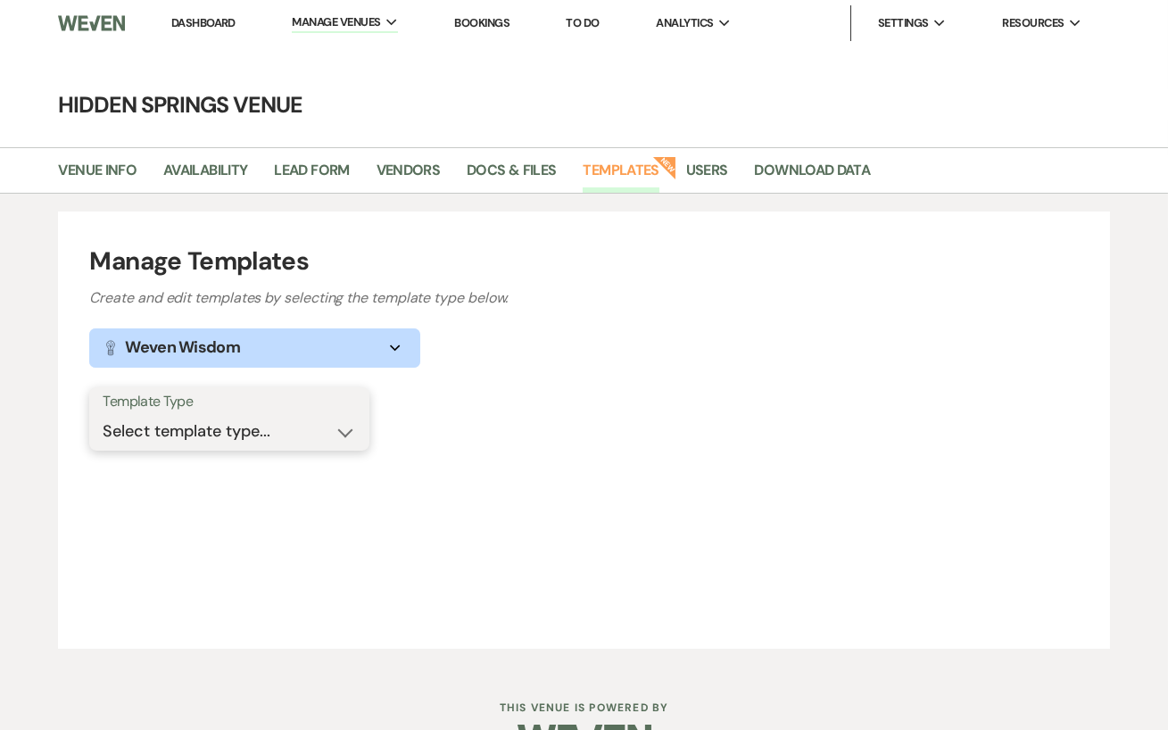
click at [277, 438] on select "Select template type... Task List Message Templates Payment Plan Inventory Item…" at bounding box center [229, 431] width 253 height 35
select select "Message Templates"
click at [103, 414] on select "Select template type... Task List Message Templates Payment Plan Inventory Item…" at bounding box center [229, 431] width 253 height 35
